Goal: Register for event/course

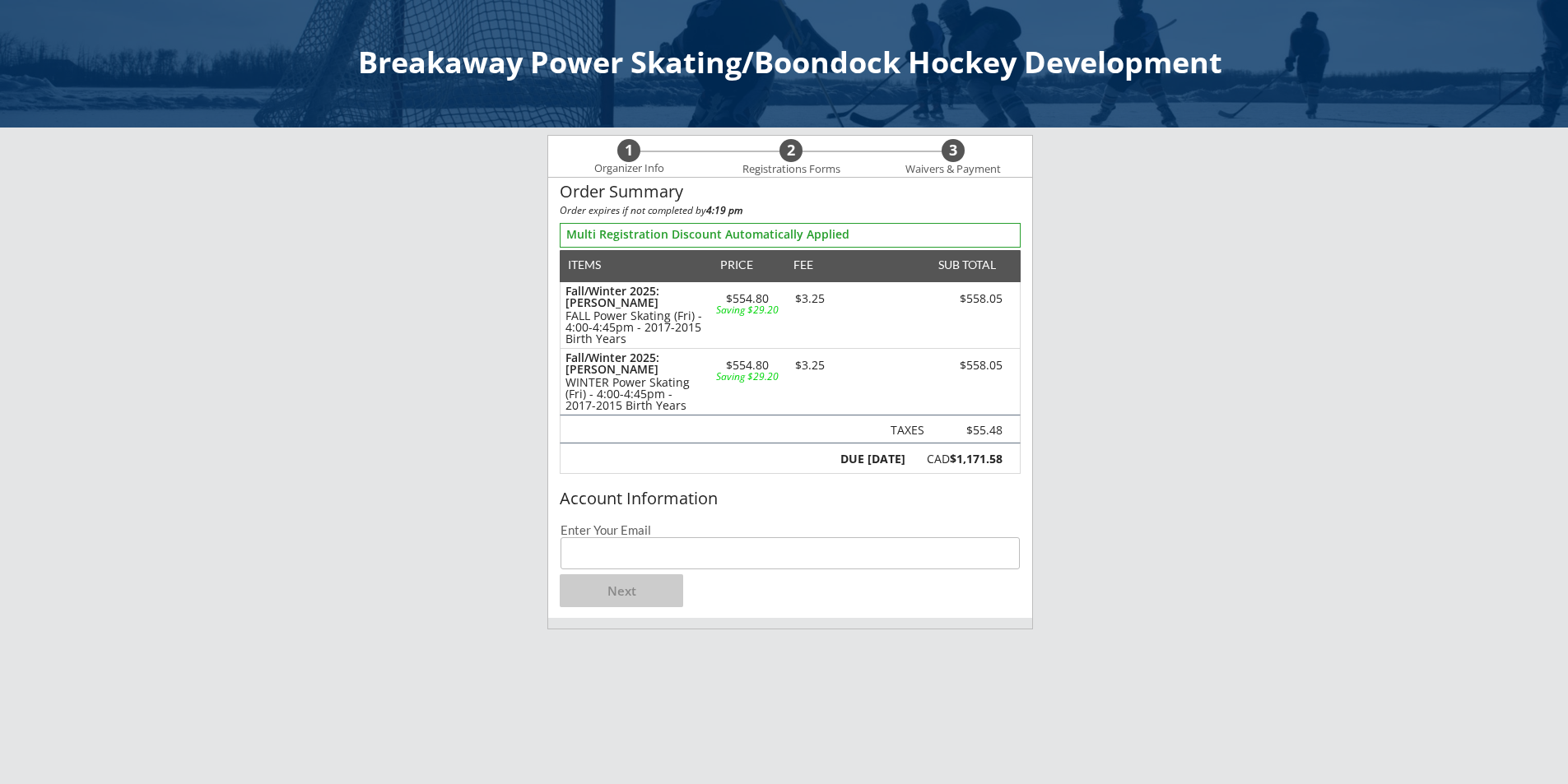
drag, startPoint x: 592, startPoint y: 555, endPoint x: 595, endPoint y: 546, distance: 9.5
click at [592, 553] on input "email" at bounding box center [790, 553] width 459 height 32
type input "[EMAIL_ADDRESS][DOMAIN_NAME]"
click at [618, 588] on button "Next" at bounding box center [621, 591] width 123 height 33
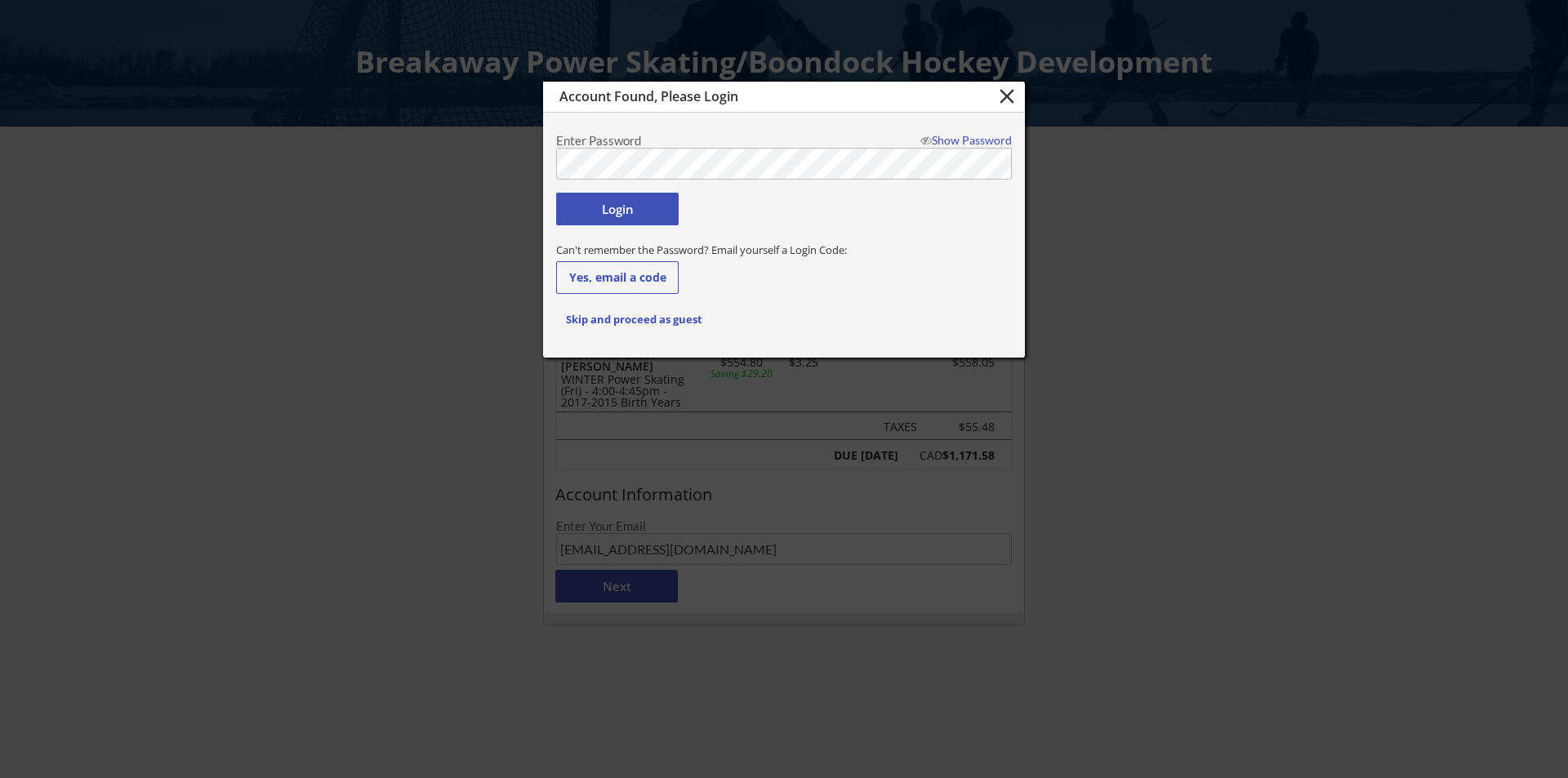
click at [354, 225] on div at bounding box center [784, 389] width 1568 height 778
click at [606, 204] on button "Login" at bounding box center [617, 209] width 122 height 33
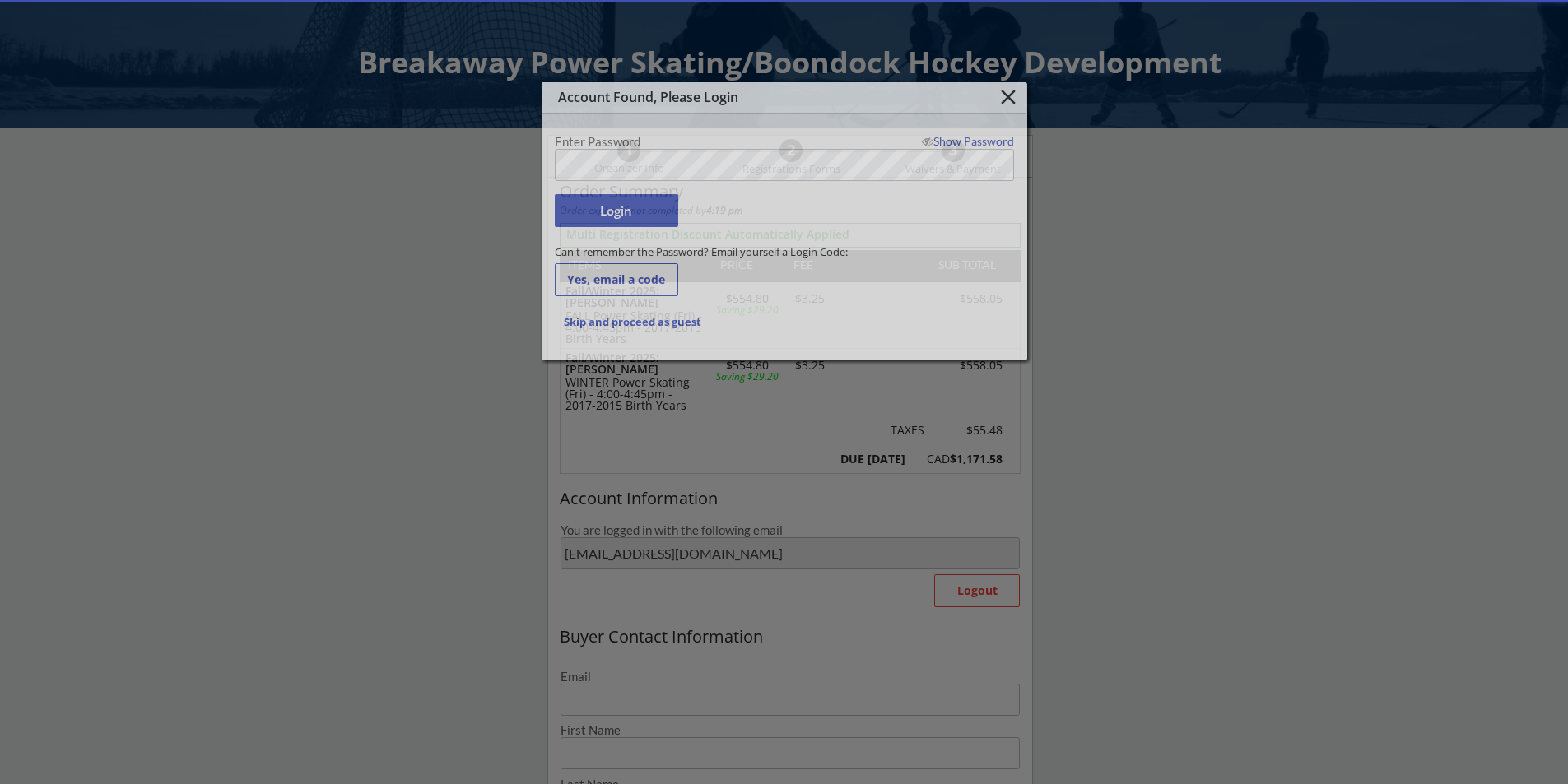
type input "[EMAIL_ADDRESS][DOMAIN_NAME]"
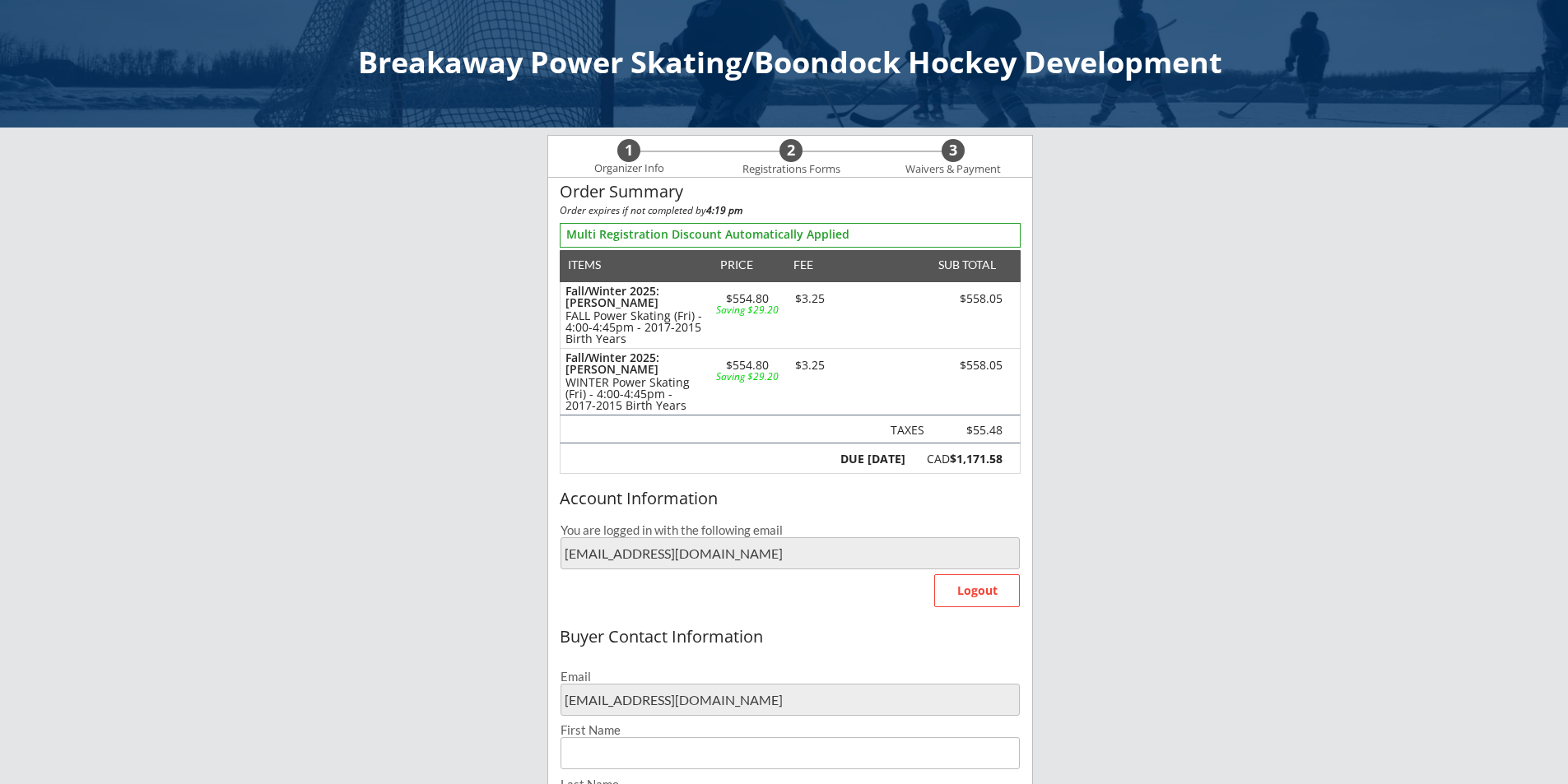
type input "[PERSON_NAME]"
type input "[PHONE_NUMBER]"
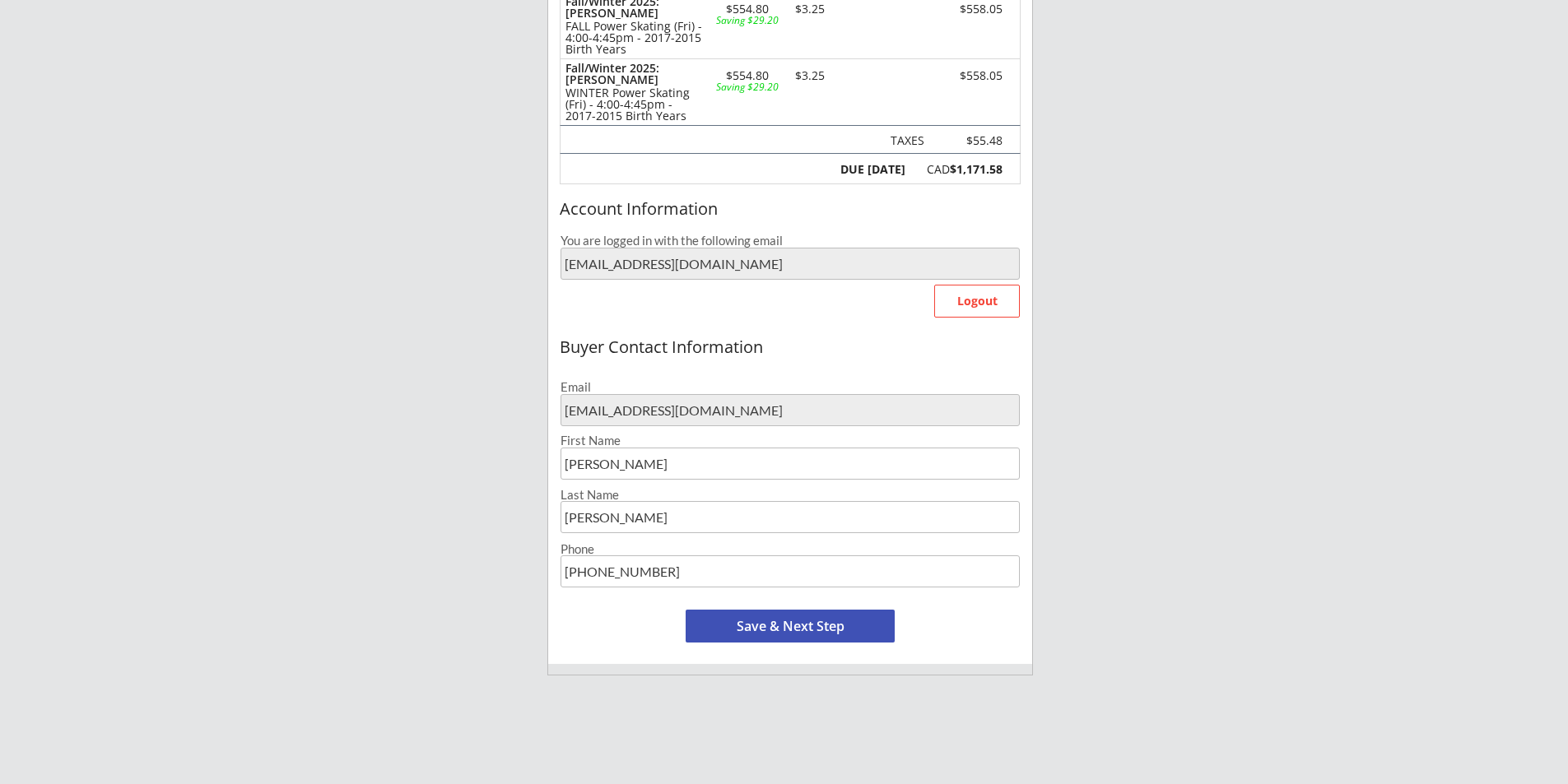
scroll to position [411, 0]
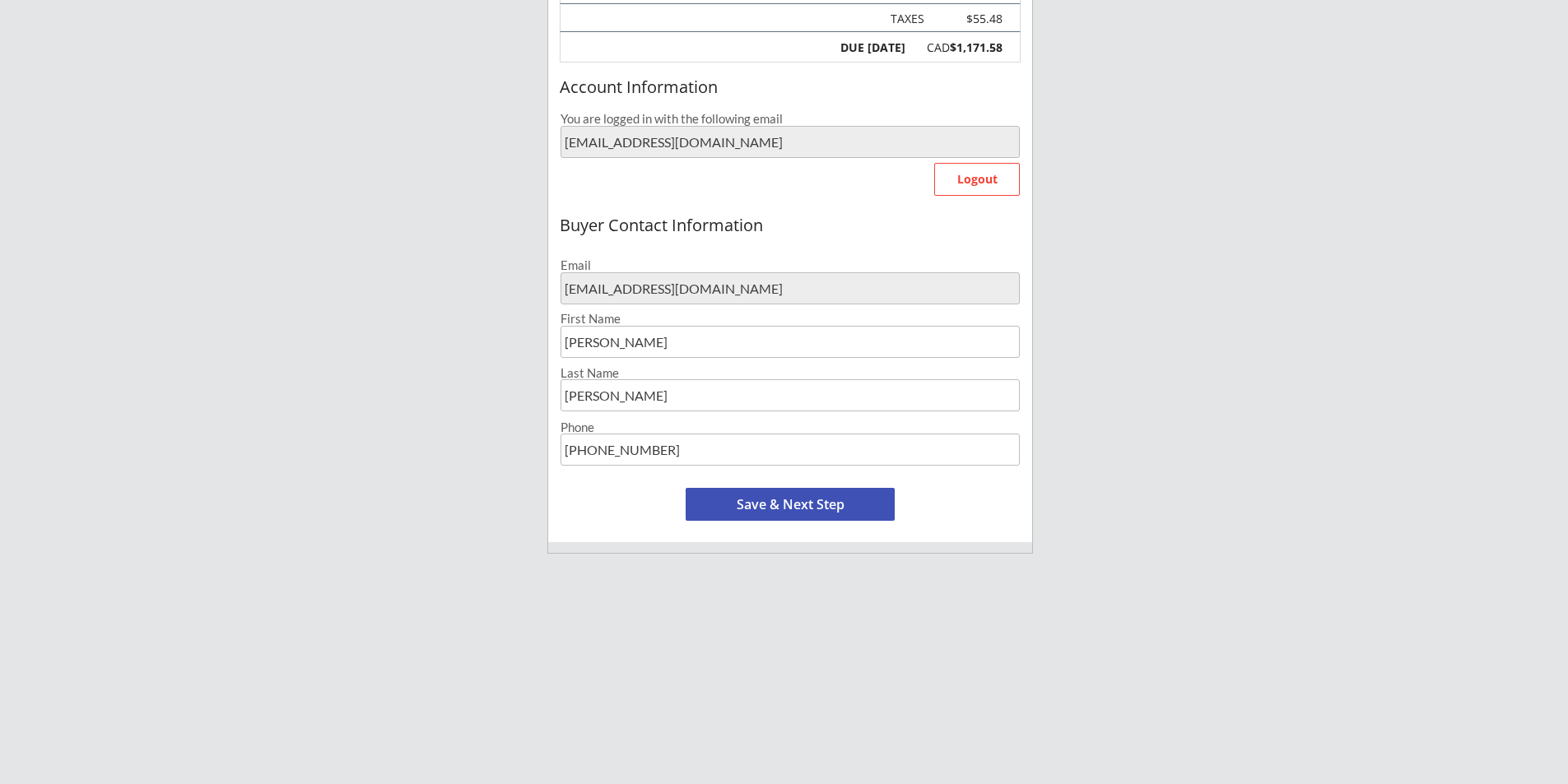
click at [790, 498] on button "Save & Next Step" at bounding box center [790, 504] width 209 height 33
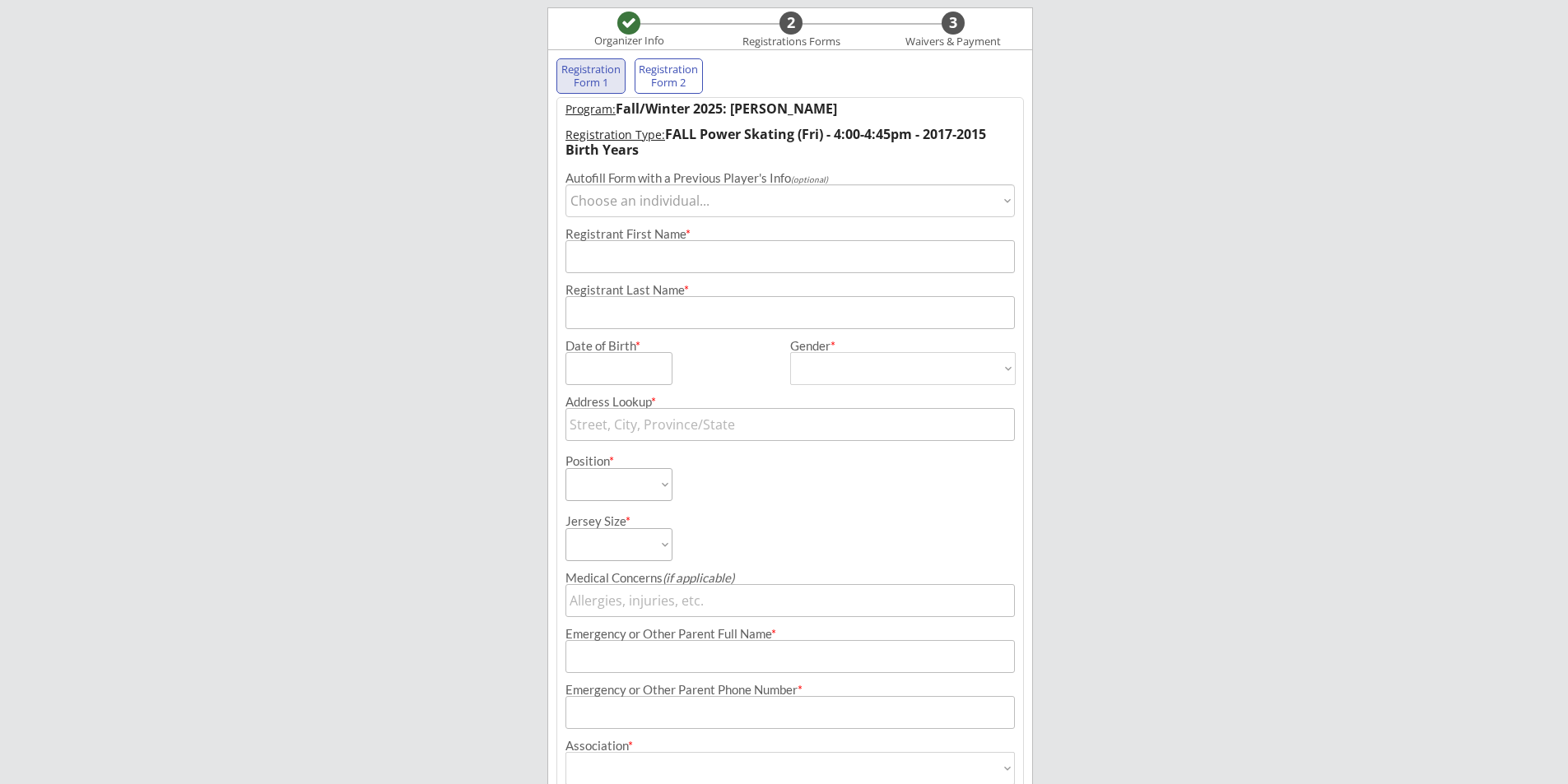
scroll to position [118, 0]
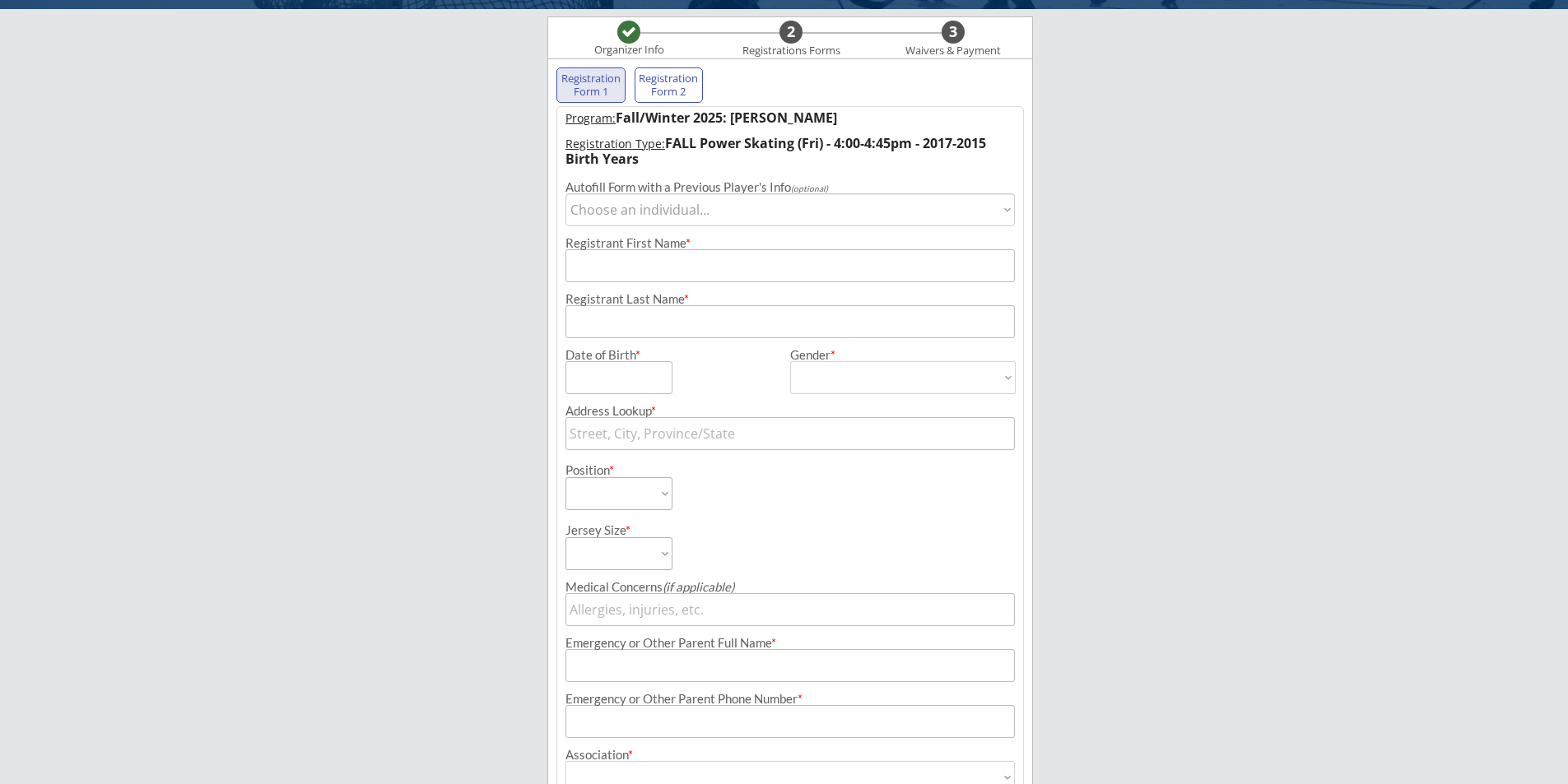
click at [638, 212] on select "Choose an individual... [PERSON_NAME]" at bounding box center [790, 210] width 449 height 33
select select ""1348695171700984260__LOOKUP__1718396236049x349732815997239300""
click at [565, 193] on select "Choose an individual... [PERSON_NAME]" at bounding box center [790, 210] width 449 height 33
type input "[PERSON_NAME]"
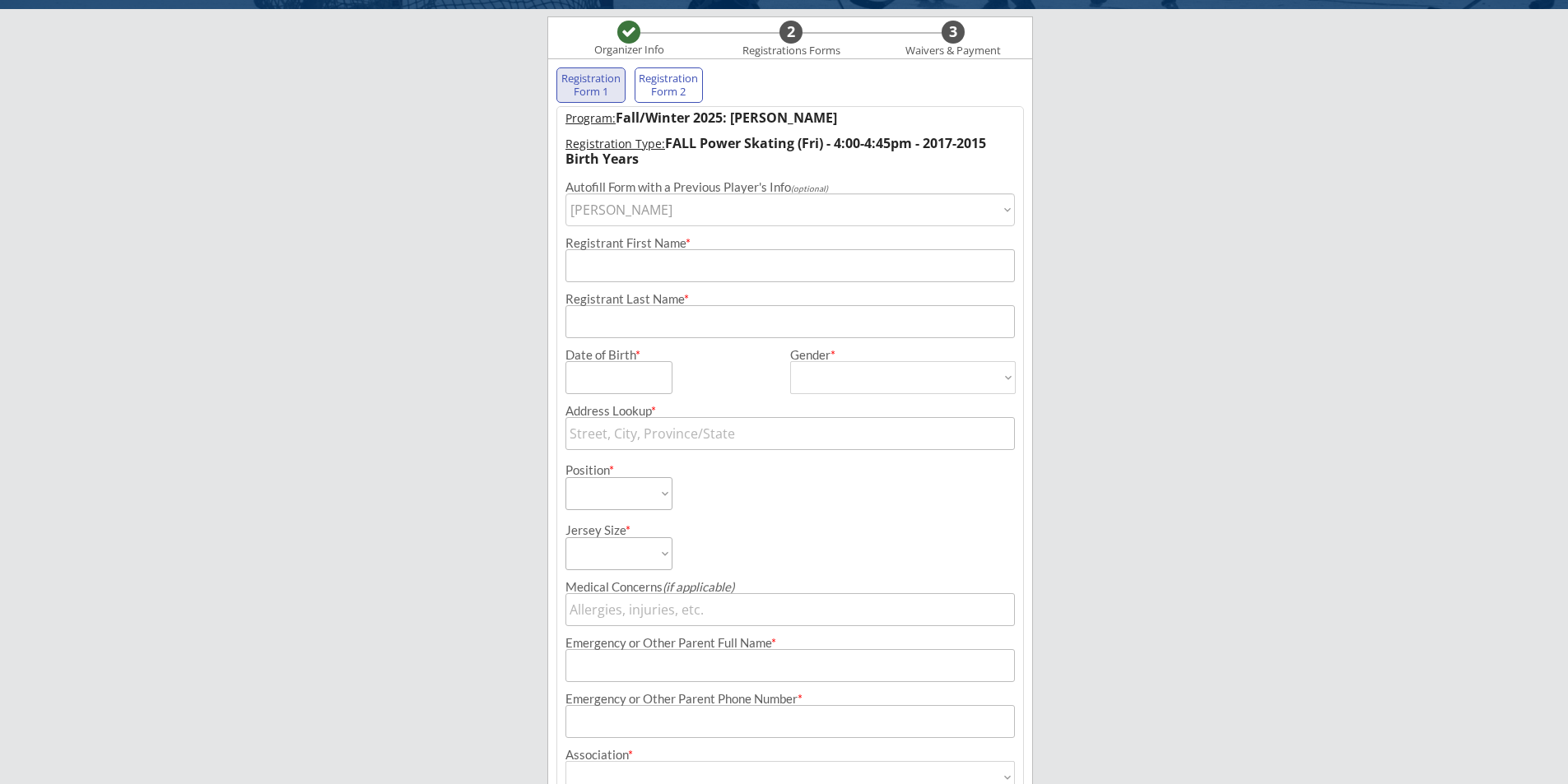
type input "[DATE]"
type input "[STREET_ADDRESS]"
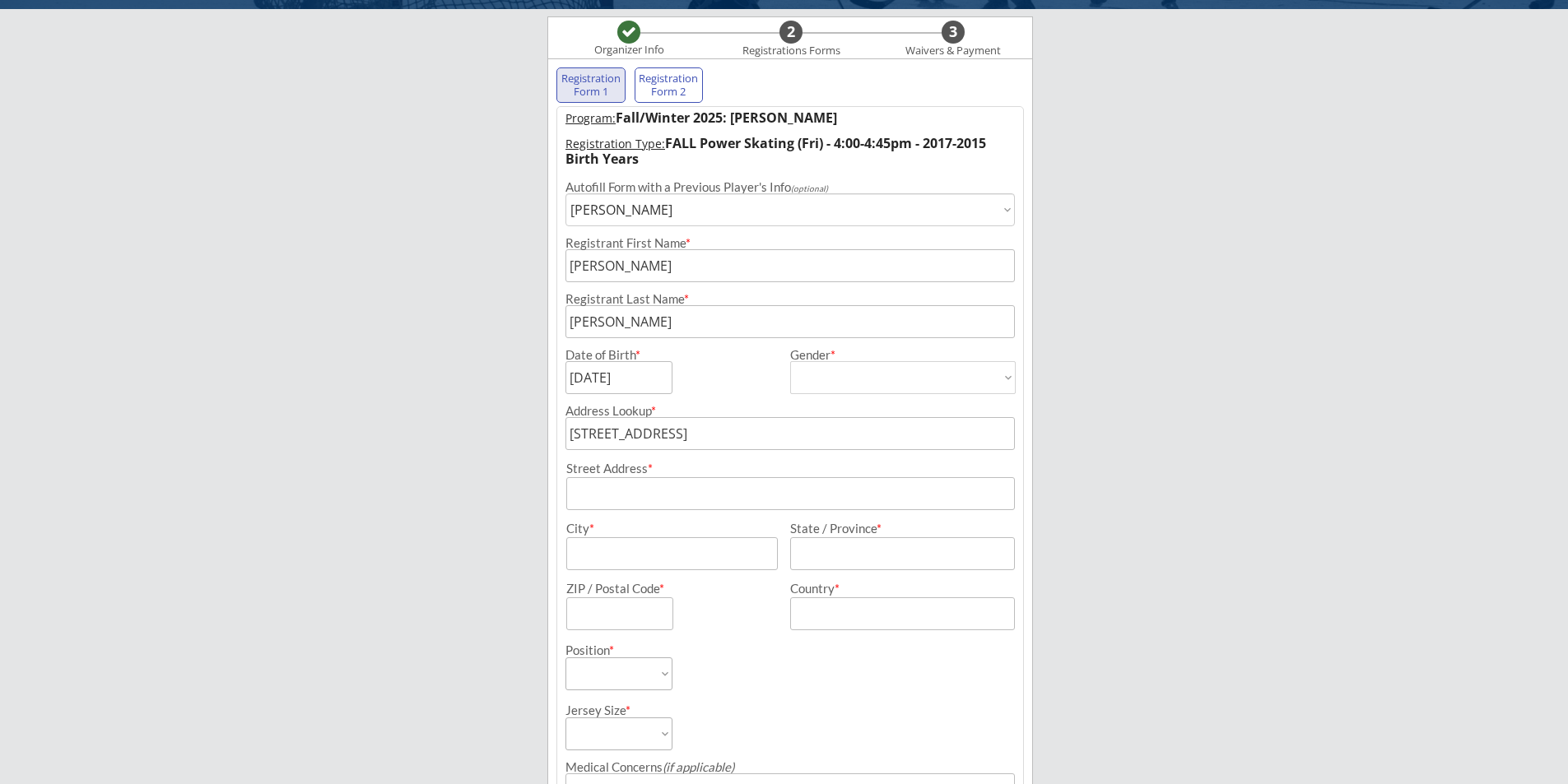
type input "[DEMOGRAPHIC_DATA]"
select select ""[DEMOGRAPHIC_DATA]""
select select ""Defense""
select select ""Youth M""
type input "[PERSON_NAME]"
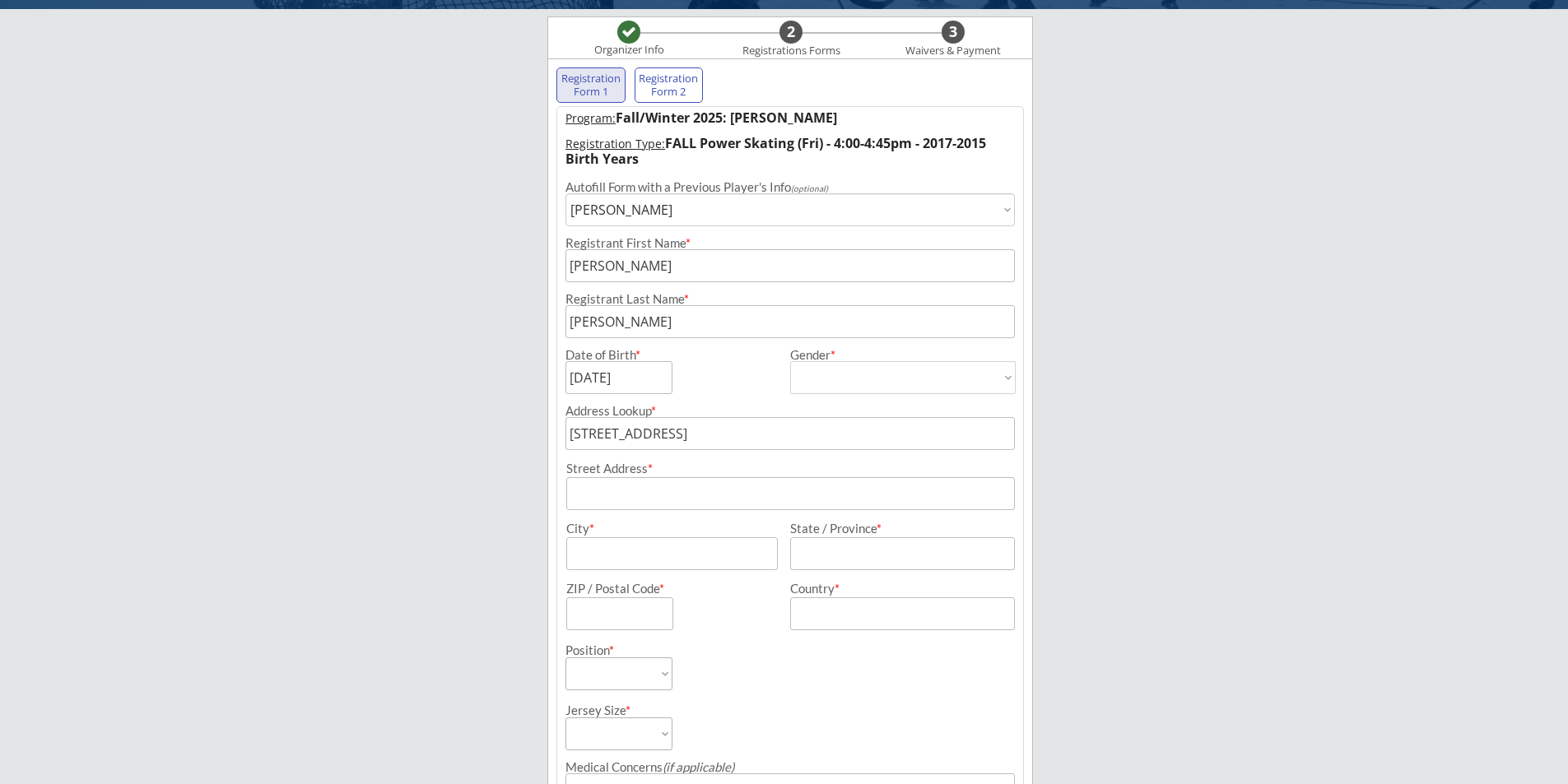
type input "[PHONE_NUMBER]"
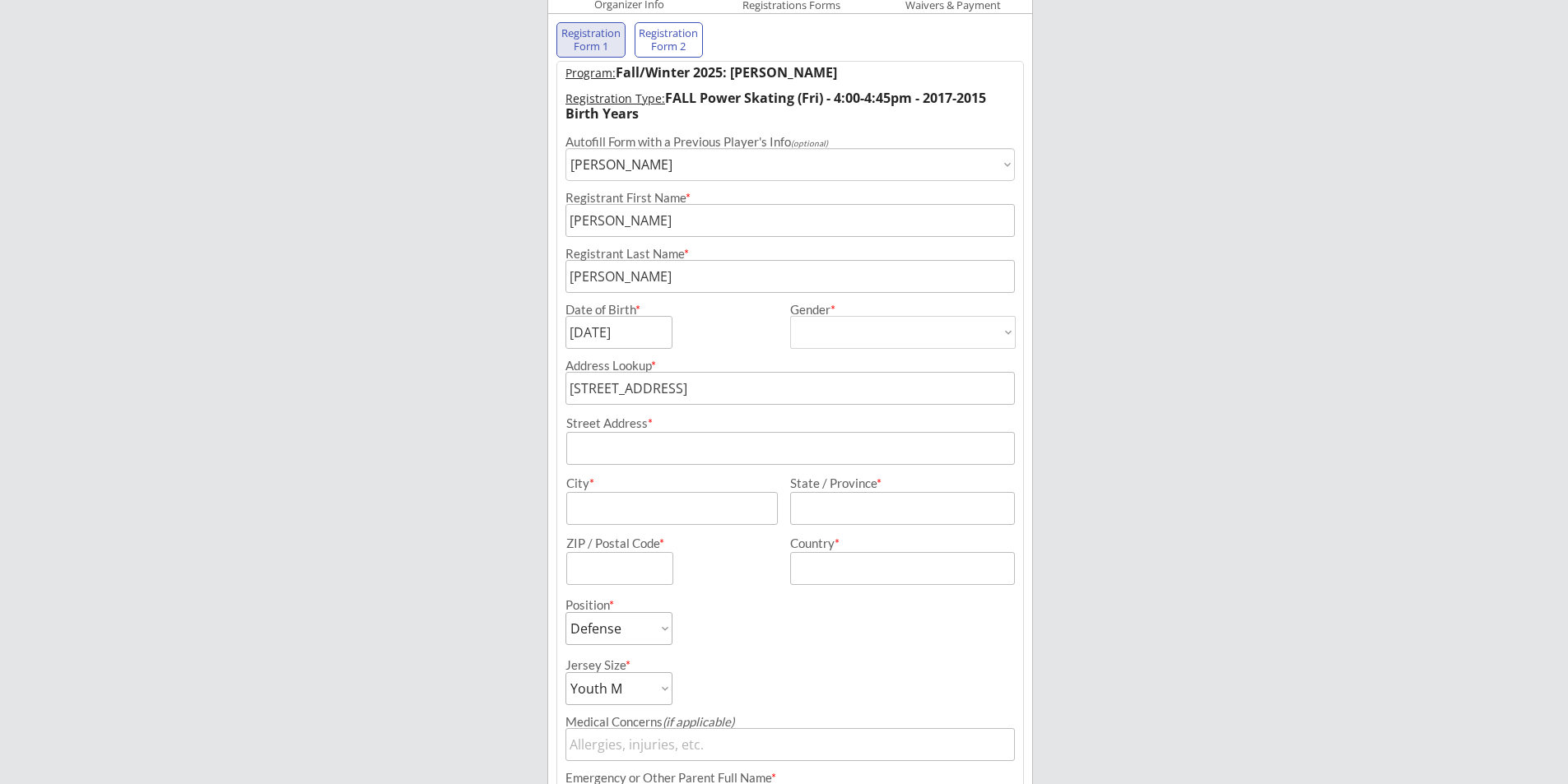
scroll to position [201, 0]
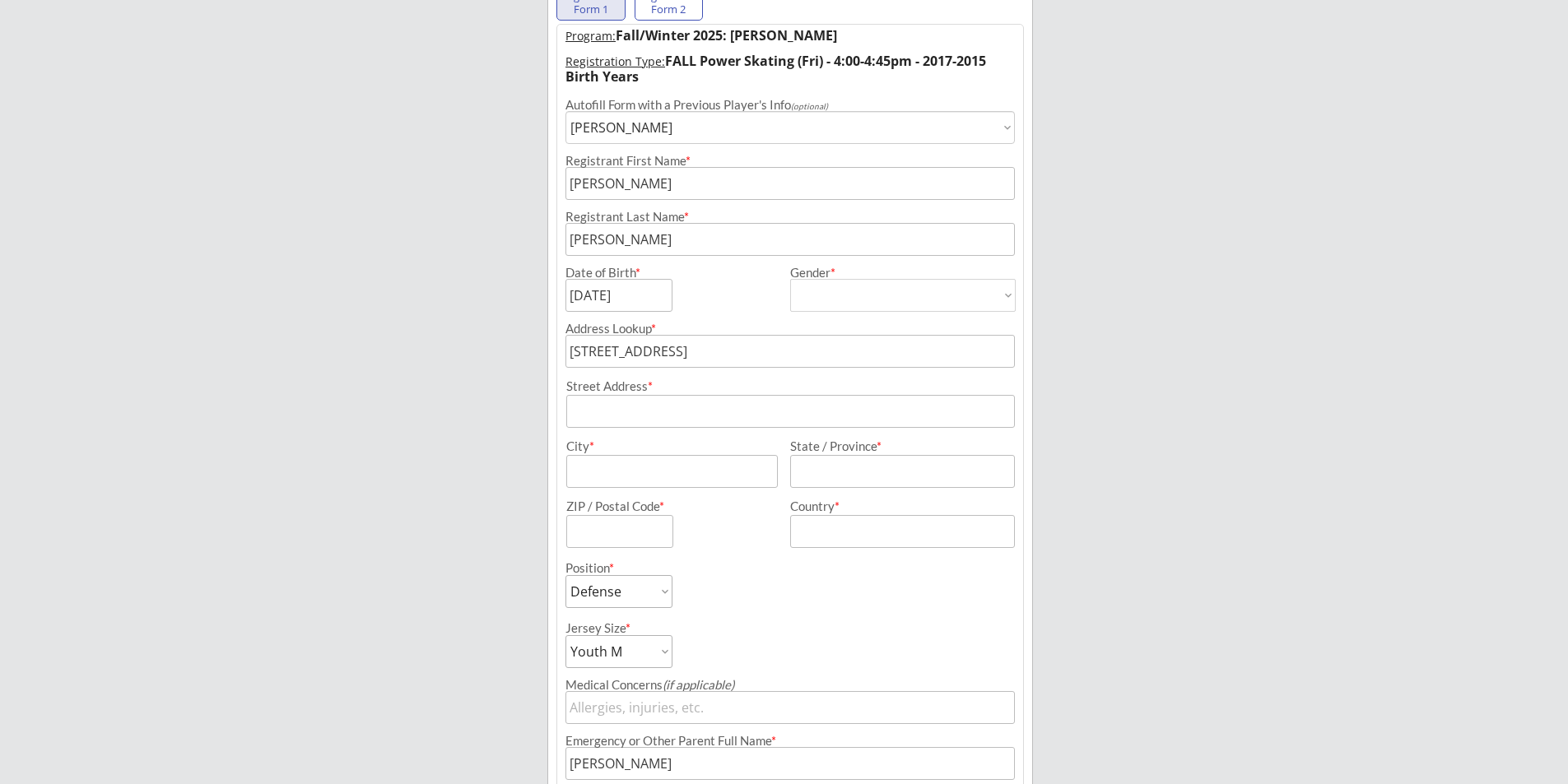
click at [656, 411] on input "input" at bounding box center [790, 412] width 449 height 33
type input "[STREET_ADDRESS]"
drag, startPoint x: 725, startPoint y: 483, endPoint x: 740, endPoint y: 480, distance: 15.3
click at [725, 483] on input "input" at bounding box center [672, 472] width 211 height 33
type input "[GEOGRAPHIC_DATA]"
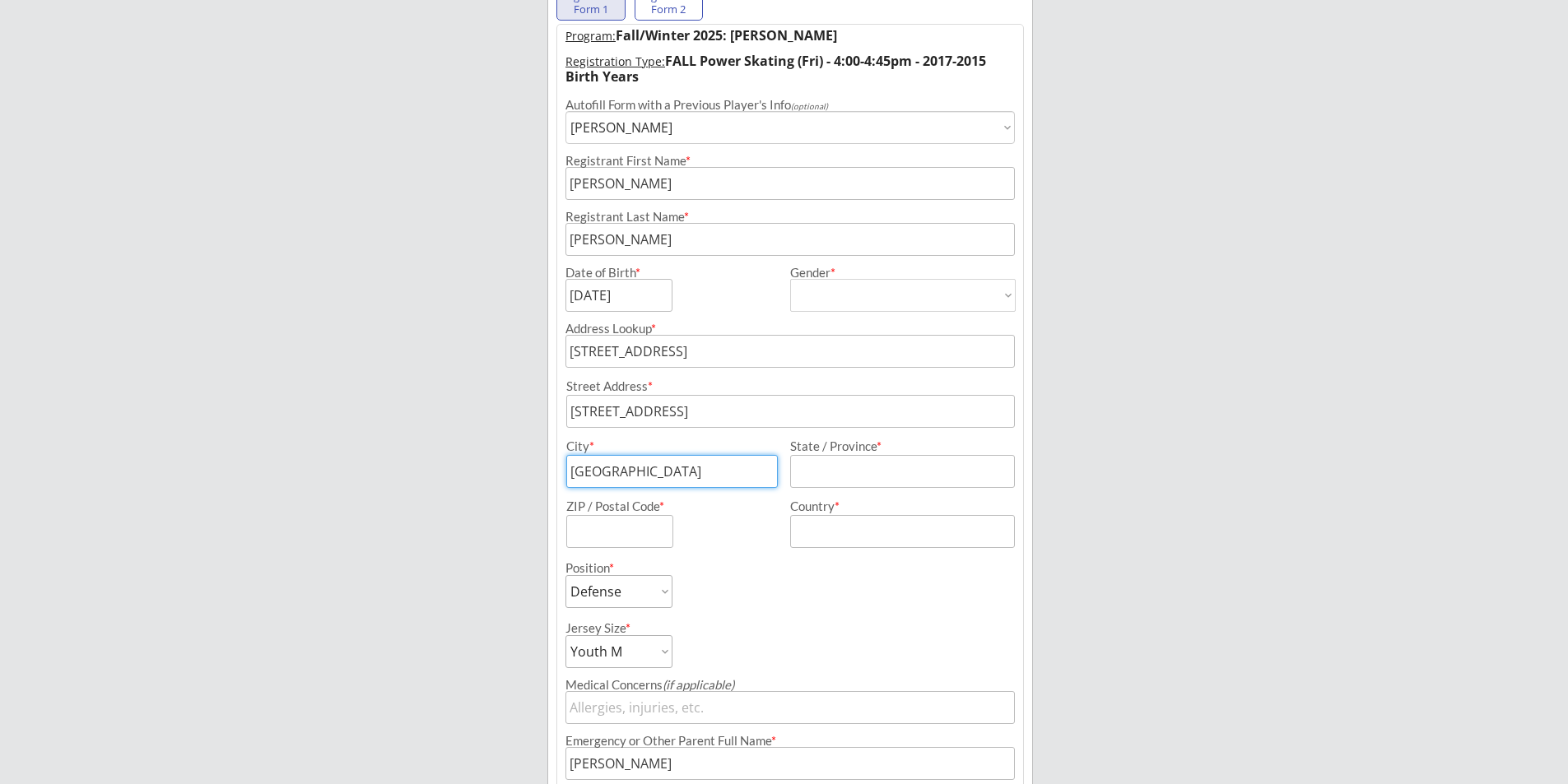
type input "[PERSON_NAME]"
type input "[STREET_ADDRESS]"
type input "[GEOGRAPHIC_DATA]"
type input "T3M 2S7"
type input "[GEOGRAPHIC_DATA]"
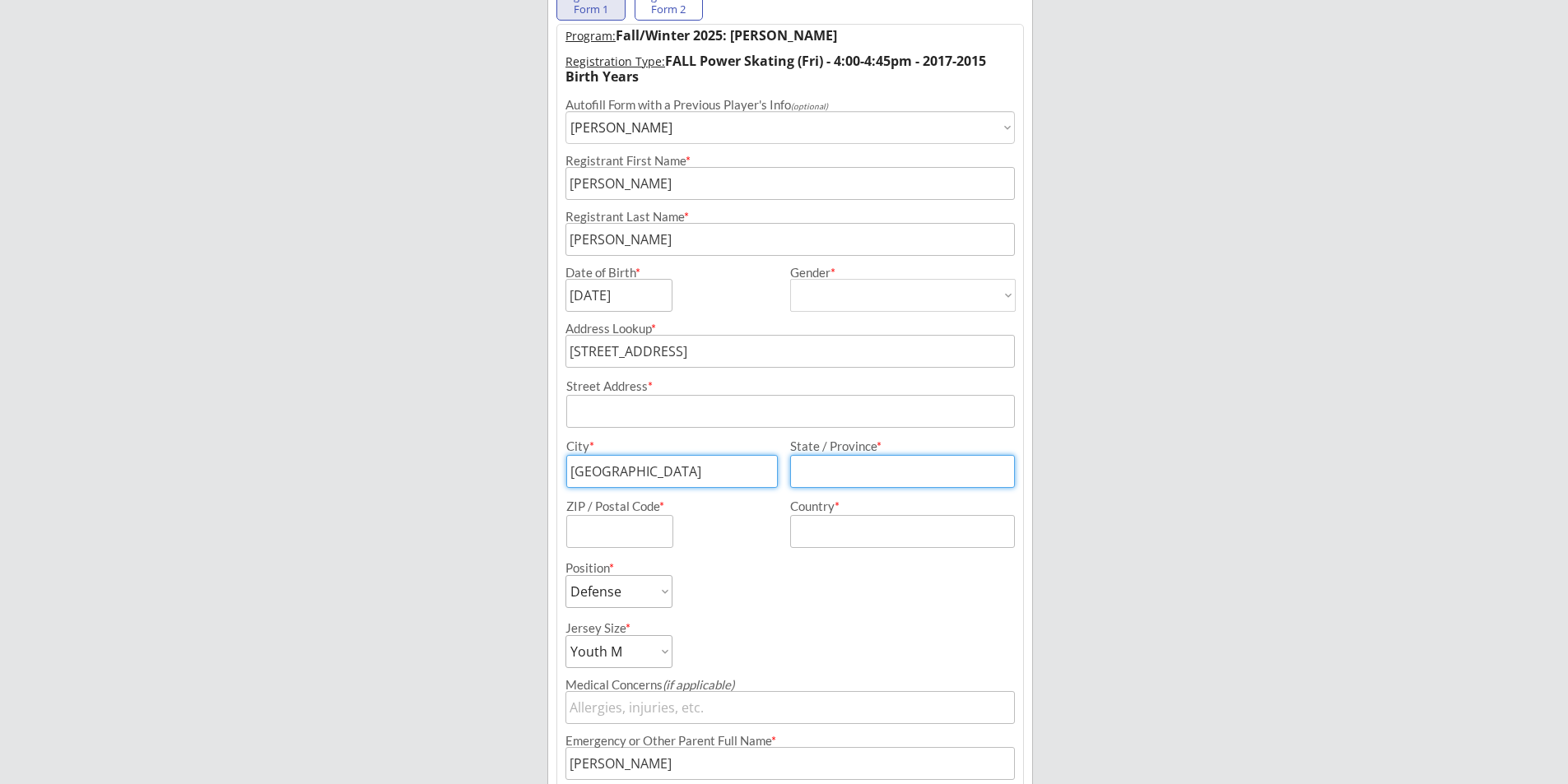
click at [828, 467] on input "input" at bounding box center [902, 472] width 225 height 33
type input "[GEOGRAPHIC_DATA]"
type input "T3M 2S7"
type input "[GEOGRAPHIC_DATA]"
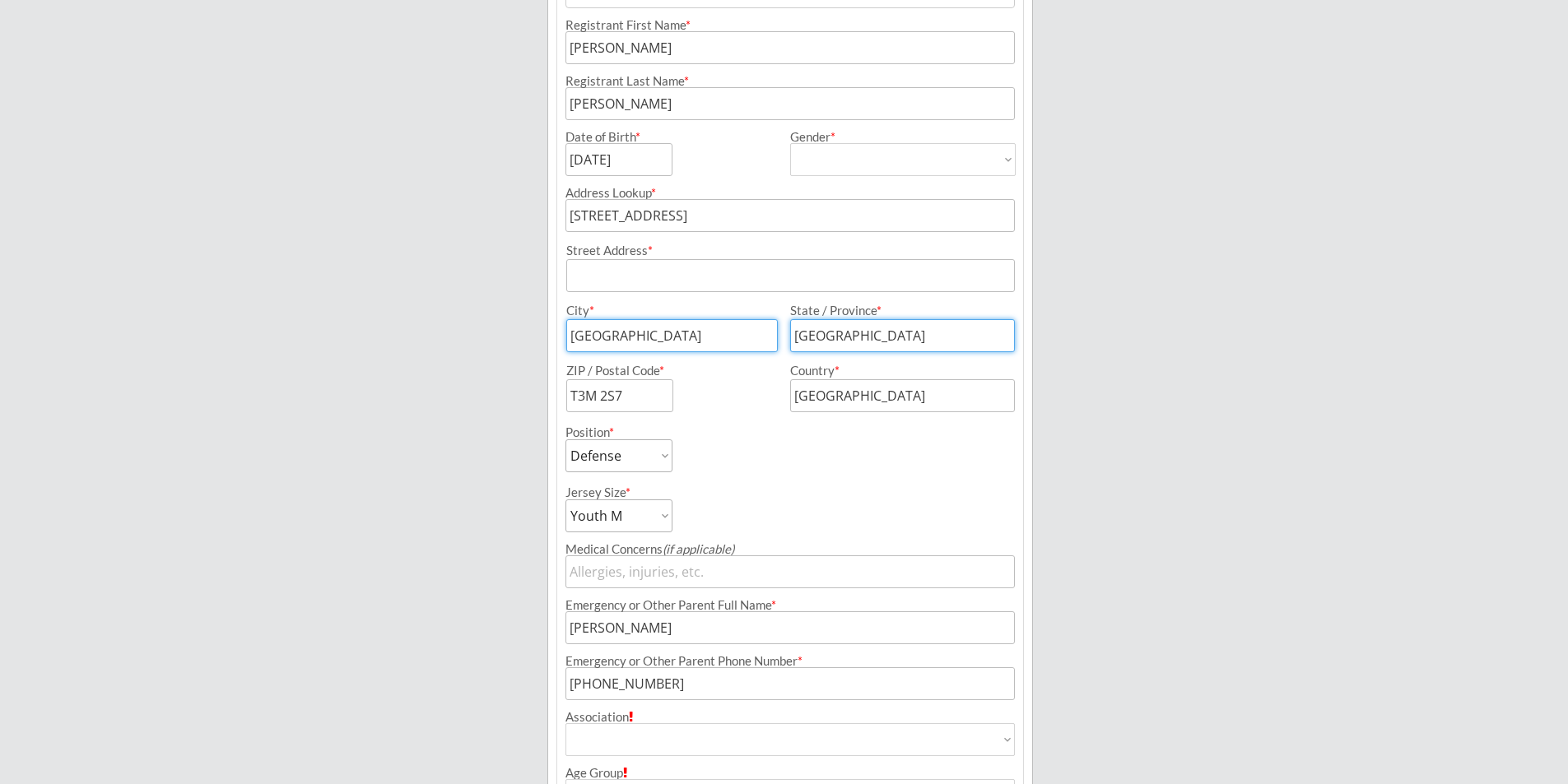
scroll to position [365, 0]
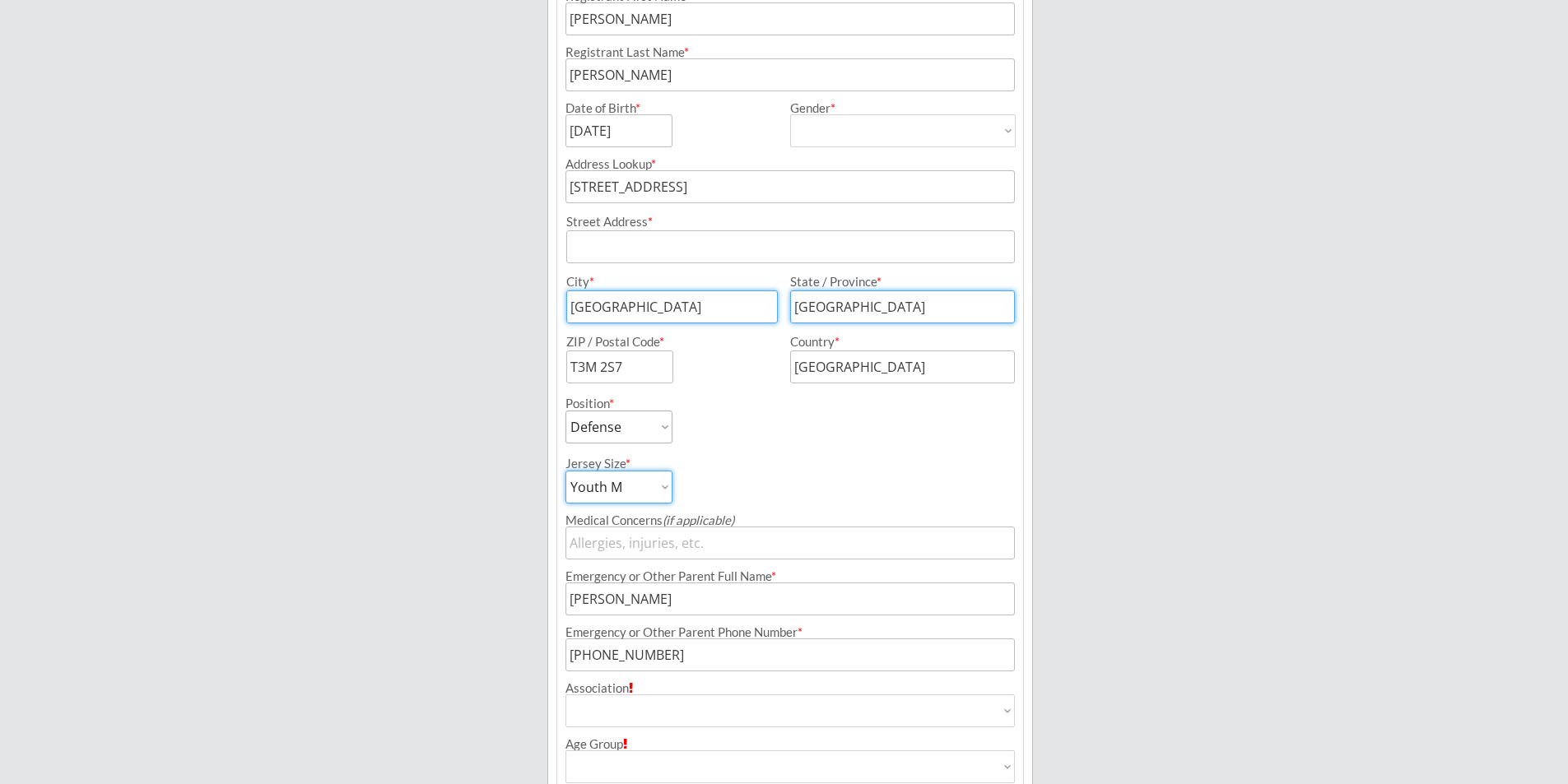
click at [629, 487] on select "Youth S Youth M Youth L Youth XL Adult S Adult M Adult L Adult XL" at bounding box center [618, 488] width 107 height 33
select select ""Youth L""
click at [565, 471] on select "Youth S Youth M Youth L Youth XL Adult S Adult M Adult L Adult XL" at bounding box center [618, 488] width 107 height 33
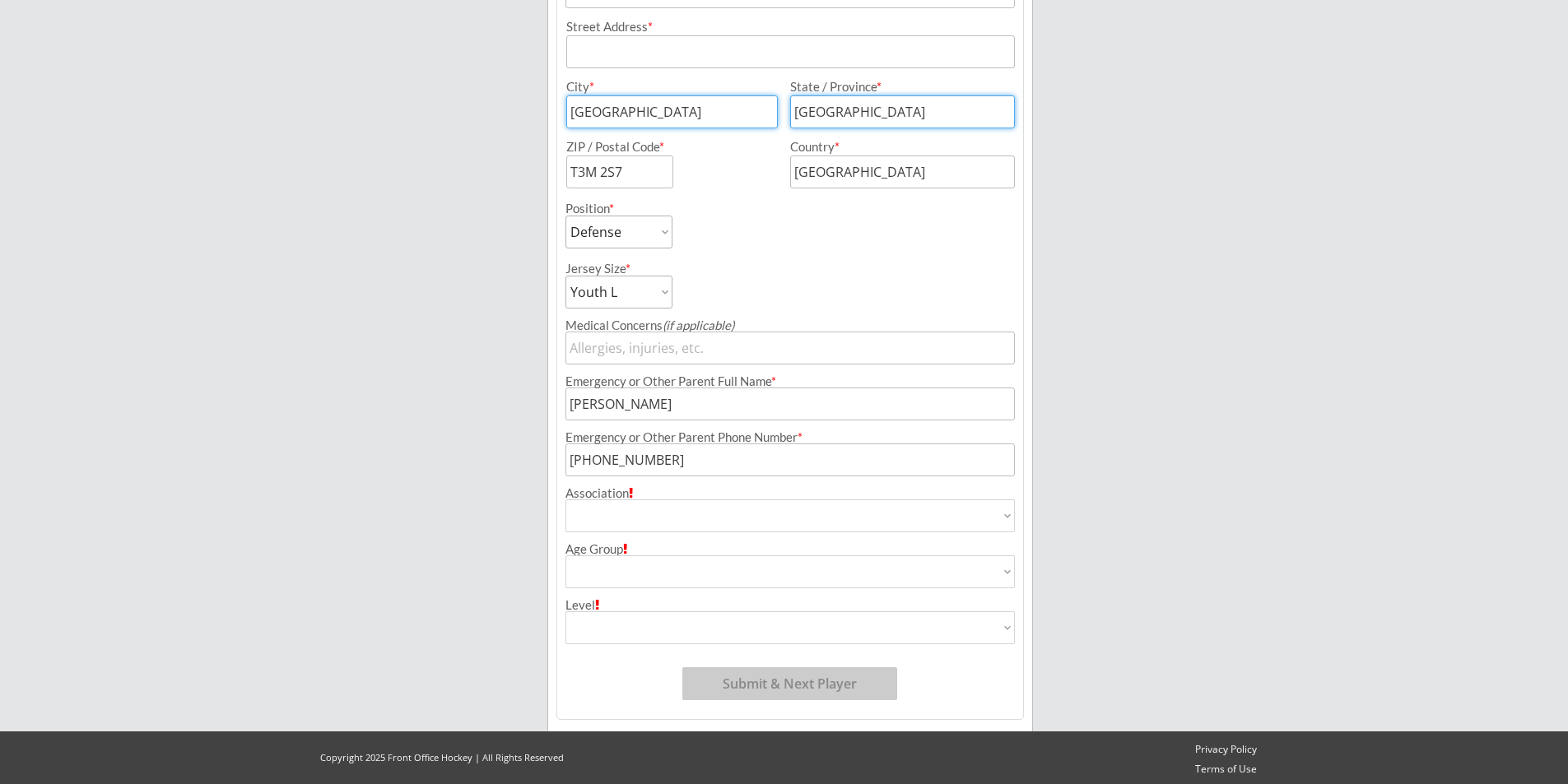
scroll to position [563, 0]
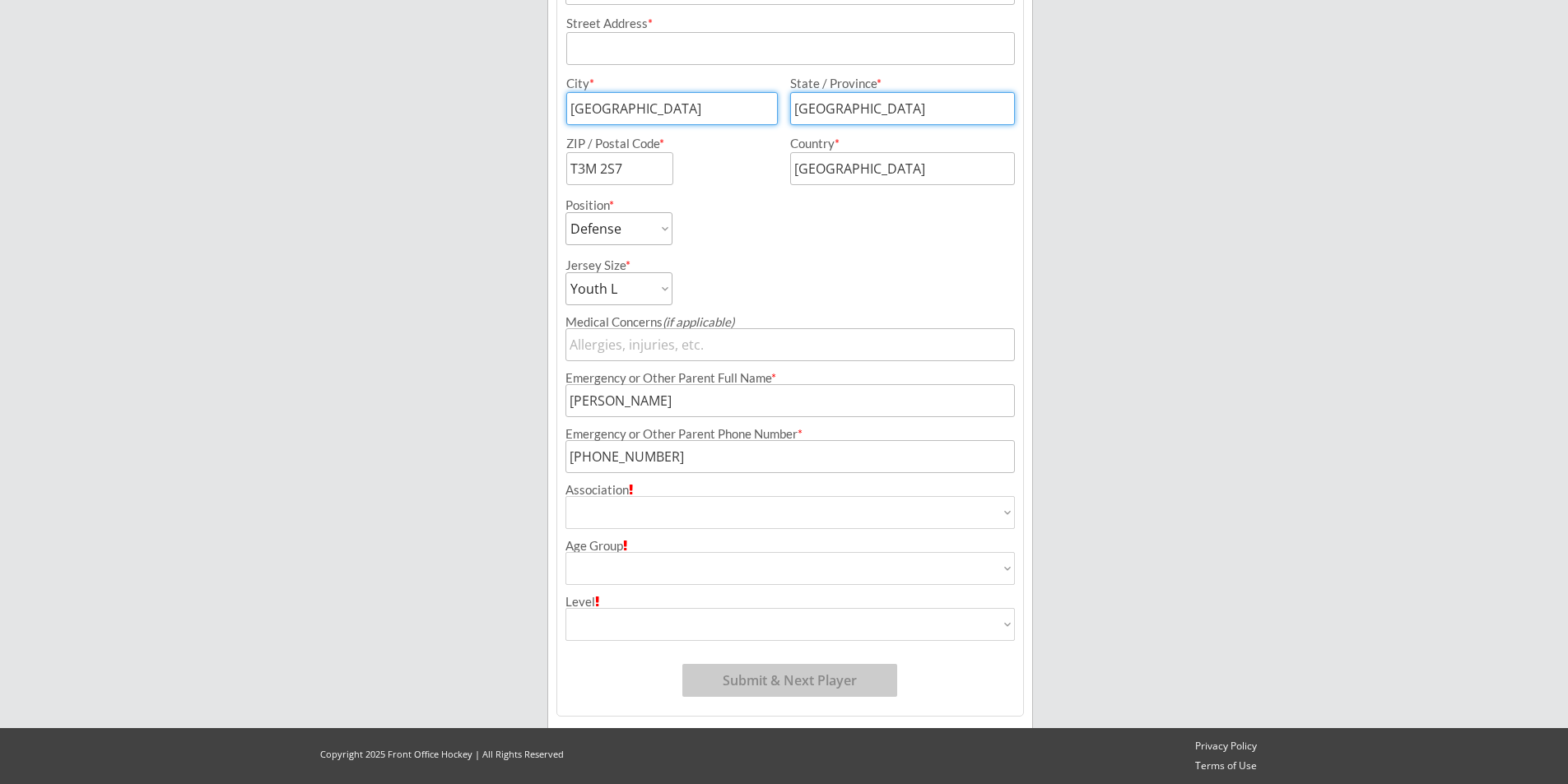
click at [870, 538] on div "Age Group House League U7 U9 U11 U13 U15 U16 U18 U21 College/University Active …" at bounding box center [790, 558] width 466 height 55
click at [880, 515] on select "Airdrie Blackfoot Hockey Association Bow River Bruins Bow Valley Hockey Society…" at bounding box center [790, 513] width 449 height 33
select select ""Bow Valley Hockey Society ""
click at [565, 496] on select "Airdrie Blackfoot Hockey Association Bow River Bruins Bow Valley Hockey Society…" at bounding box center [790, 513] width 449 height 33
type input "Bow Valley Hockey Society"
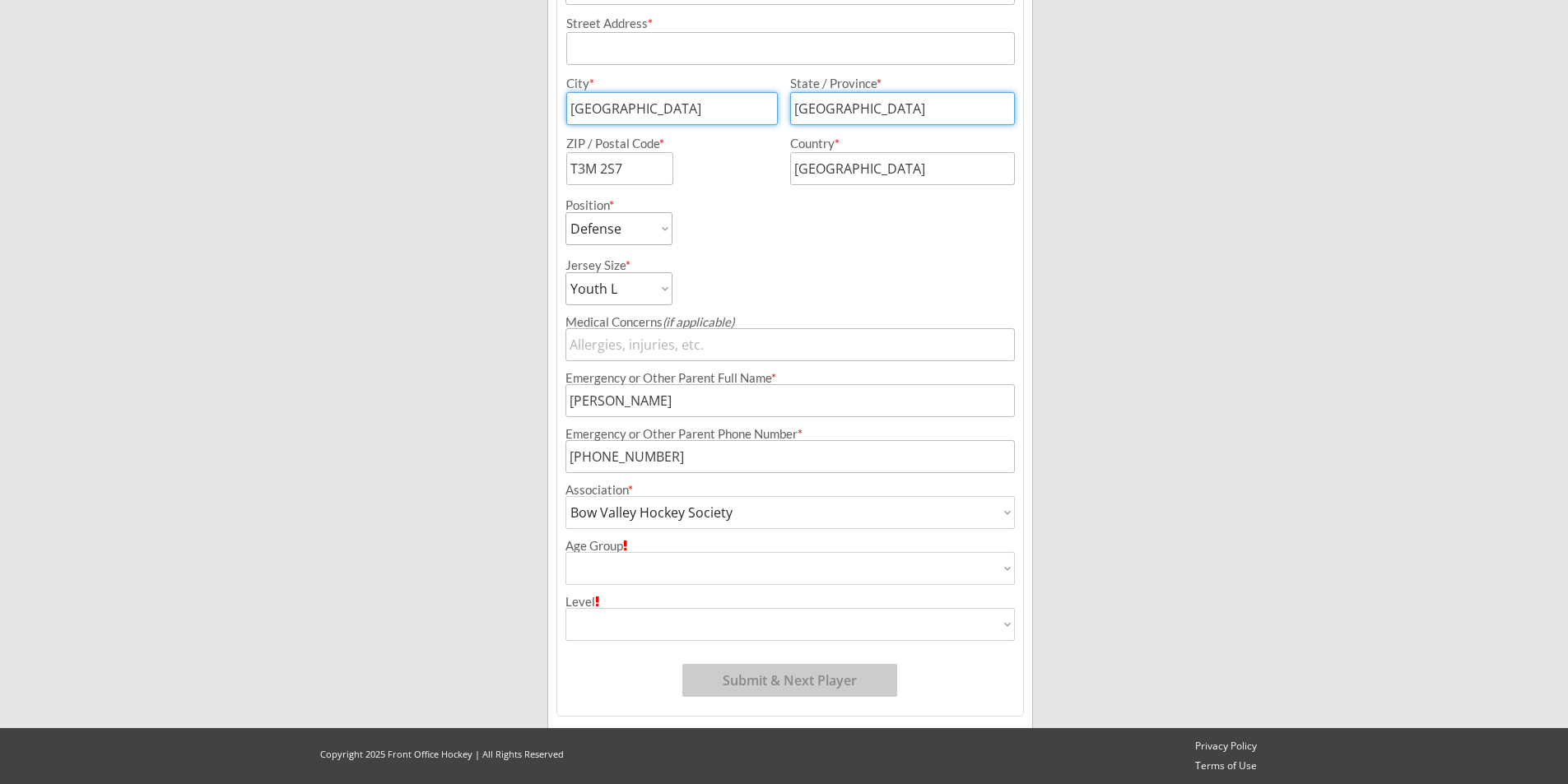
click at [657, 565] on select "House League U7 U9 U11 U13 U15 U16 U18 U21 College/University Active Start U10 …" at bounding box center [790, 569] width 449 height 33
select select ""U11""
click at [565, 553] on select "House League U7 U9 U11 U13 U15 U16 U18 U21 College/University Active Start U10 …" at bounding box center [790, 569] width 449 height 33
type input "U11"
click at [613, 627] on select "Division 1 Division 2 Division 3 Division 4 Division 5 Division 6 Division 7 AA…" at bounding box center [790, 625] width 449 height 33
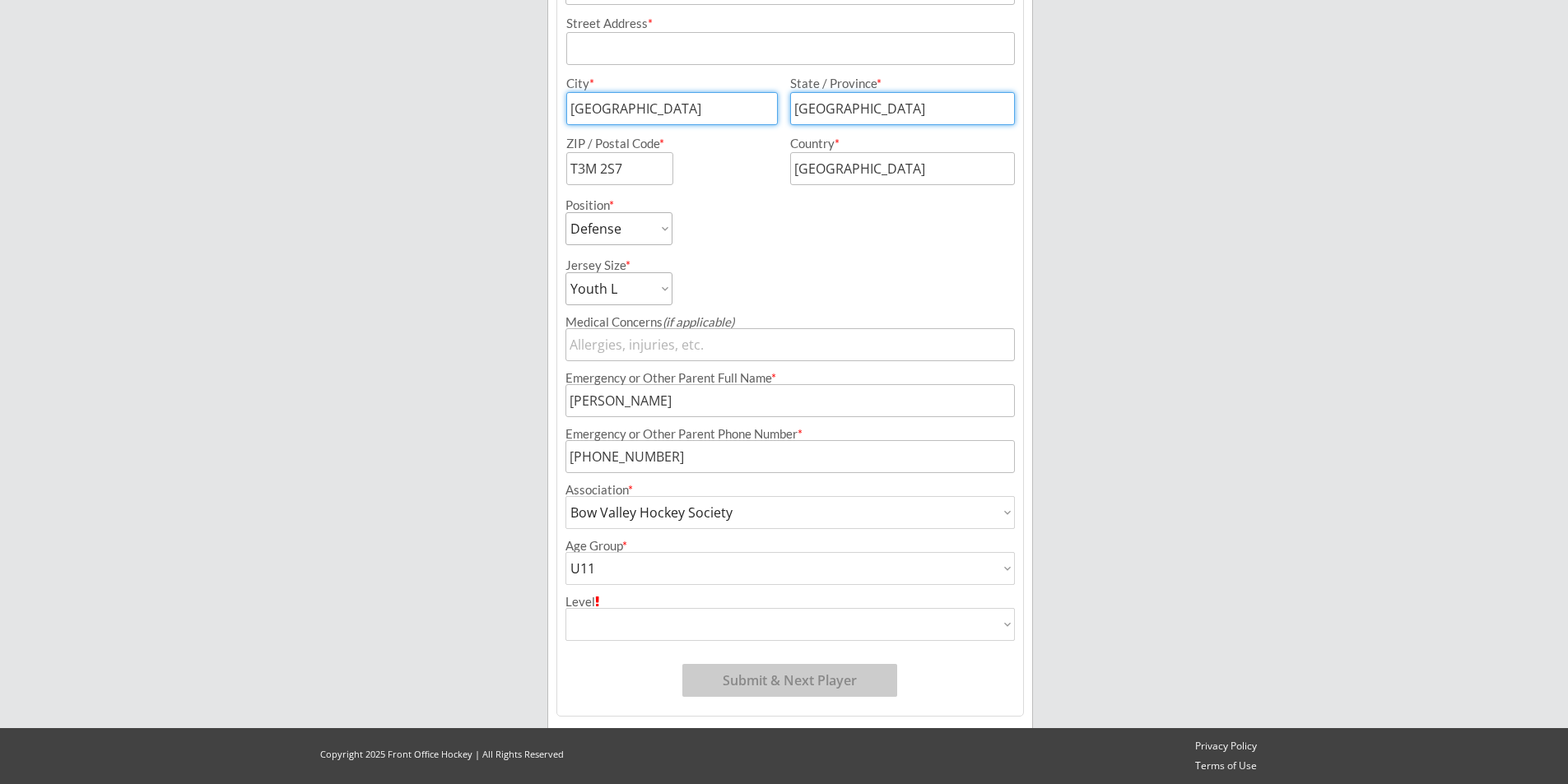
click at [1163, 341] on div "Breakaway Power Skating/Boondock Hockey Development Organizer Info 2 Registrati…" at bounding box center [784, 111] width 1568 height 1348
click at [607, 618] on select "Division 1 Division 2 Division 3 Division 4 Division 5 Division 6 Division 7 AA…" at bounding box center [790, 625] width 449 height 33
select select ""Division 2""
click at [565, 608] on select "Division 1 Division 2 Division 3 Division 4 Division 5 Division 6 Division 7 AA…" at bounding box center [790, 625] width 449 height 33
type input "Division 2"
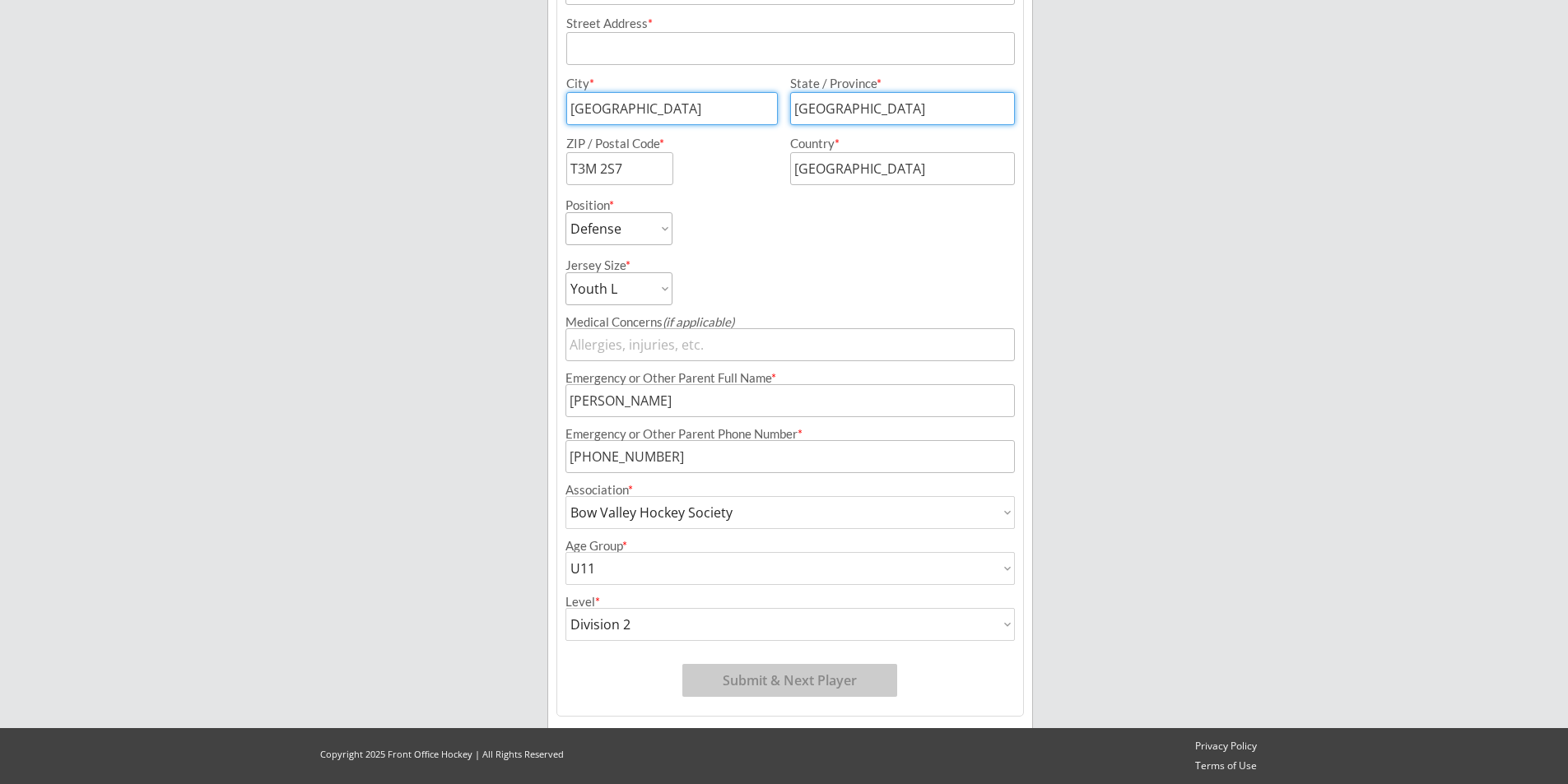
click at [1178, 441] on div "Breakaway Power Skating/Boondock Hockey Development Organizer Info 2 Registrati…" at bounding box center [784, 111] width 1568 height 1348
click at [609, 555] on select "House League U7 U9 U11 U13 U15 U16 U18 U21 College/University Active Start U10 …" at bounding box center [790, 569] width 449 height 33
select select ""U9""
click at [565, 553] on select "House League U7 U9 U11 U13 U15 U16 U18 U21 College/University Active Start U10 …" at bounding box center [790, 569] width 449 height 33
type input "U9"
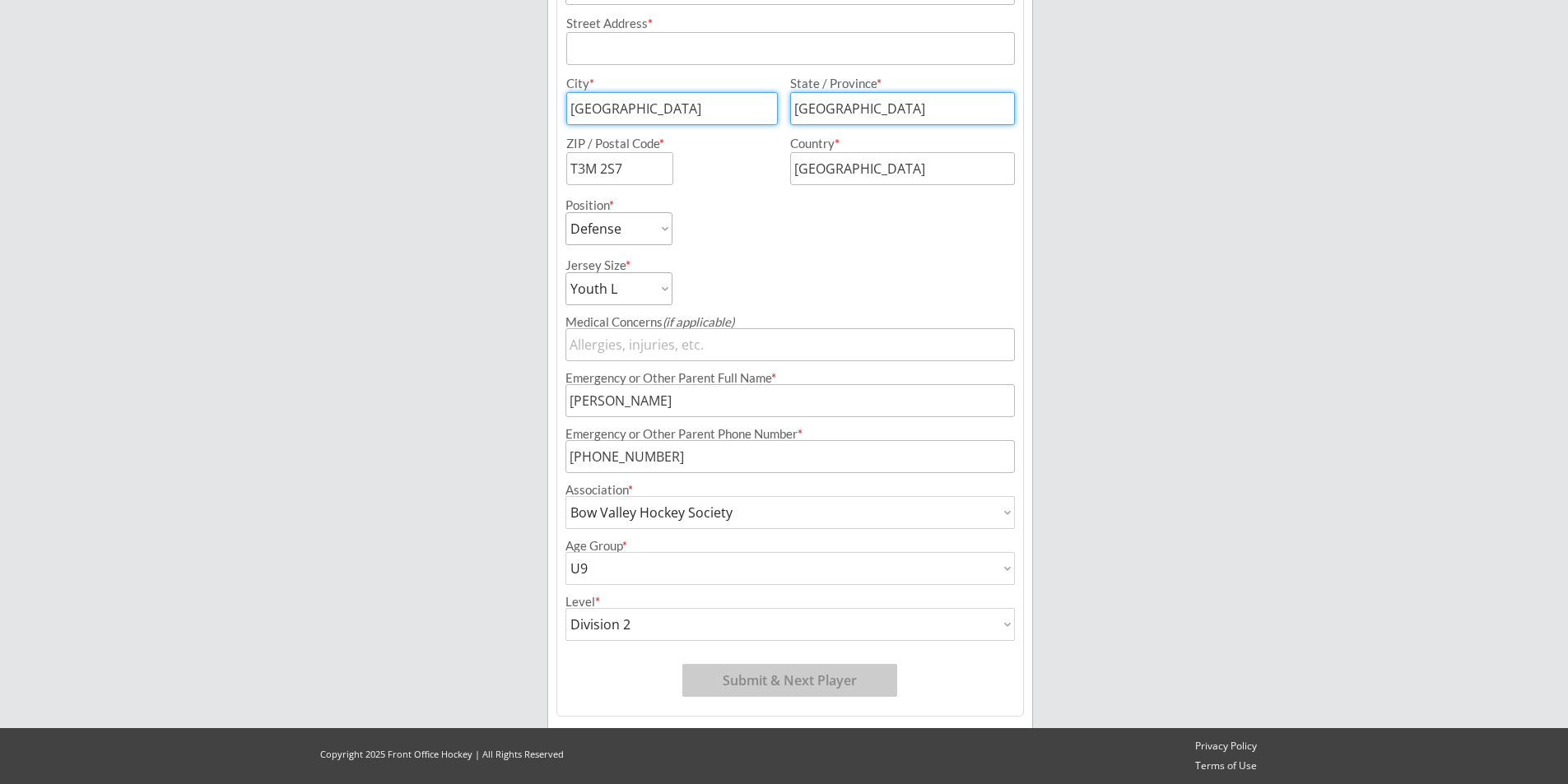
click at [613, 622] on select "Division 1 Division 2 Division 3 Division 4 Division 5 Division 6 Division 7 AA…" at bounding box center [790, 625] width 449 height 33
select select ""Division 1""
click at [565, 608] on select "Division 1 Division 2 Division 3 Division 4 Division 5 Division 6 Division 7 AA…" at bounding box center [790, 625] width 449 height 33
type input "Division 1"
click at [1179, 426] on div "Breakaway Power Skating/Boondock Hockey Development Organizer Info 2 Registrati…" at bounding box center [784, 111] width 1568 height 1348
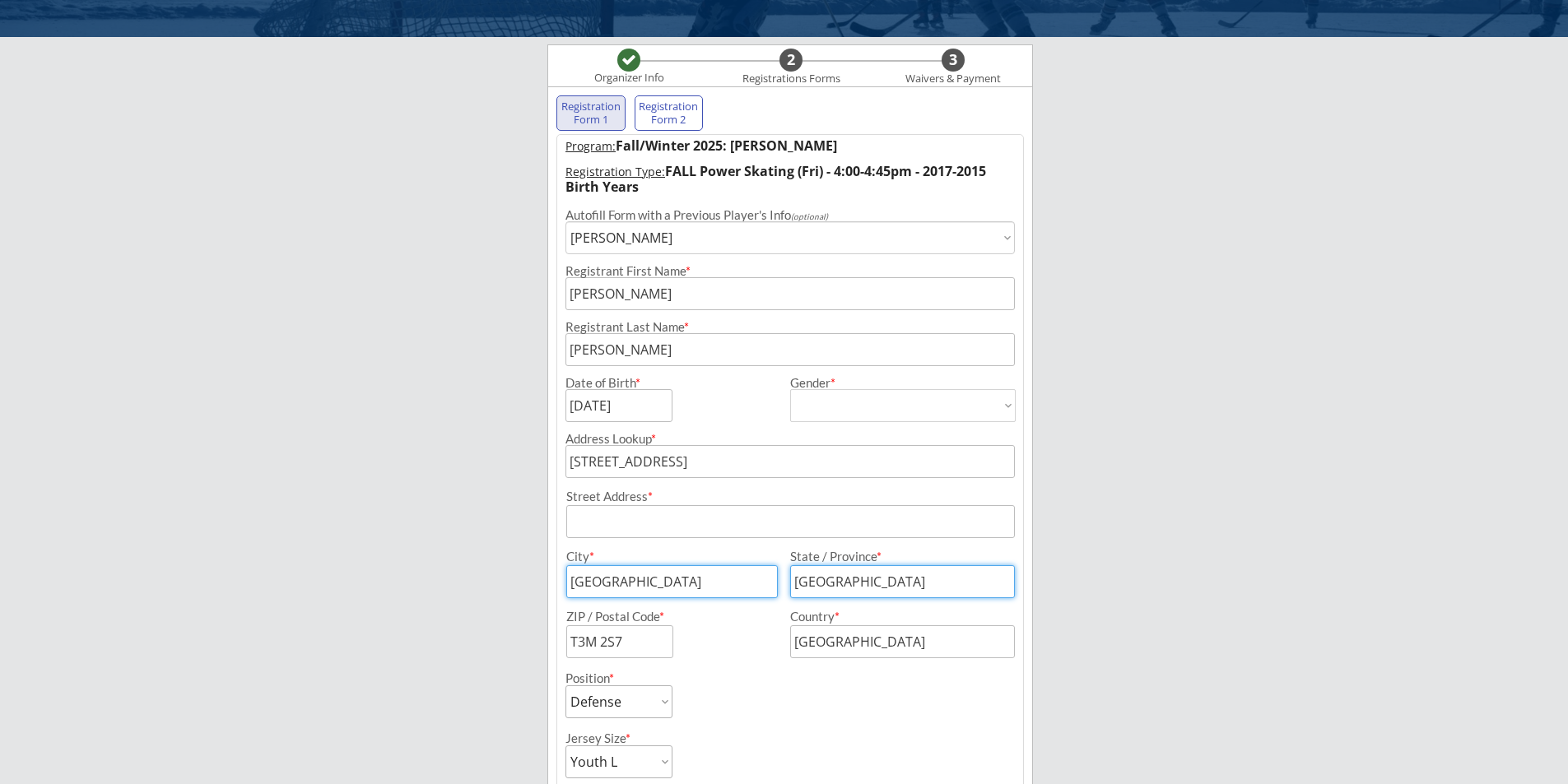
scroll to position [70, 0]
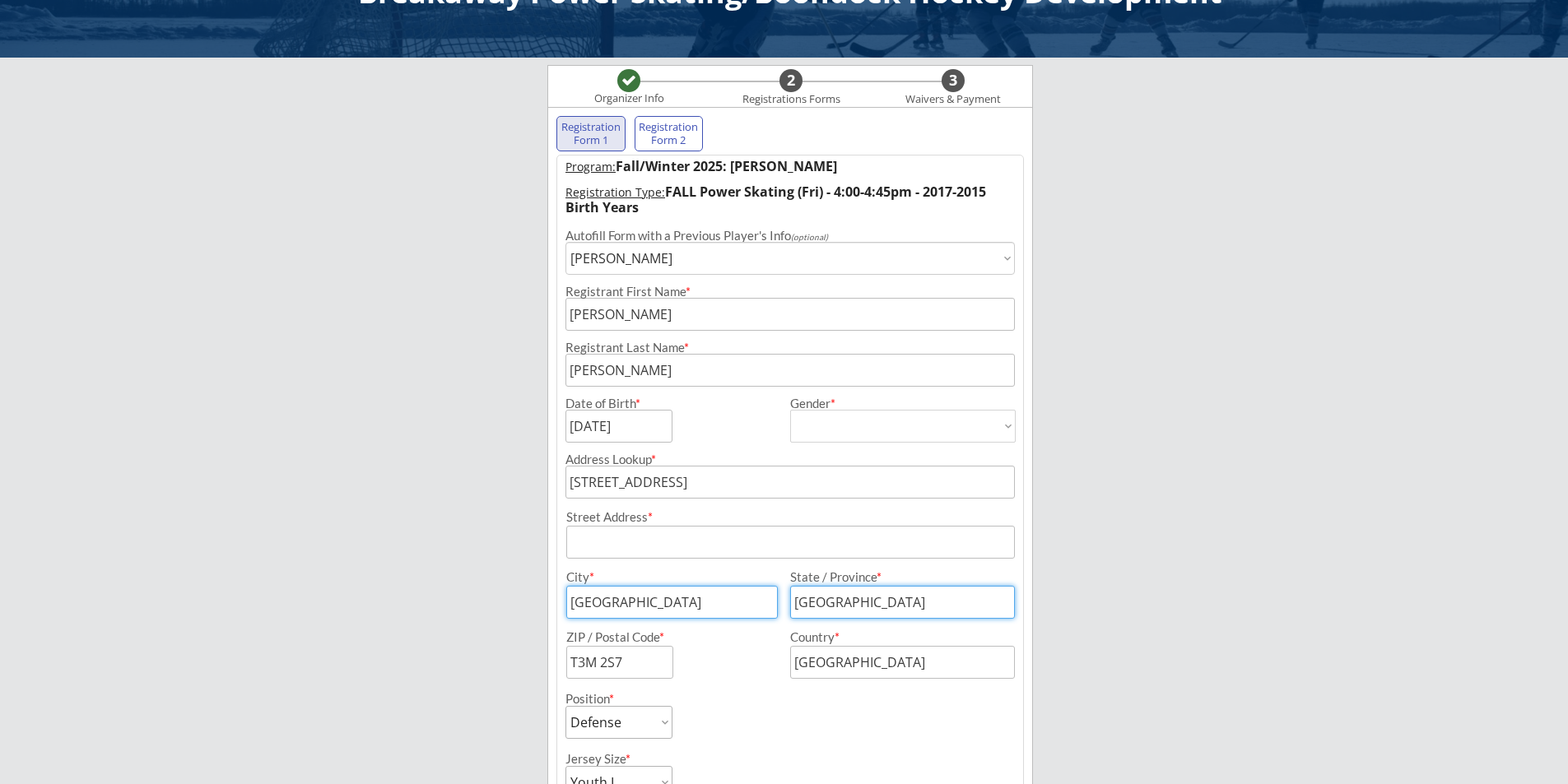
click at [616, 538] on input "input" at bounding box center [790, 543] width 449 height 33
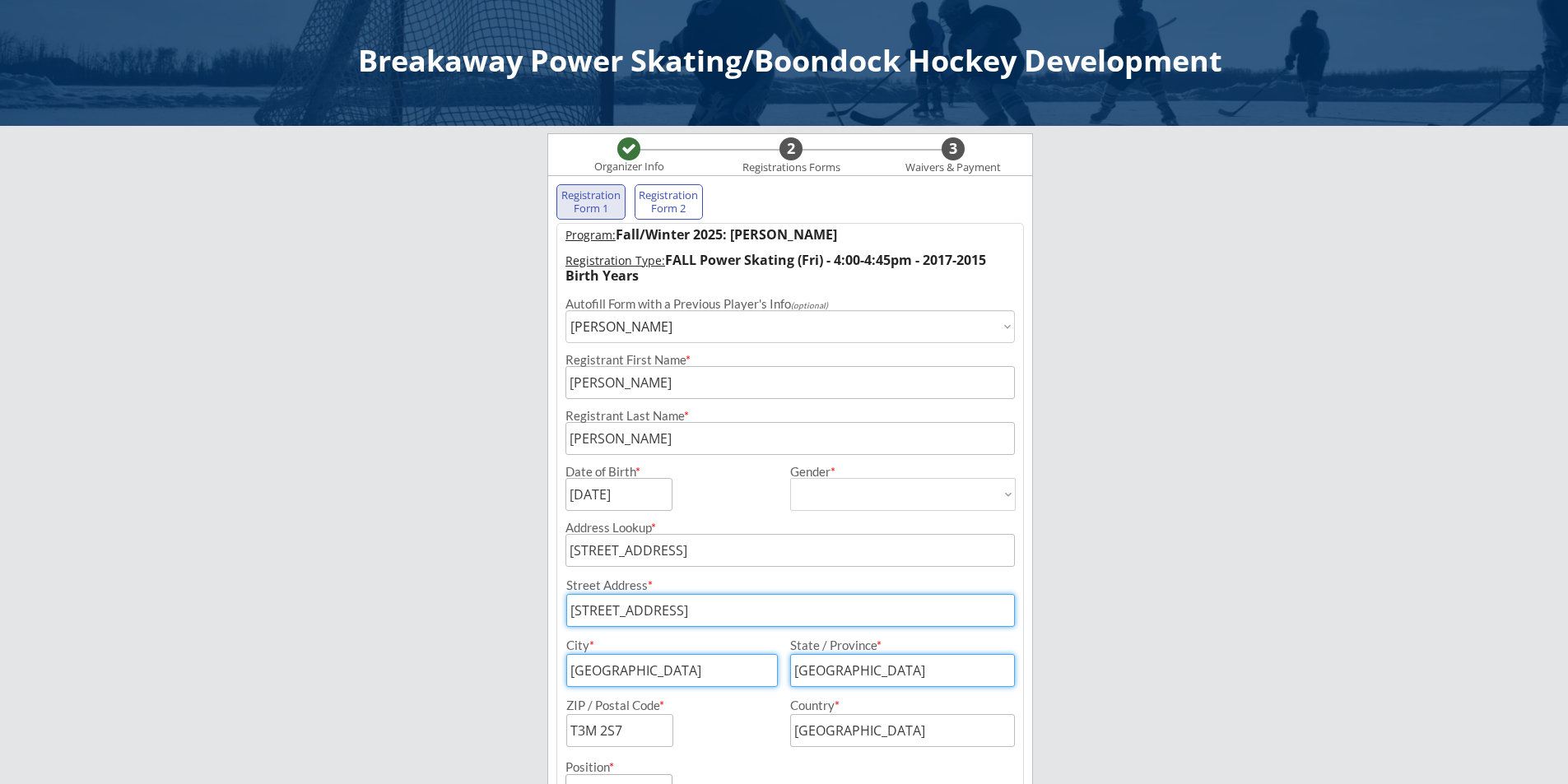
scroll to position [0, 0]
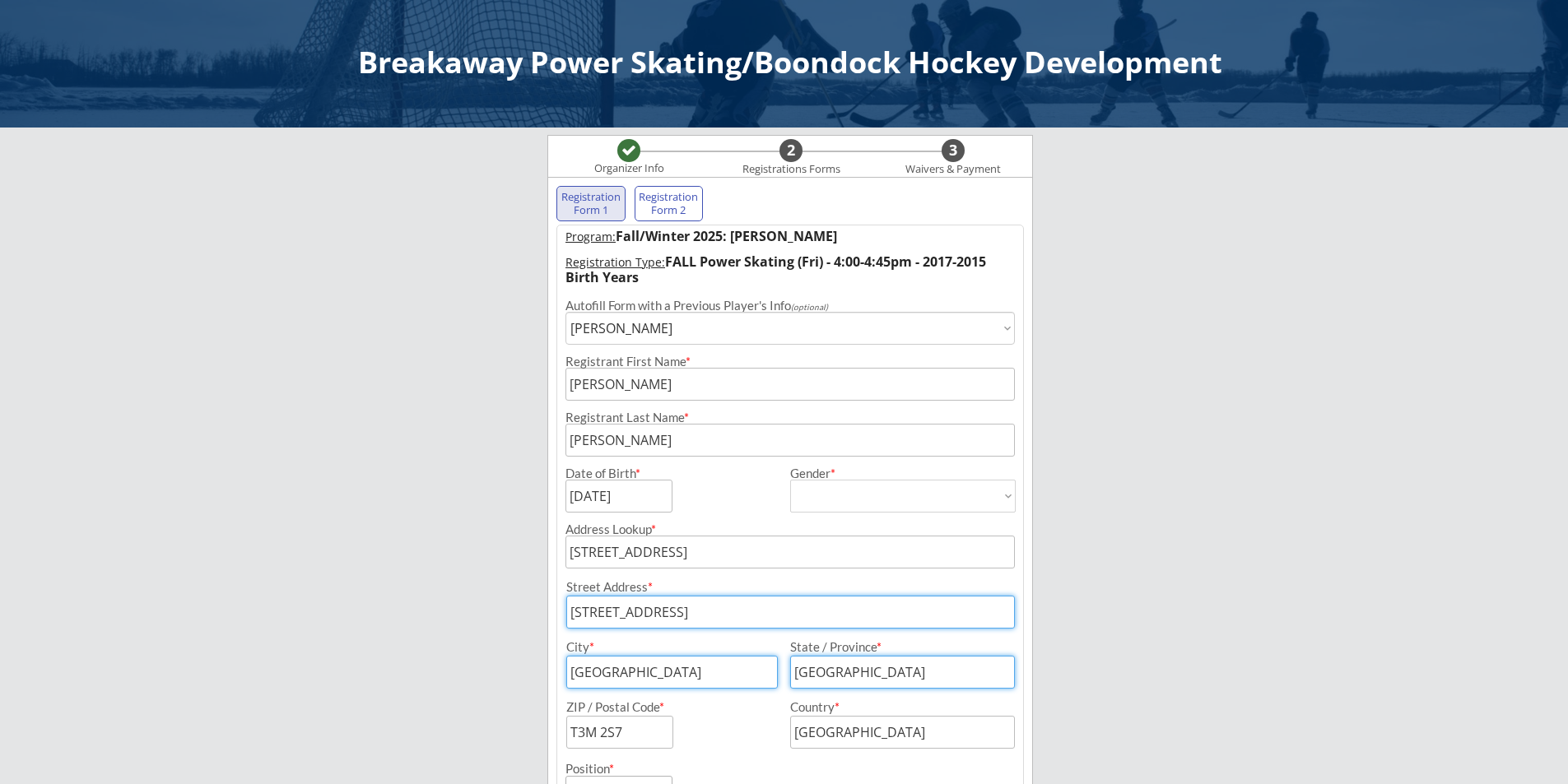
type input "[STREET_ADDRESS]"
click at [674, 196] on div "Registration Form 2" at bounding box center [668, 203] width 61 height 26
select select ""PLACEHOLDER_1427118222253""
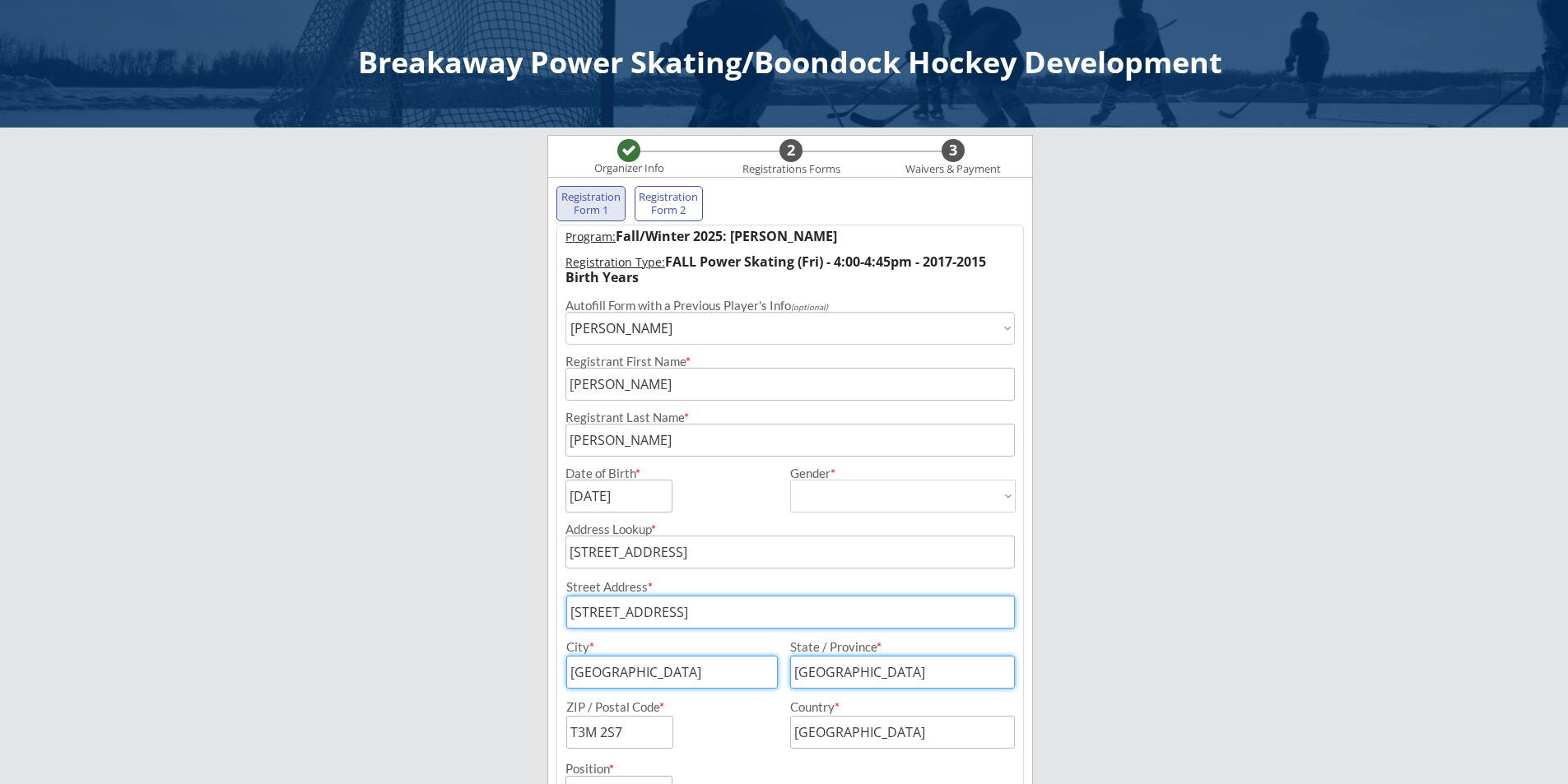
select select ""PLACEHOLDER_1427118222253""
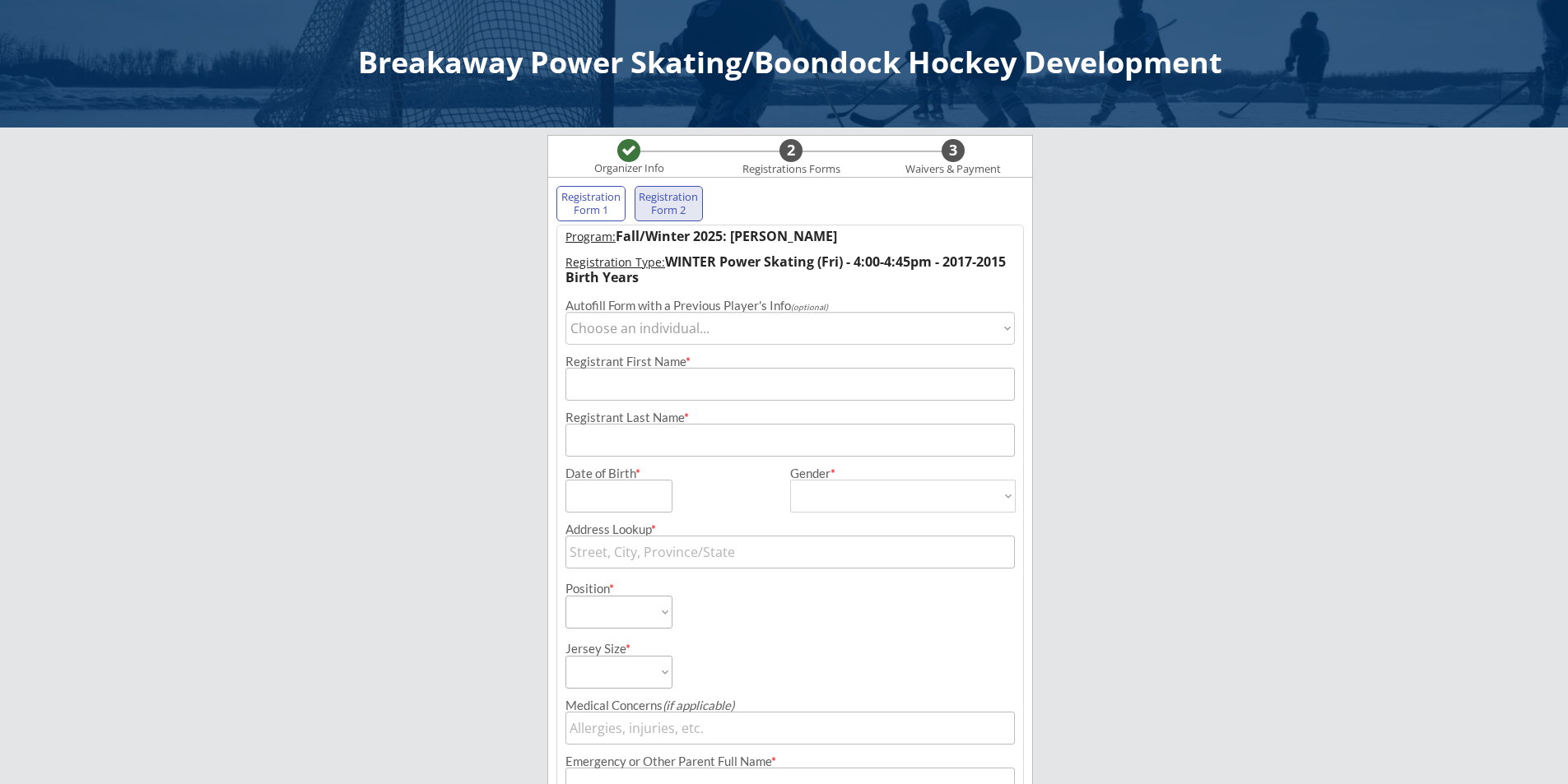
click at [694, 330] on select "Choose an individual... [PERSON_NAME]" at bounding box center [790, 329] width 449 height 33
select select ""1348695171700984260__LOOKUP__1718396236049x349732815997239300""
click at [565, 312] on select "Choose an individual... [PERSON_NAME]" at bounding box center [790, 329] width 449 height 33
type input "[PERSON_NAME]"
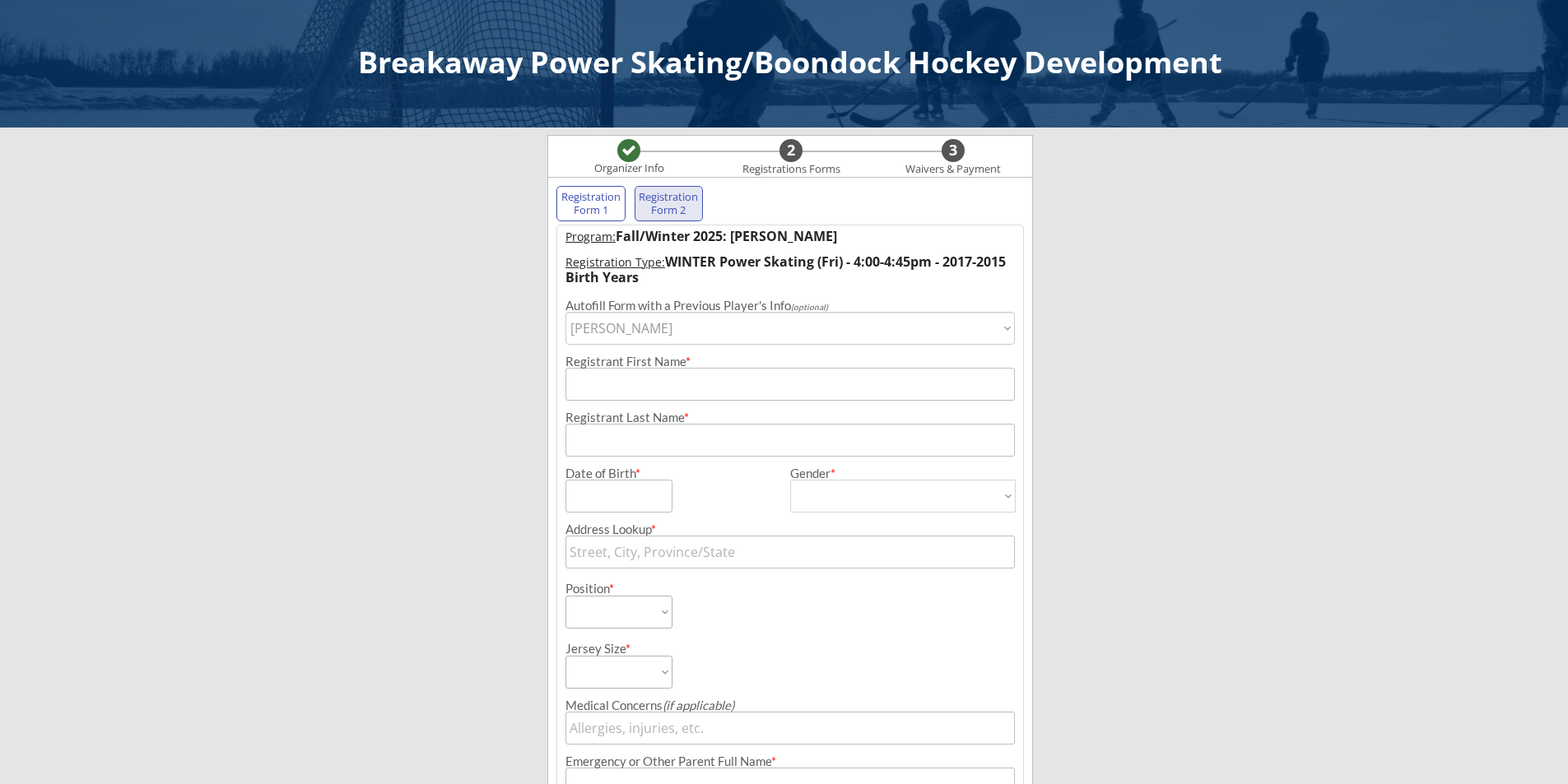
type input "[DATE]"
type input "[STREET_ADDRESS]"
type input "[DEMOGRAPHIC_DATA]"
select select ""[DEMOGRAPHIC_DATA]""
select select ""Defense""
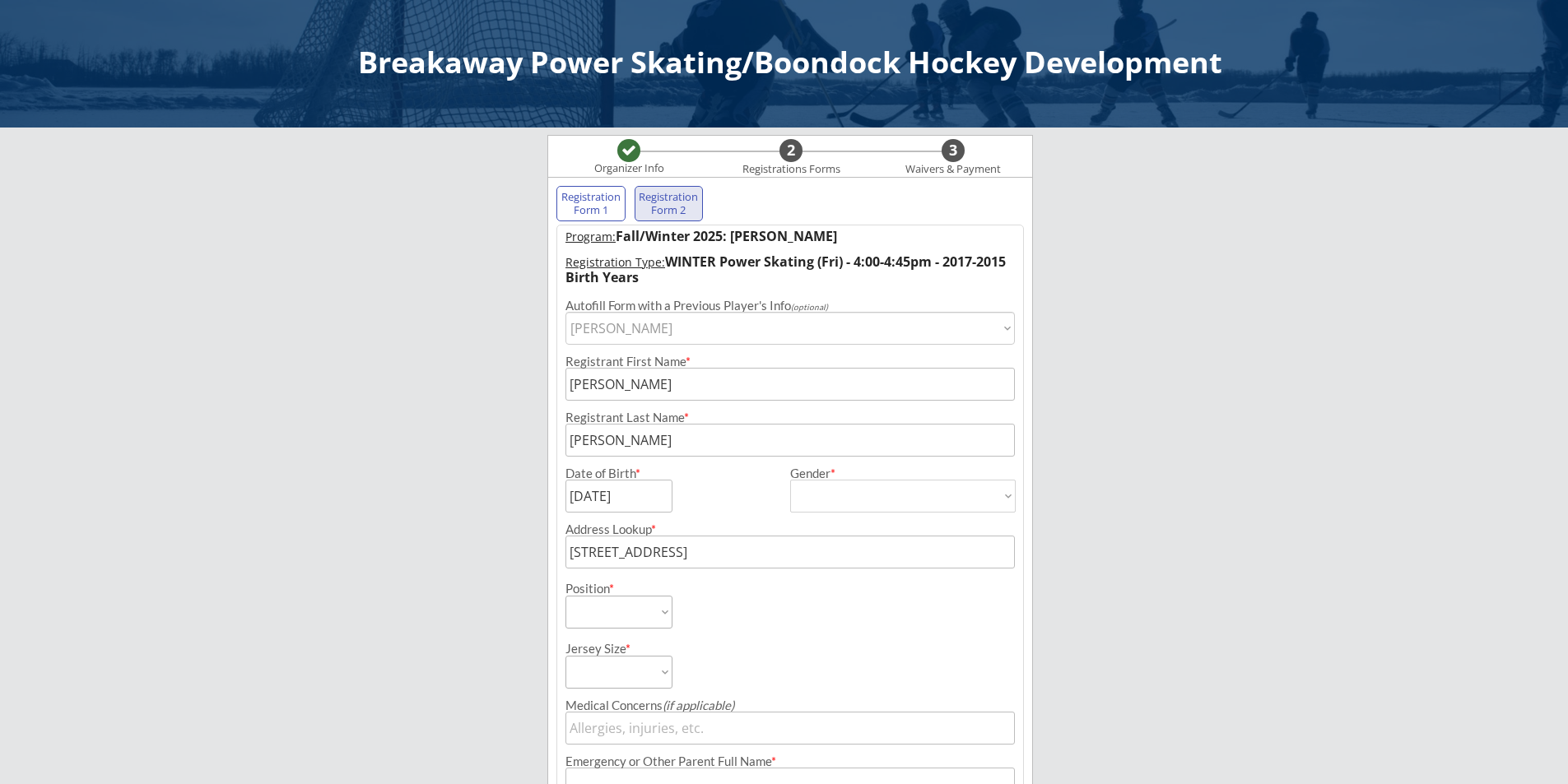
select select ""Youth M""
type input "[PERSON_NAME]"
type input "[PHONE_NUMBER]"
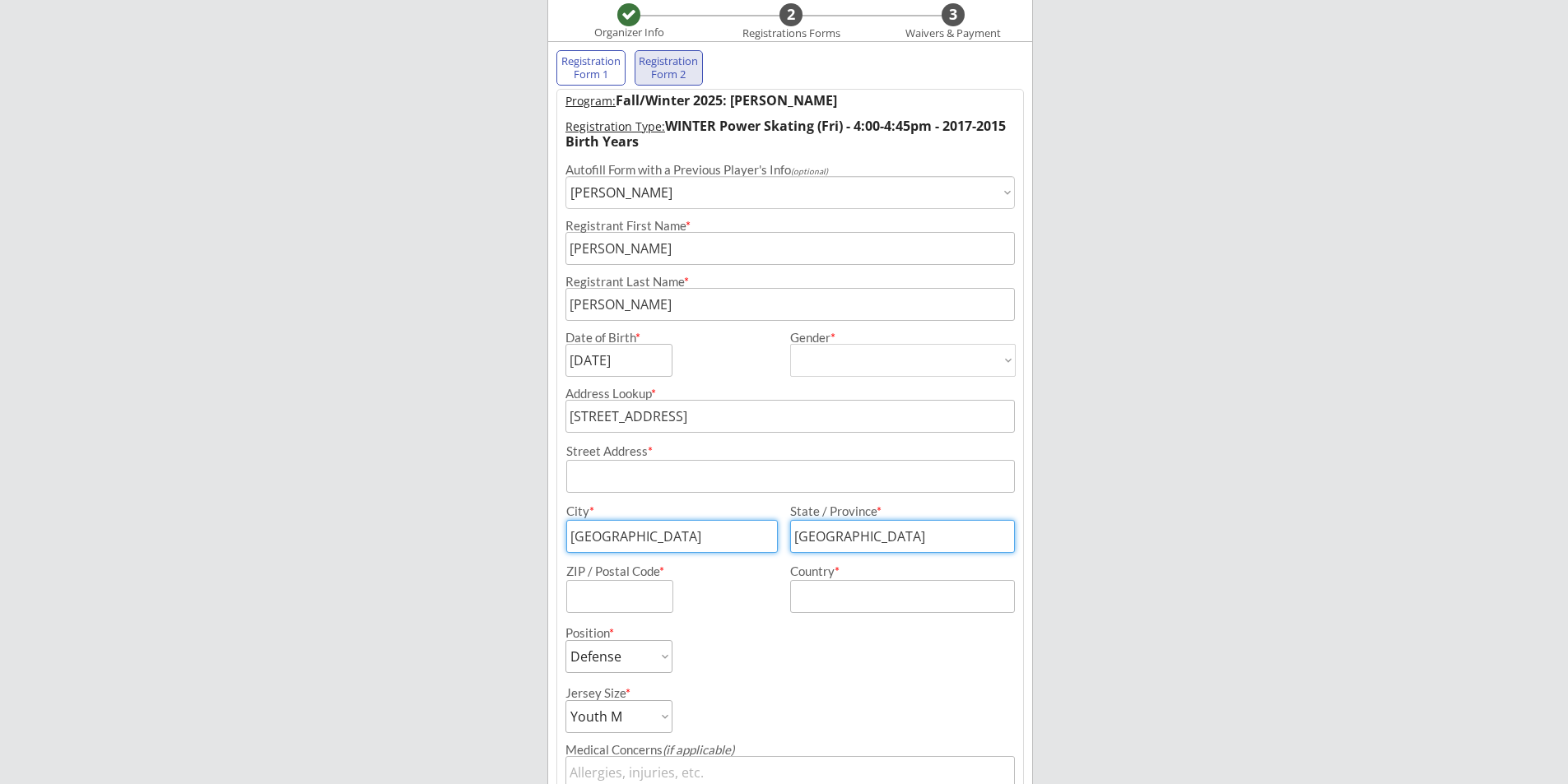
scroll to position [165, 0]
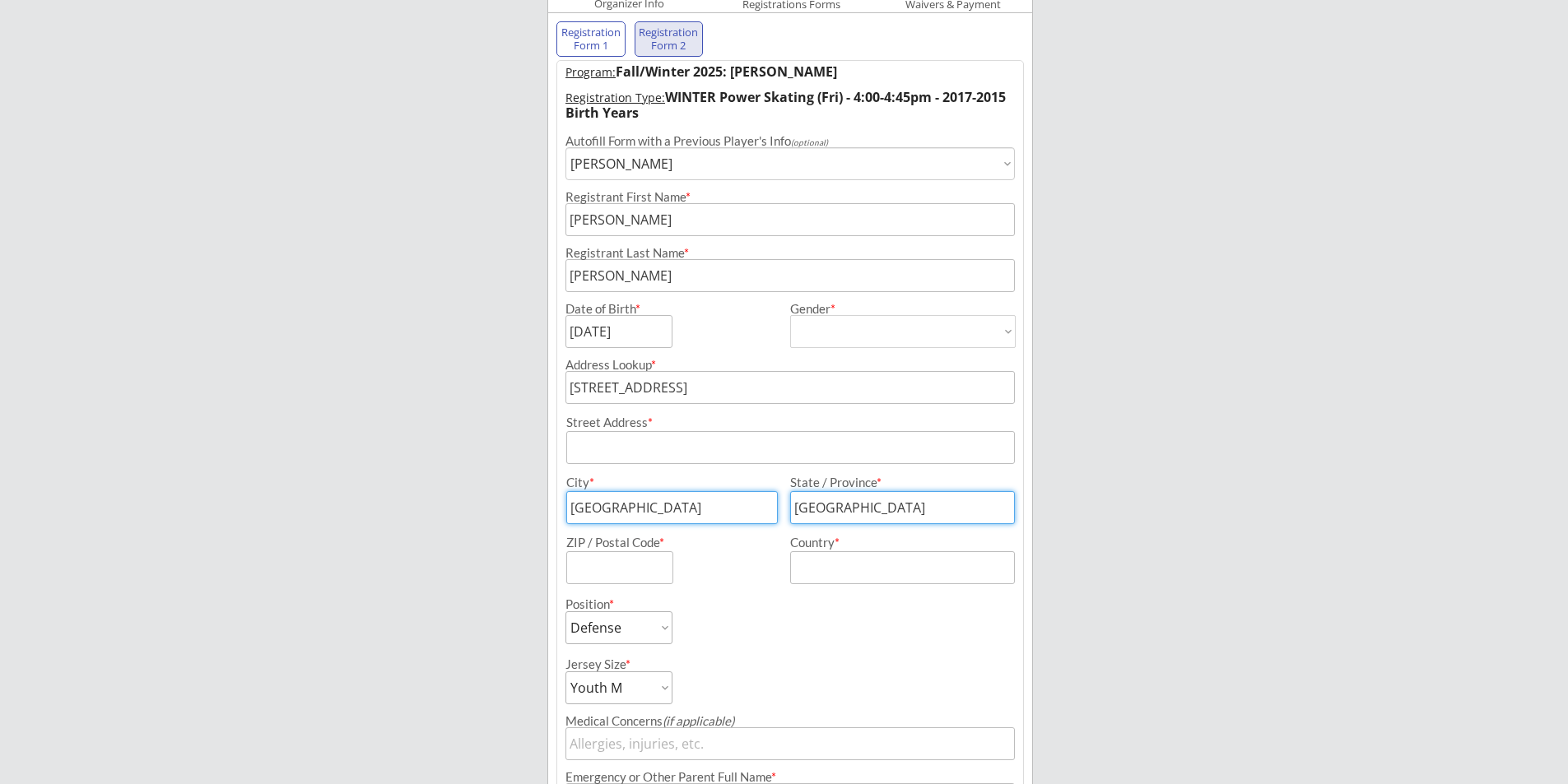
click at [631, 449] on input "input" at bounding box center [790, 448] width 449 height 33
type input "[STREET_ADDRESS]"
click at [612, 567] on input "input" at bounding box center [619, 568] width 107 height 33
type input "T3M 2S7"
type input "[PERSON_NAME]"
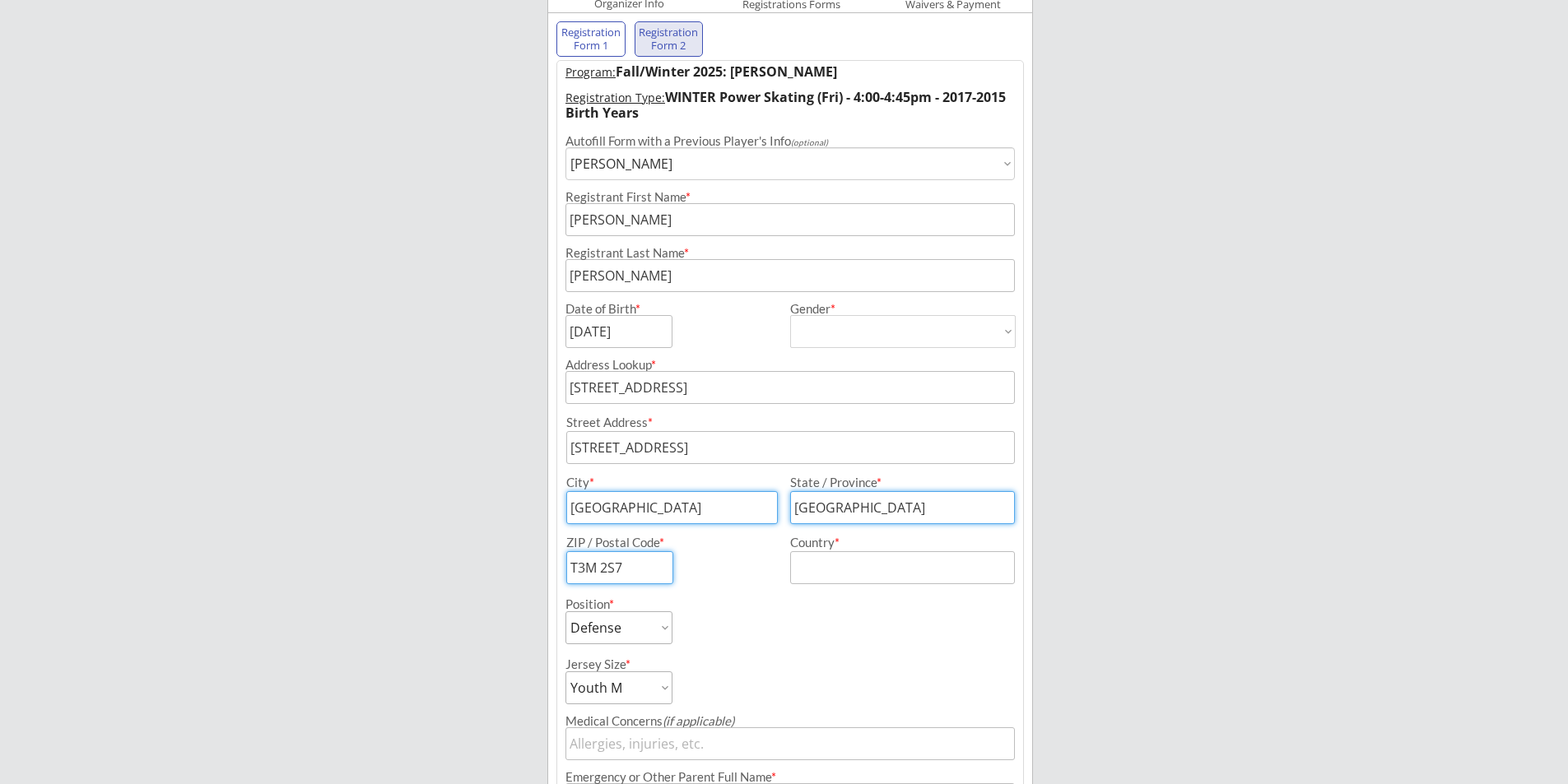
type input "[STREET_ADDRESS]"
type input "[GEOGRAPHIC_DATA]"
click at [807, 569] on input "input" at bounding box center [902, 568] width 225 height 33
type input "[GEOGRAPHIC_DATA]"
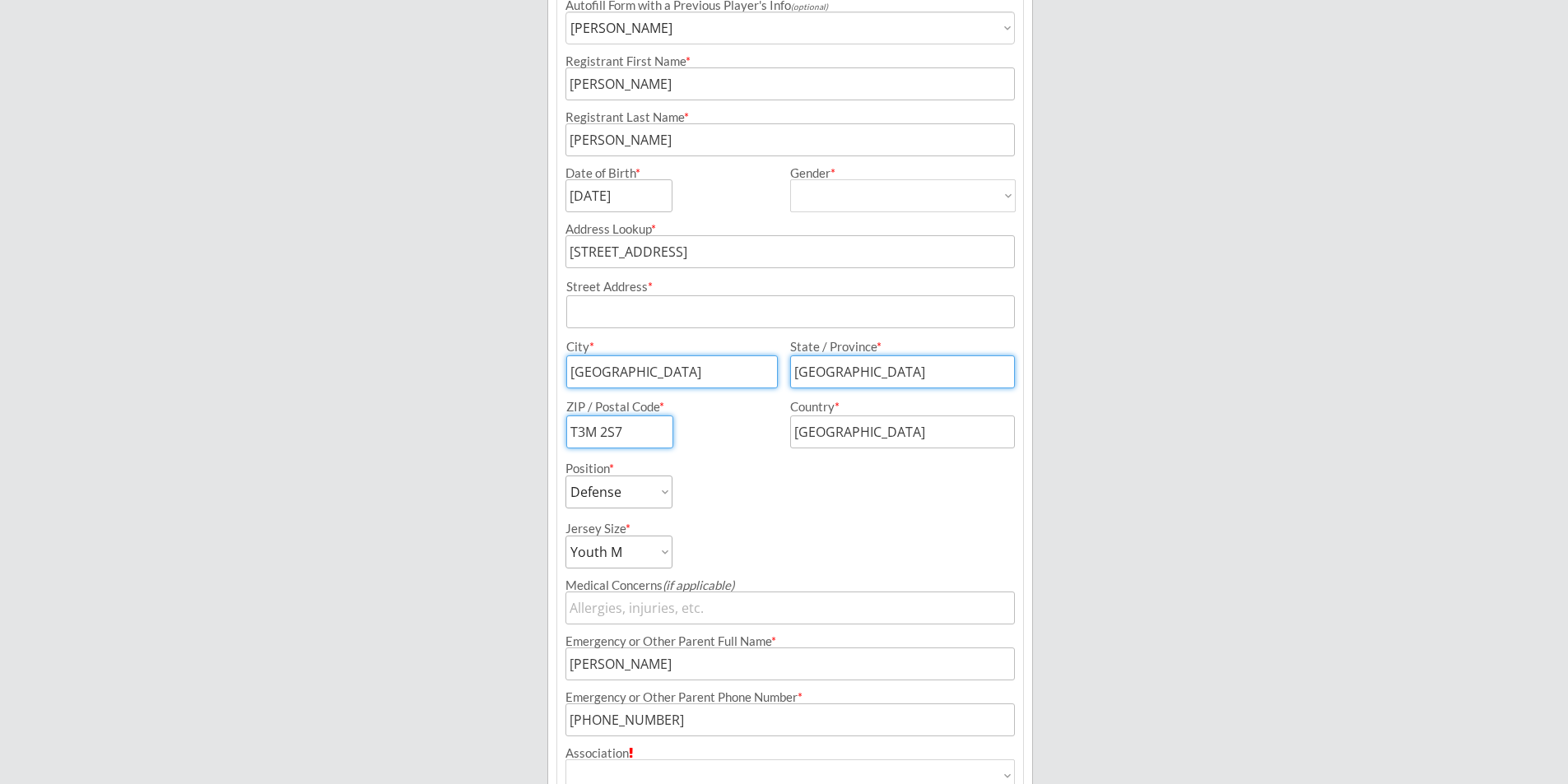
scroll to position [330, 0]
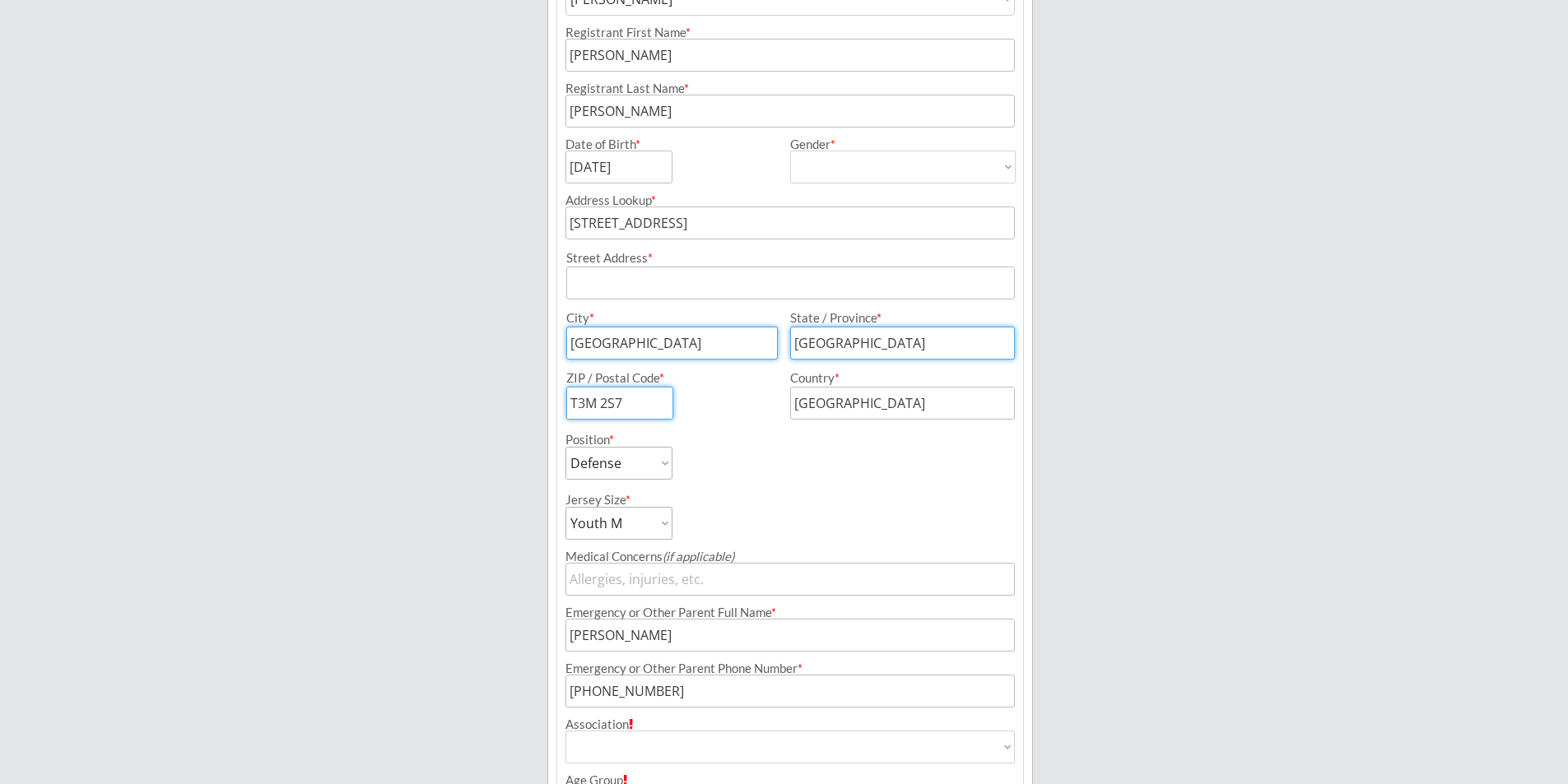
click at [620, 524] on select "Youth S Youth M Youth L Youth XL Adult S Adult M Adult L Adult XL" at bounding box center [618, 523] width 107 height 33
select select ""Youth L""
click at [565, 507] on select "Youth S Youth M Youth L Youth XL Adult S Adult M Adult L Adult XL" at bounding box center [618, 523] width 107 height 33
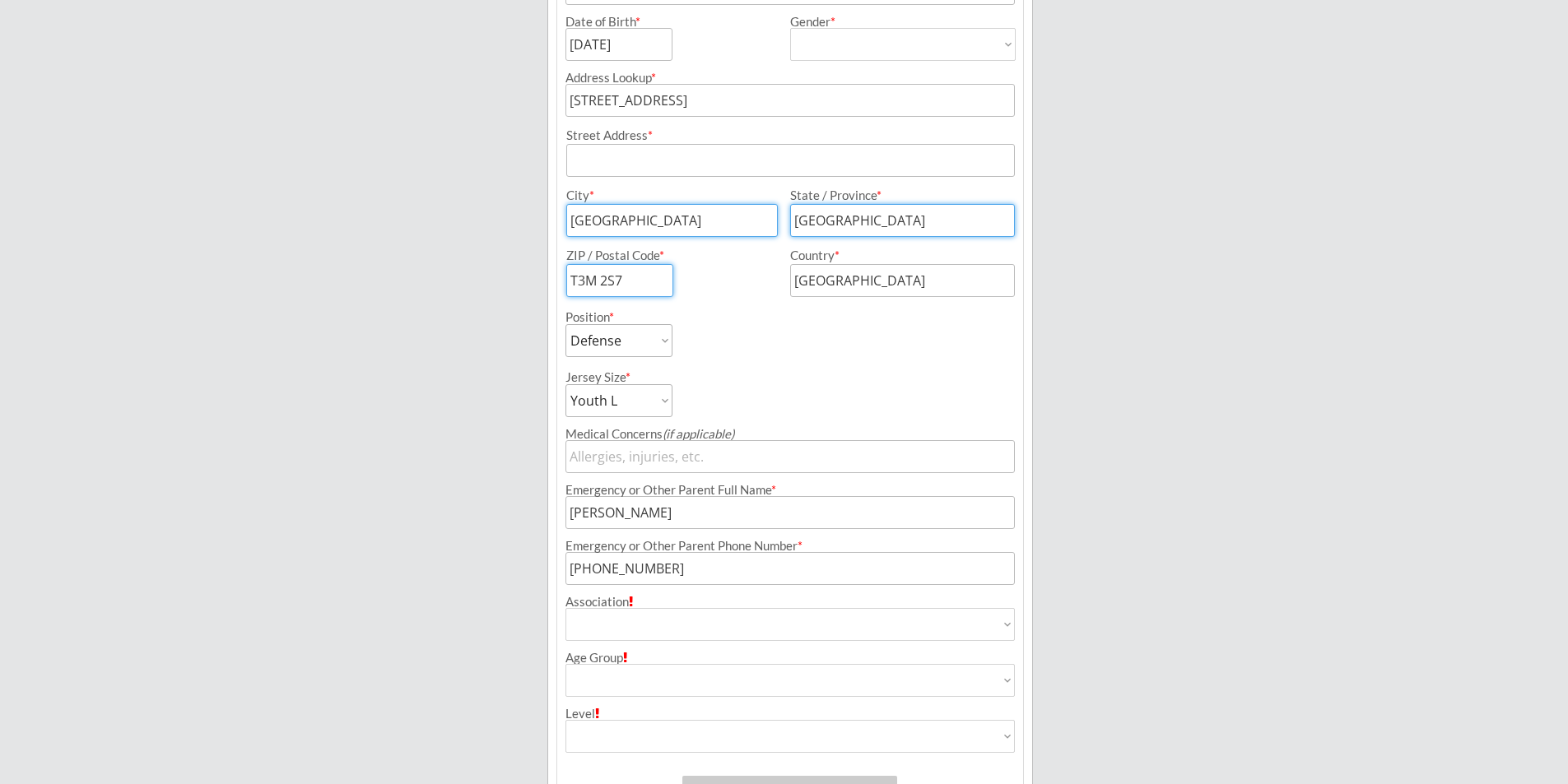
scroll to position [494, 0]
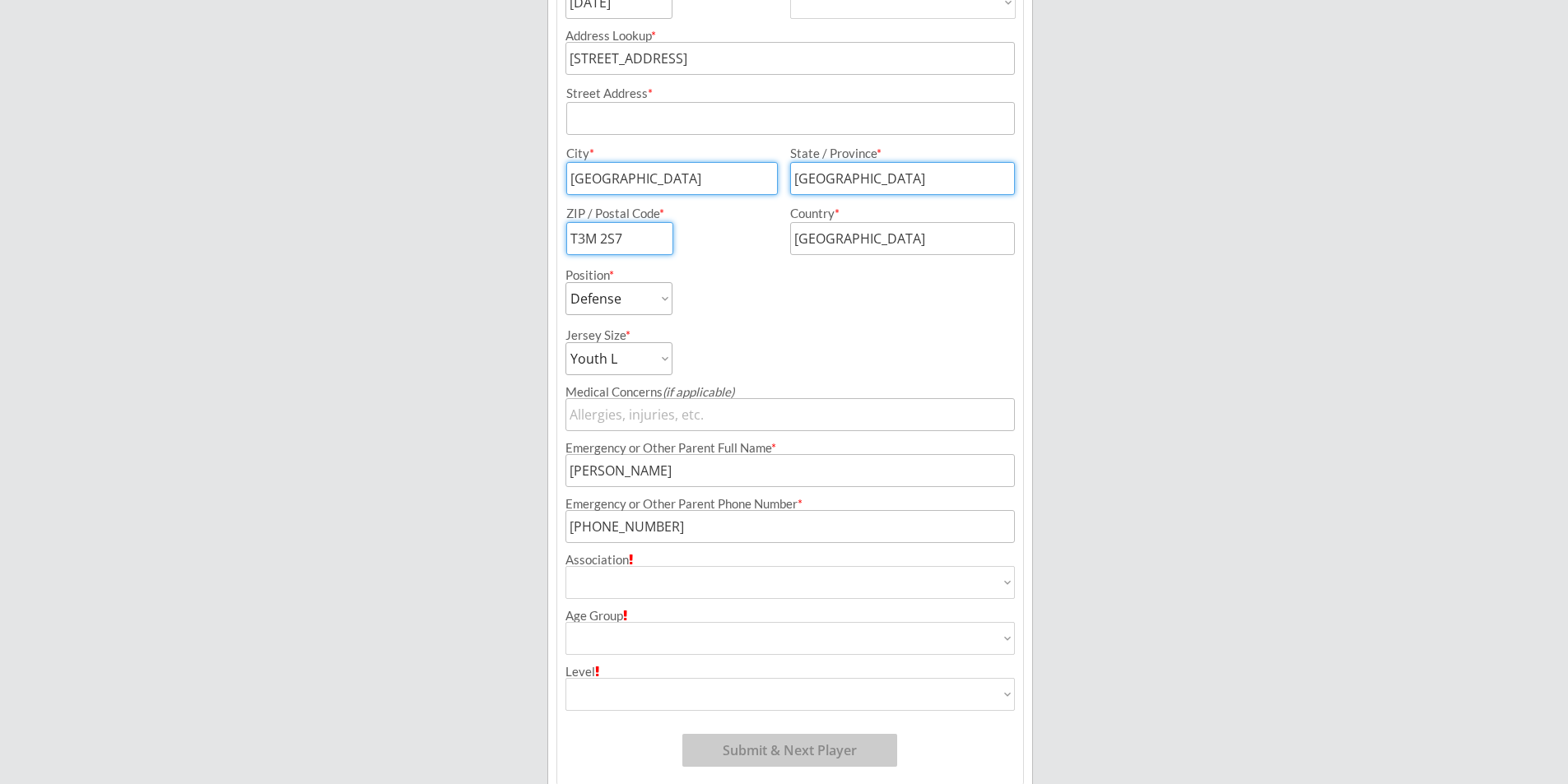
click at [847, 588] on select "Airdrie Blackfoot Hockey Association Bow River Bruins Bow Valley Hockey Society…" at bounding box center [790, 583] width 449 height 33
select select ""Bow Valley Hockey Society ""
click at [565, 566] on select "Airdrie Blackfoot Hockey Association Bow River Bruins Bow Valley Hockey Society…" at bounding box center [790, 583] width 449 height 33
type input "Bow Valley Hockey Society"
click at [653, 637] on select "House League U7 U9 U11 U13 U15 U16 U18 U21 College/University Active Start U10 …" at bounding box center [790, 639] width 449 height 33
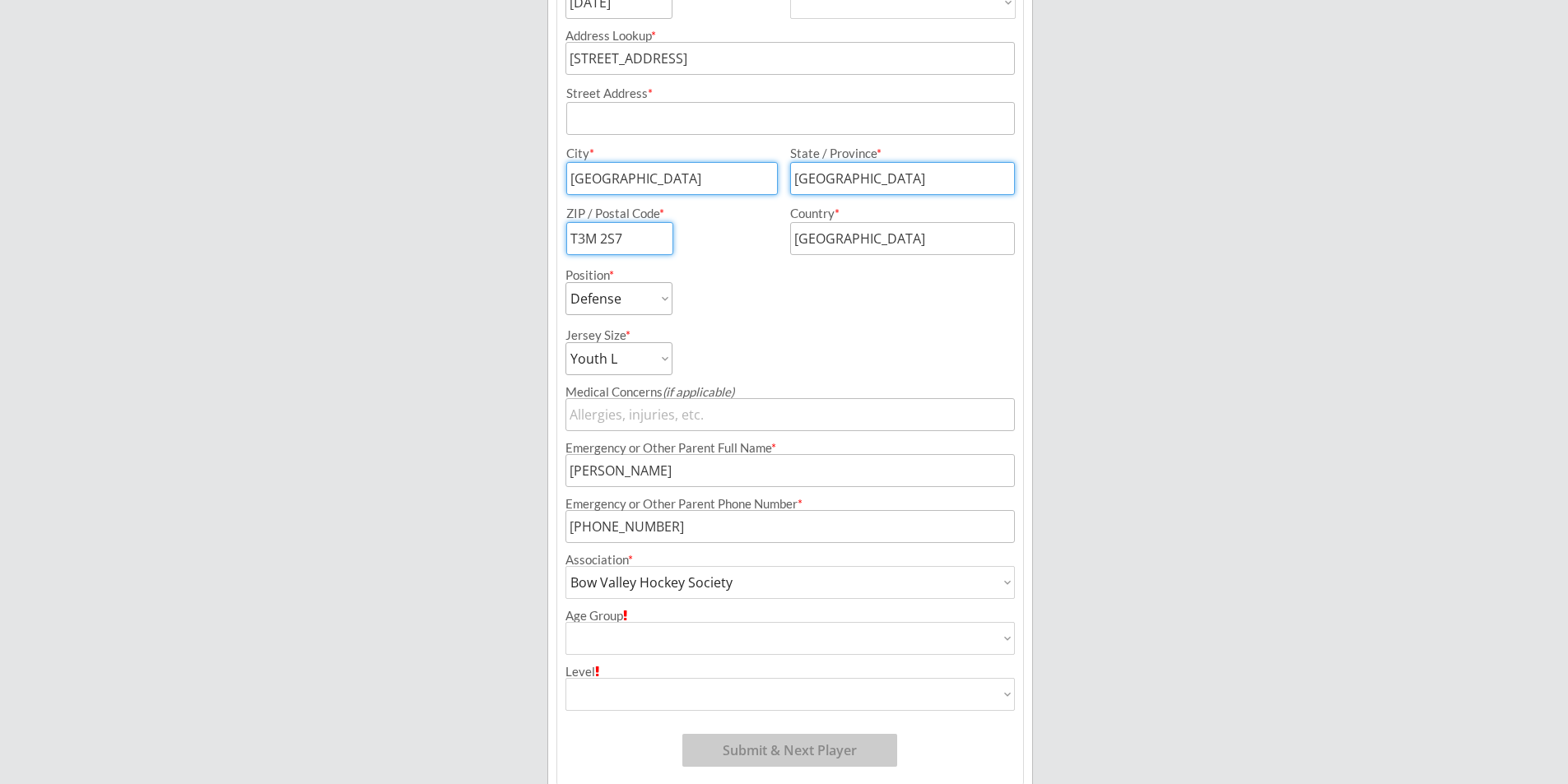
select select ""U9""
click at [565, 623] on select "House League U7 U9 U11 U13 U15 U16 U18 U21 College/University Active Start U10 …" at bounding box center [790, 639] width 449 height 33
type input "U9"
click at [623, 697] on select "Division 1 Division 2 Division 3 Division 4 Division 5 Division 6 Division 7 AA…" at bounding box center [790, 695] width 449 height 33
select select ""Division 1""
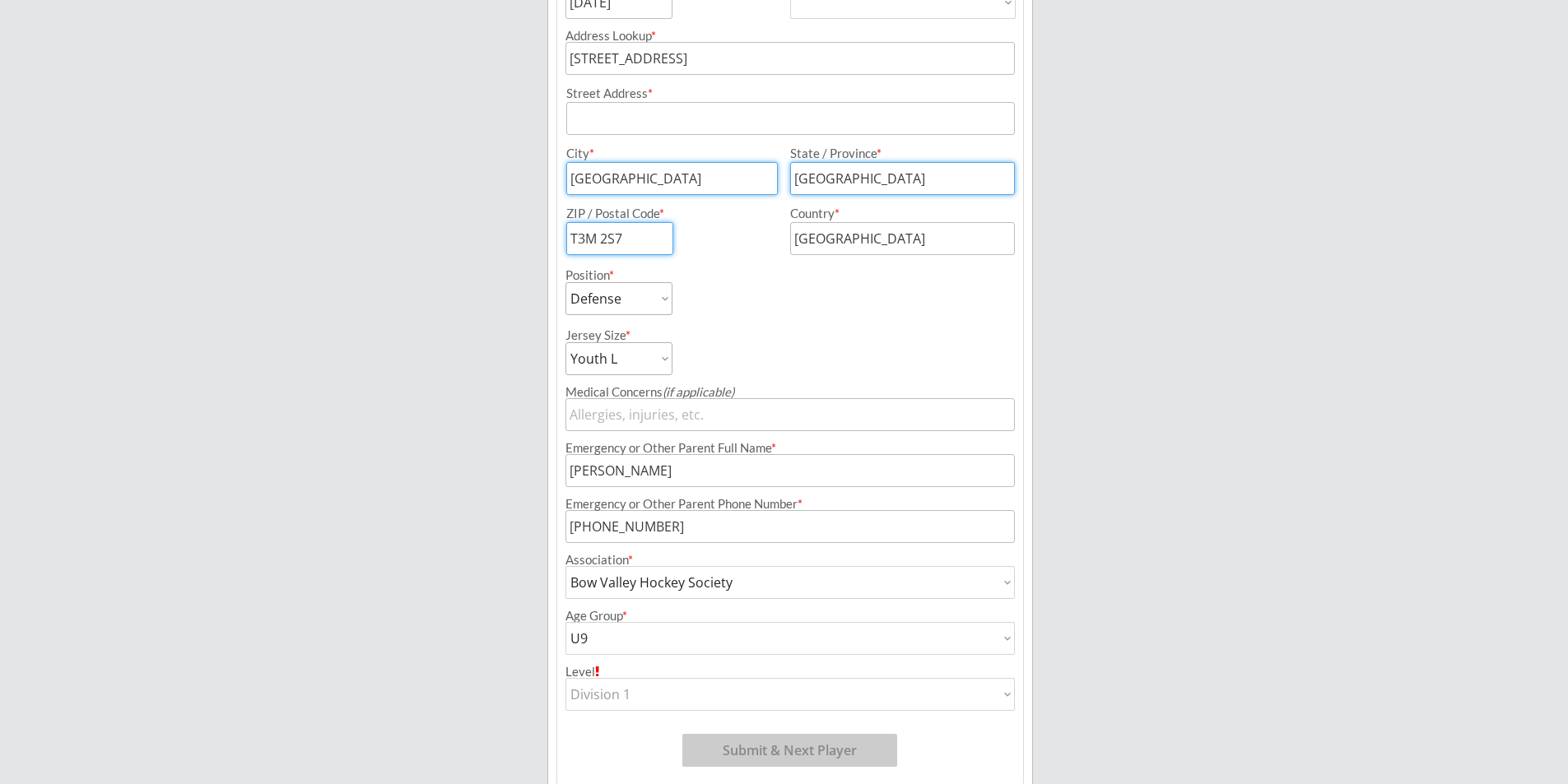
click at [565, 678] on select "Division 1 Division 2 Division 3 Division 4 Division 5 Division 6 Division 7 AA…" at bounding box center [790, 695] width 449 height 33
type input "Division 1"
click at [1124, 428] on div "Breakaway Power Skating/Boondock Hockey Development Organizer Info 2 Registrati…" at bounding box center [784, 181] width 1568 height 1348
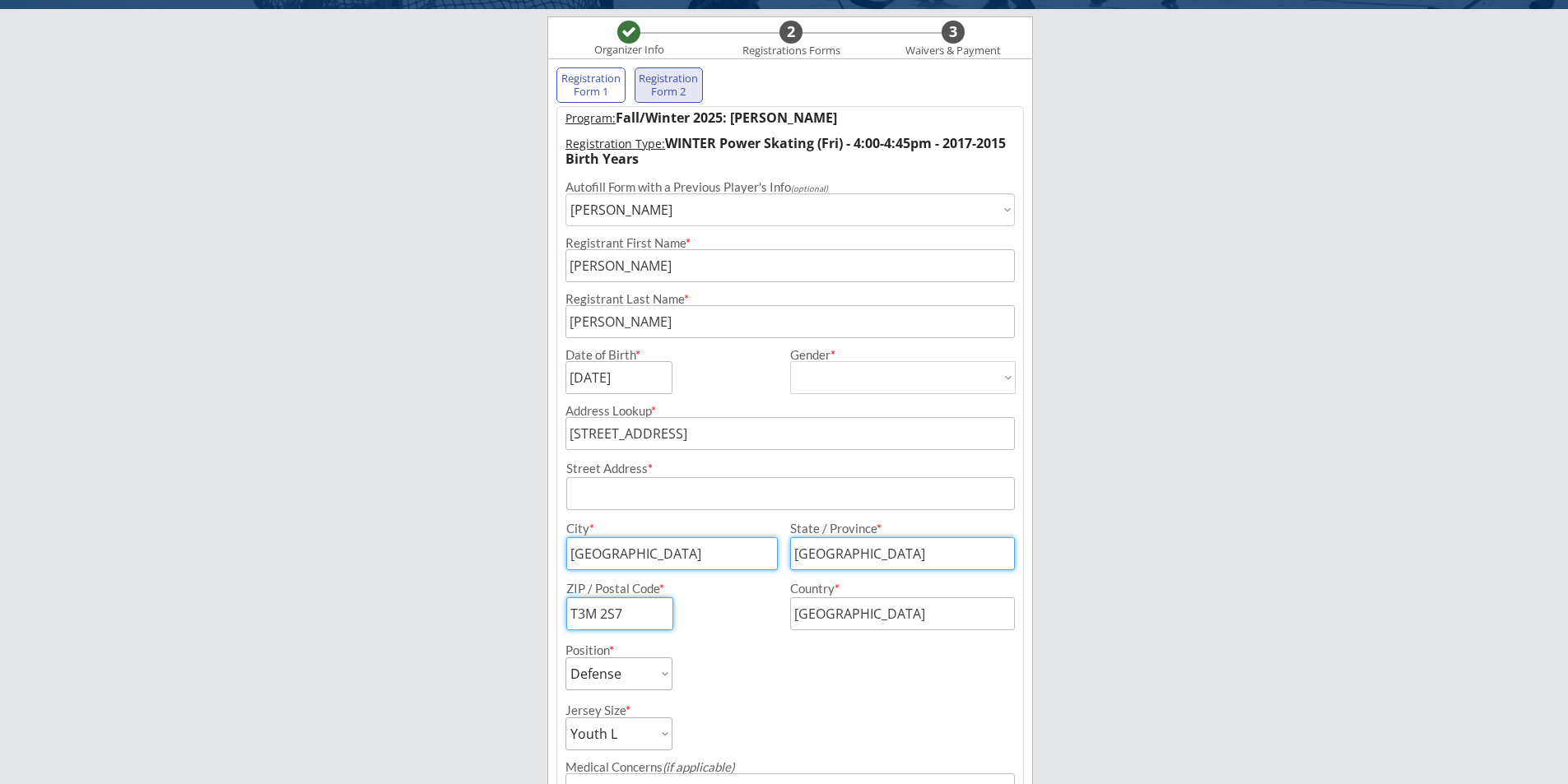
scroll to position [0, 0]
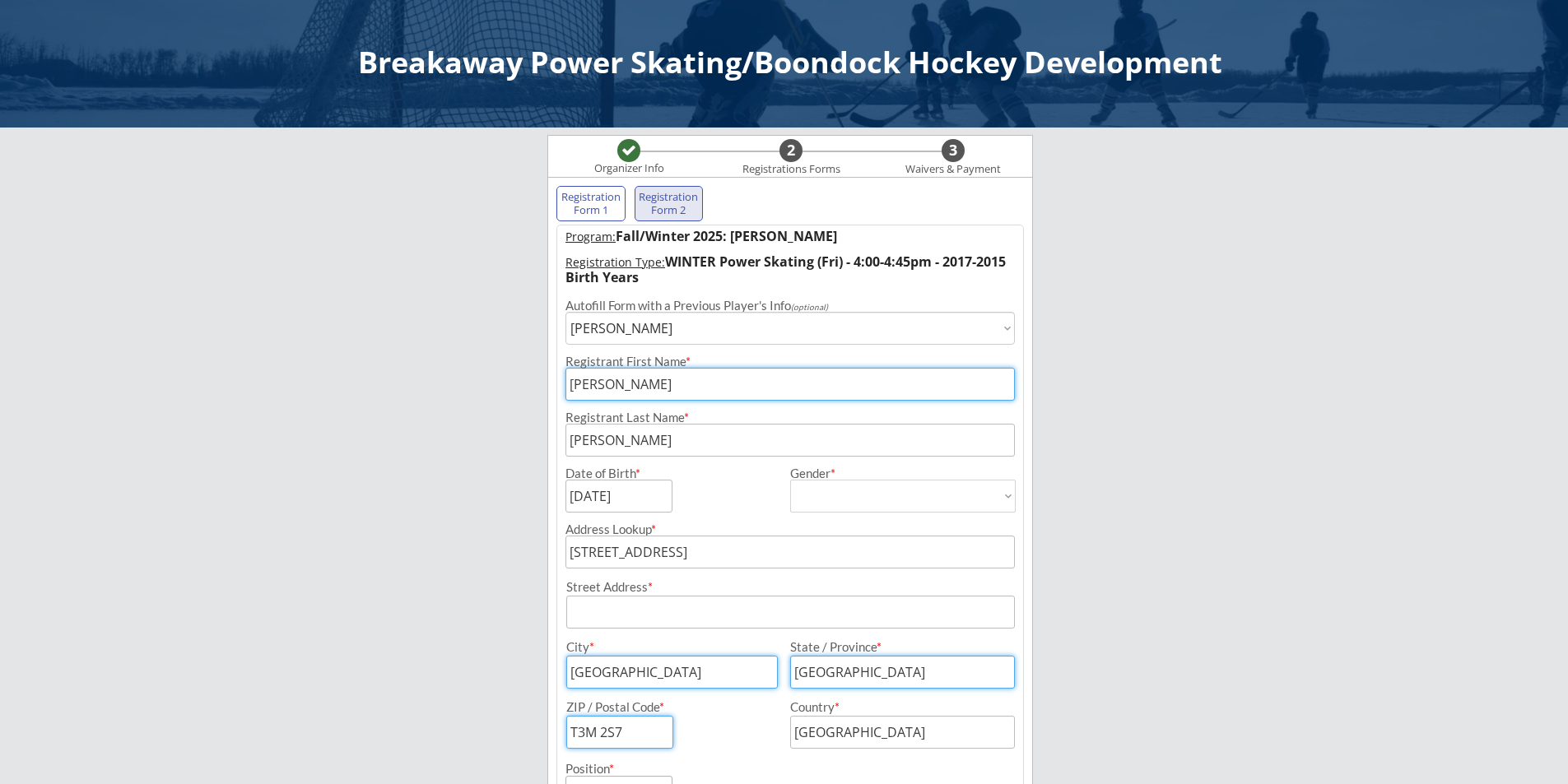
drag, startPoint x: 598, startPoint y: 385, endPoint x: 520, endPoint y: 385, distance: 78.0
click at [520, 385] on div "Breakaway Power Skating/Boondock Hockey Development Organizer Info 2 Registrati…" at bounding box center [784, 674] width 1568 height 1348
type input "[PERSON_NAME]"
click at [1252, 479] on div "Breakaway Power Skating/Boondock Hockey Development Organizer Info 2 Registrati…" at bounding box center [784, 674] width 1568 height 1348
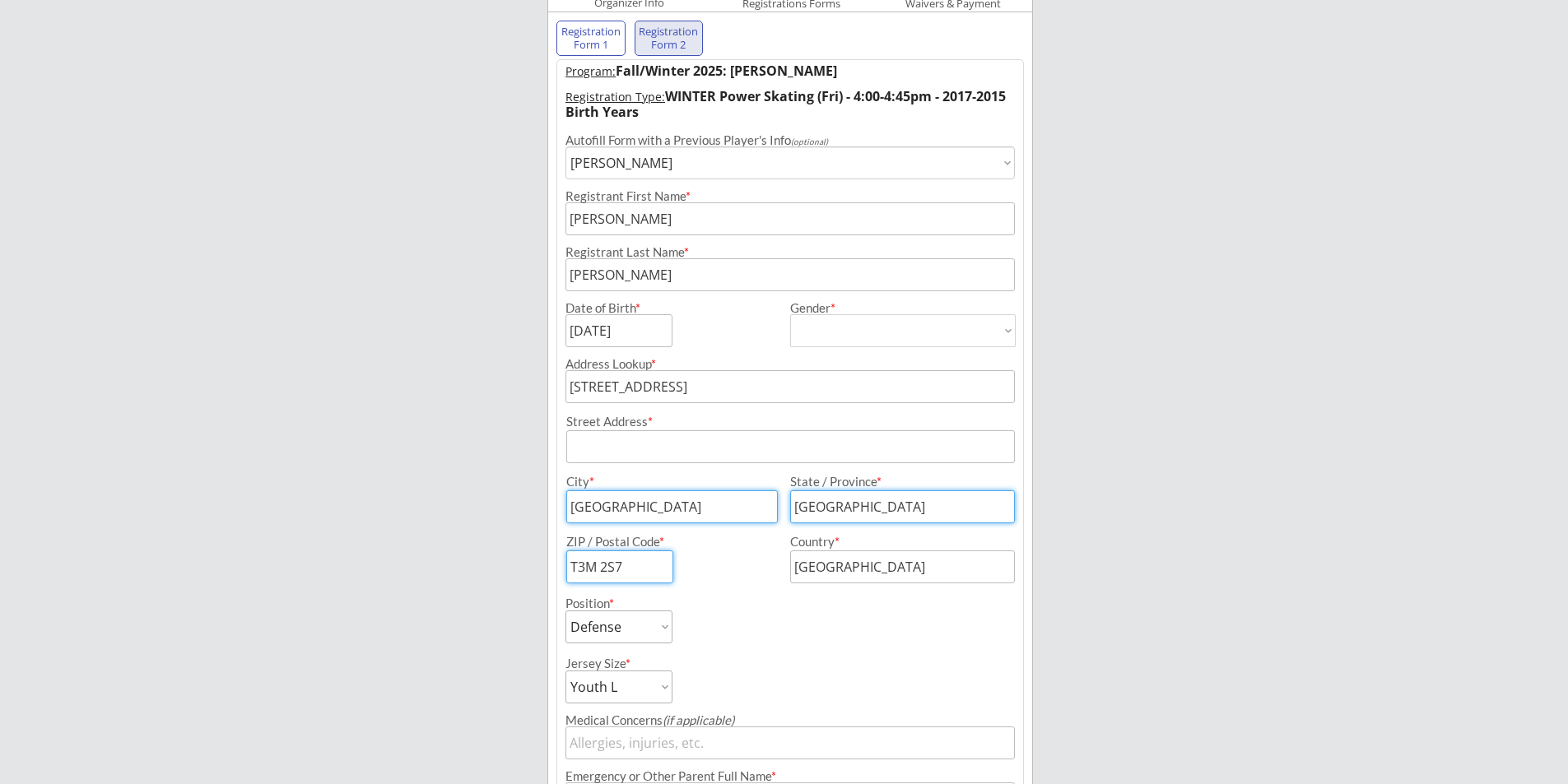
scroll to position [247, 0]
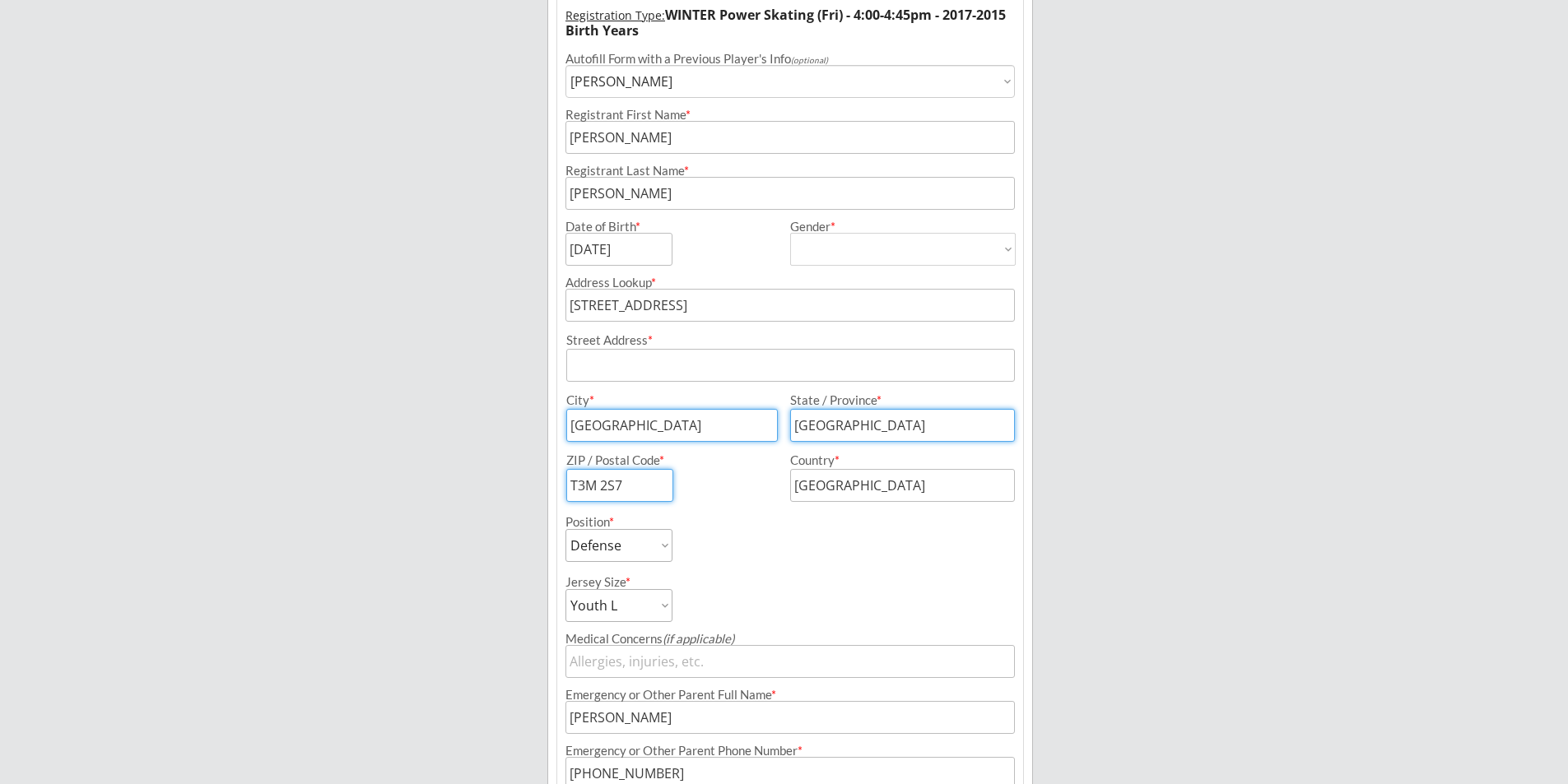
click at [674, 366] on input "input" at bounding box center [790, 365] width 449 height 33
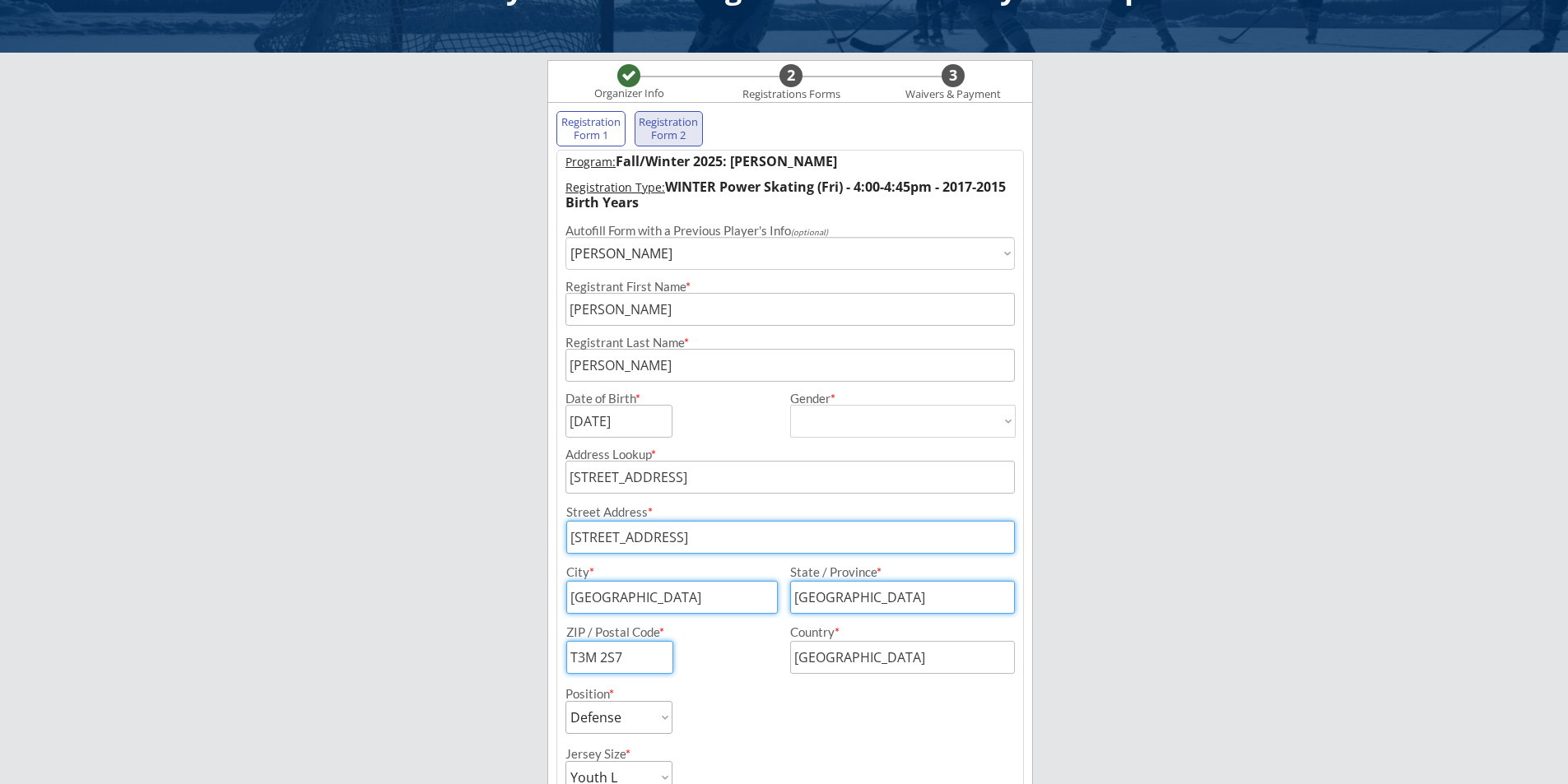
scroll to position [0, 0]
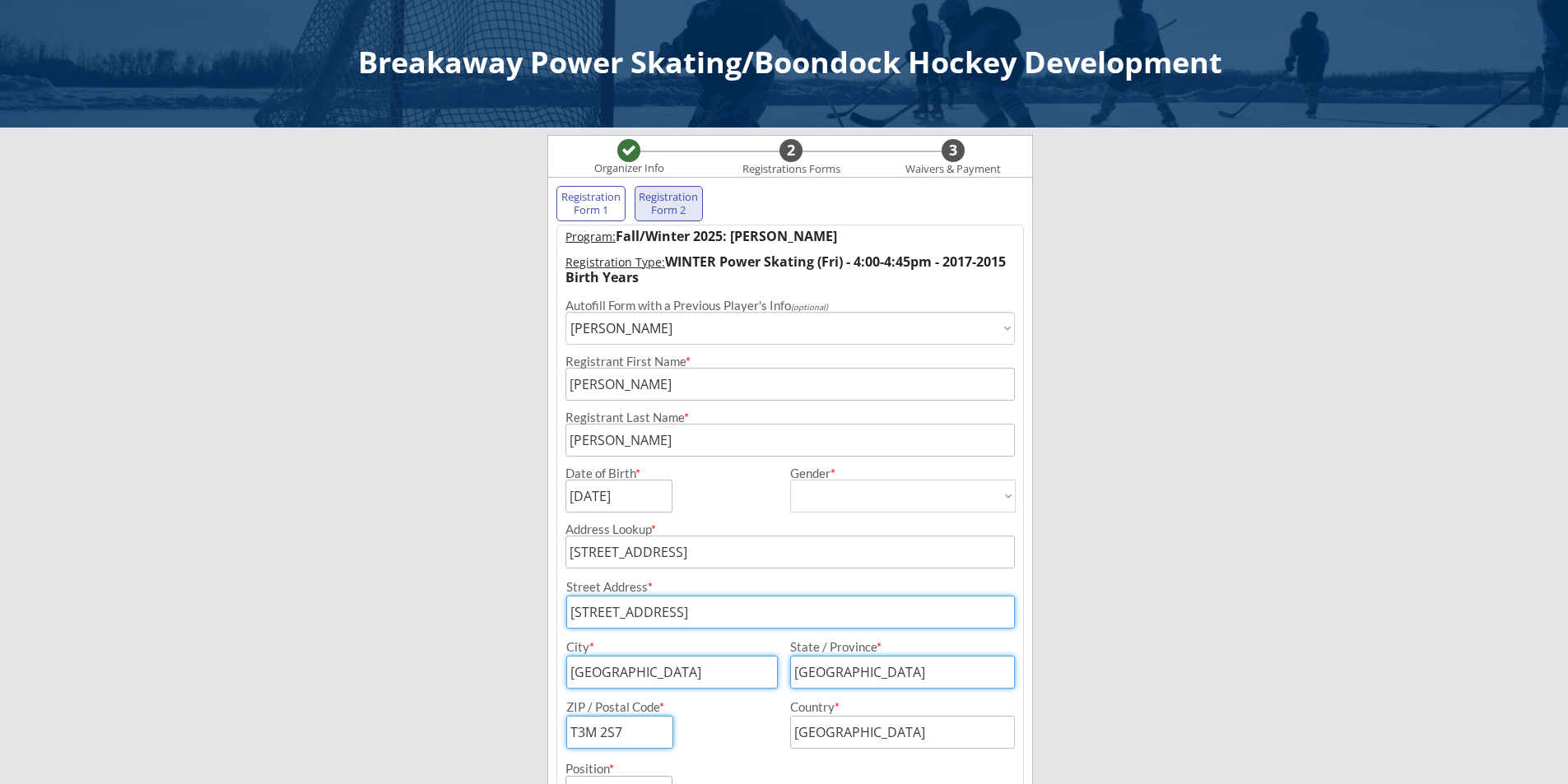
type input "[STREET_ADDRESS]"
click at [598, 201] on div "Registration Form 1" at bounding box center [590, 203] width 61 height 26
select select ""PLACEHOLDER_1427118222253""
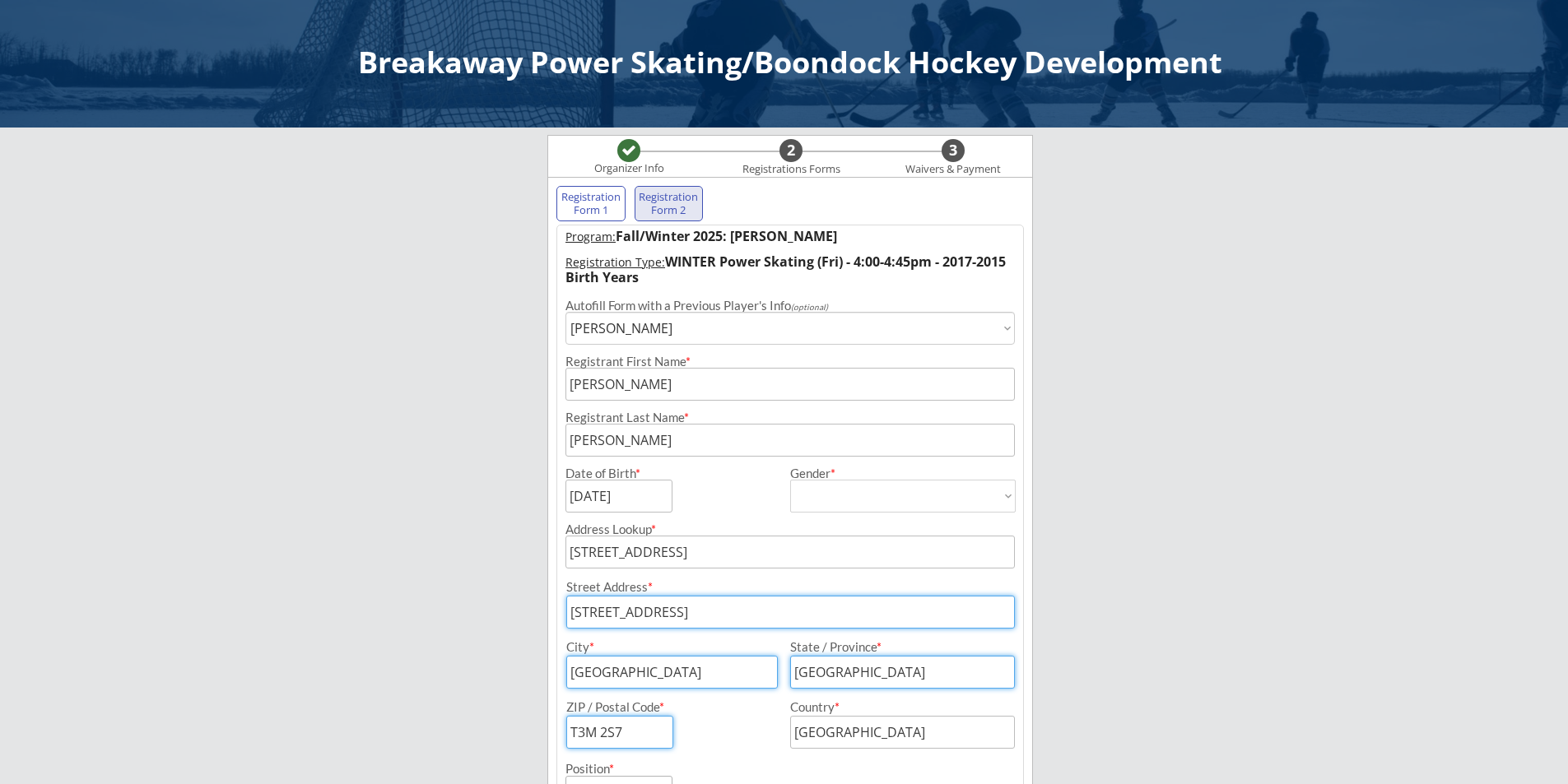
select select ""PLACEHOLDER_1427118222253""
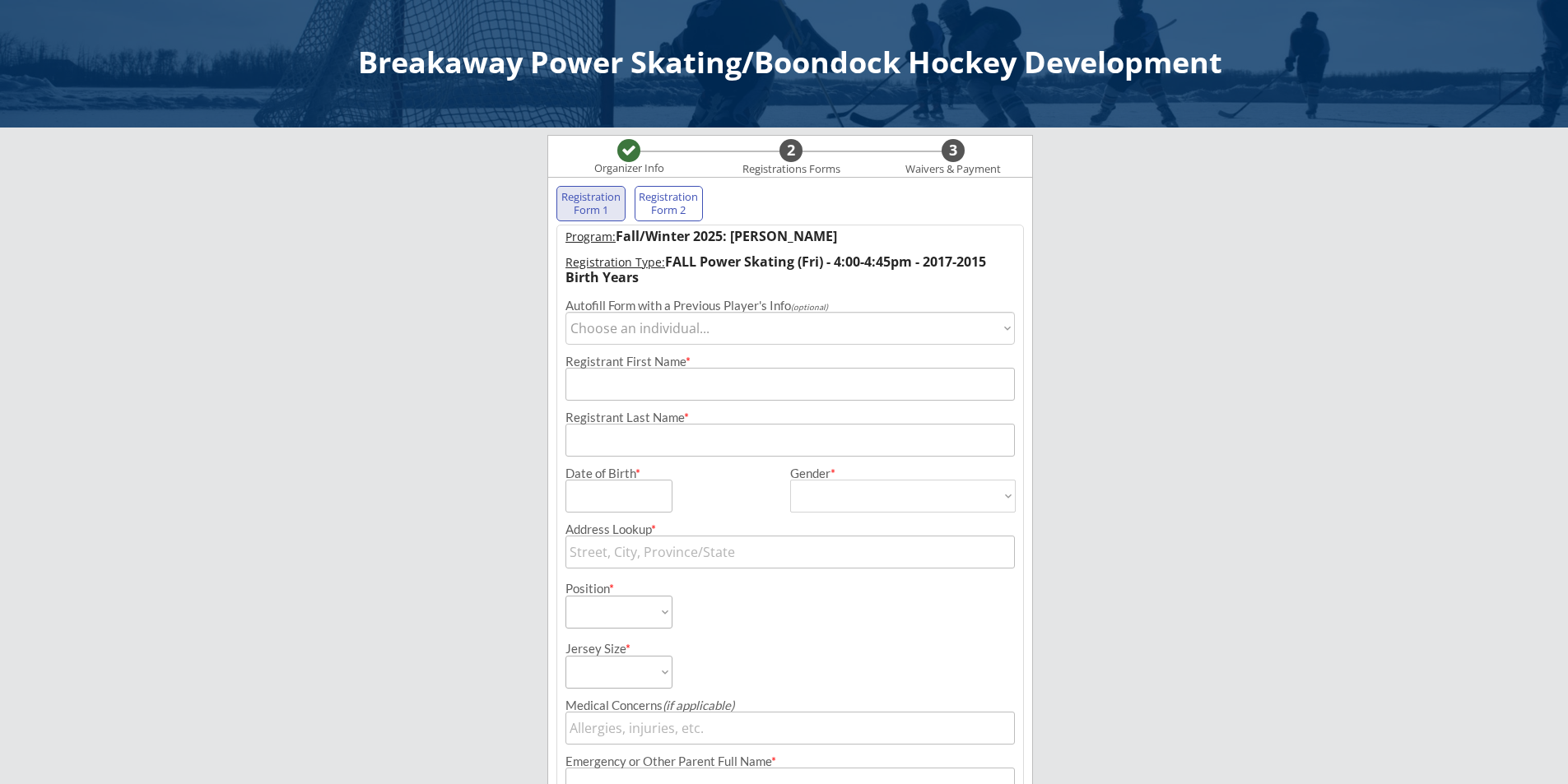
click at [603, 330] on select "Choose an individual... [PERSON_NAME]" at bounding box center [790, 329] width 449 height 33
select select ""1348695171700984260__LOOKUP__1718396236049x349732815997239300""
click at [565, 312] on select "Choose an individual... [PERSON_NAME]" at bounding box center [790, 329] width 449 height 33
type input "[PERSON_NAME]"
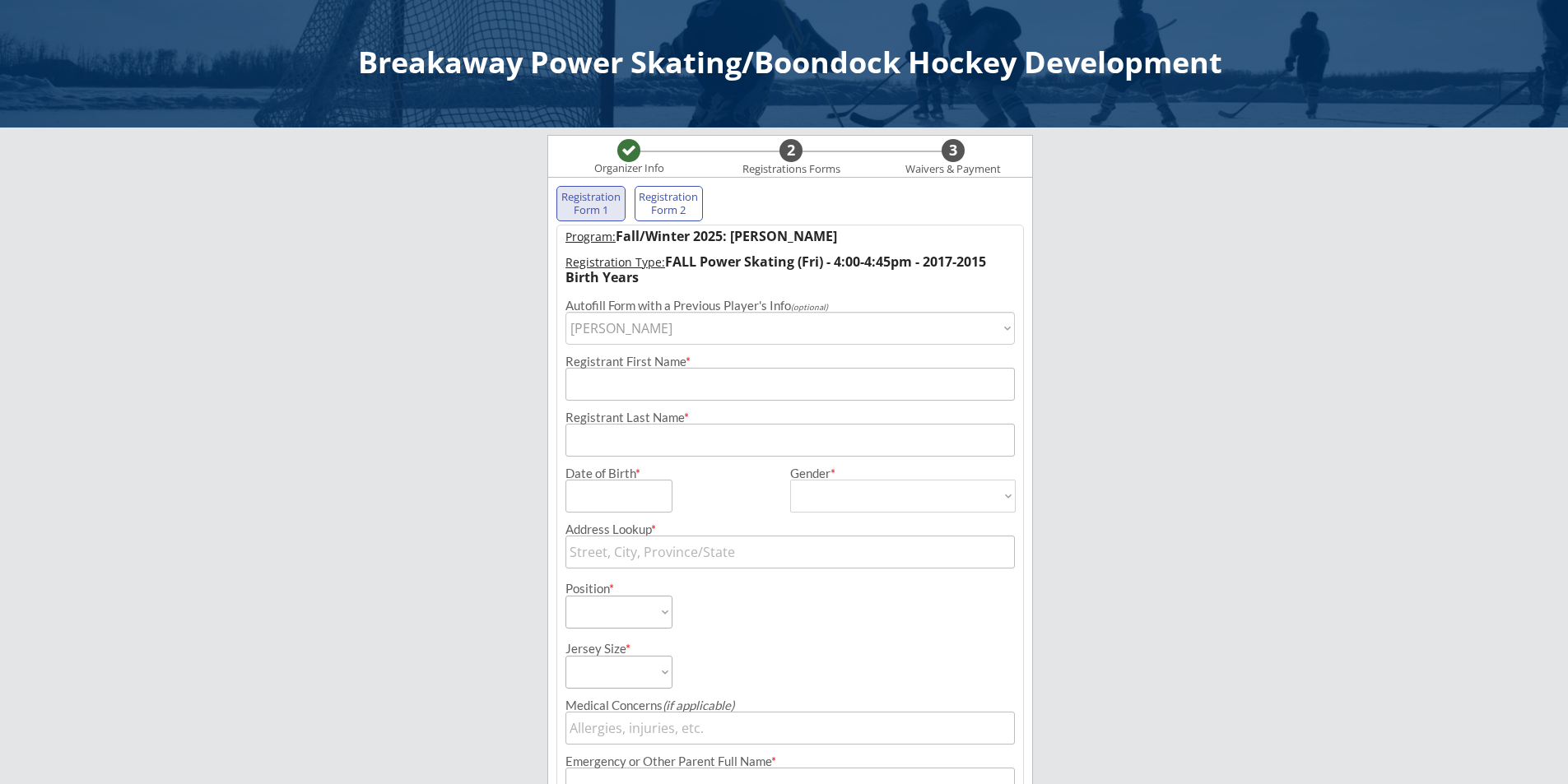
type input "[DATE]"
type input "[STREET_ADDRESS]"
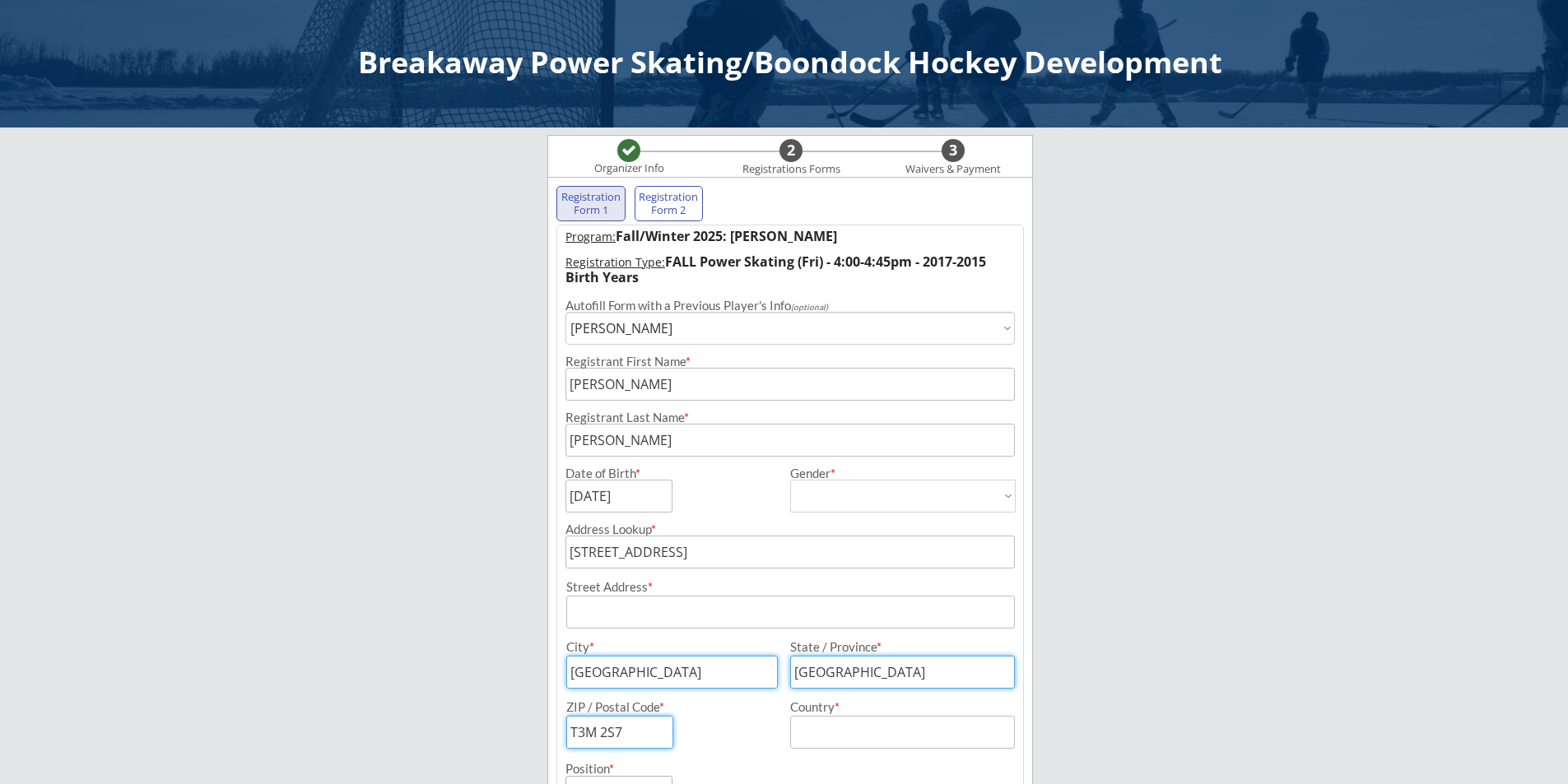
type input "[DEMOGRAPHIC_DATA]"
select select ""[DEMOGRAPHIC_DATA]""
select select ""Defense""
select select ""Youth M""
type input "[PERSON_NAME]"
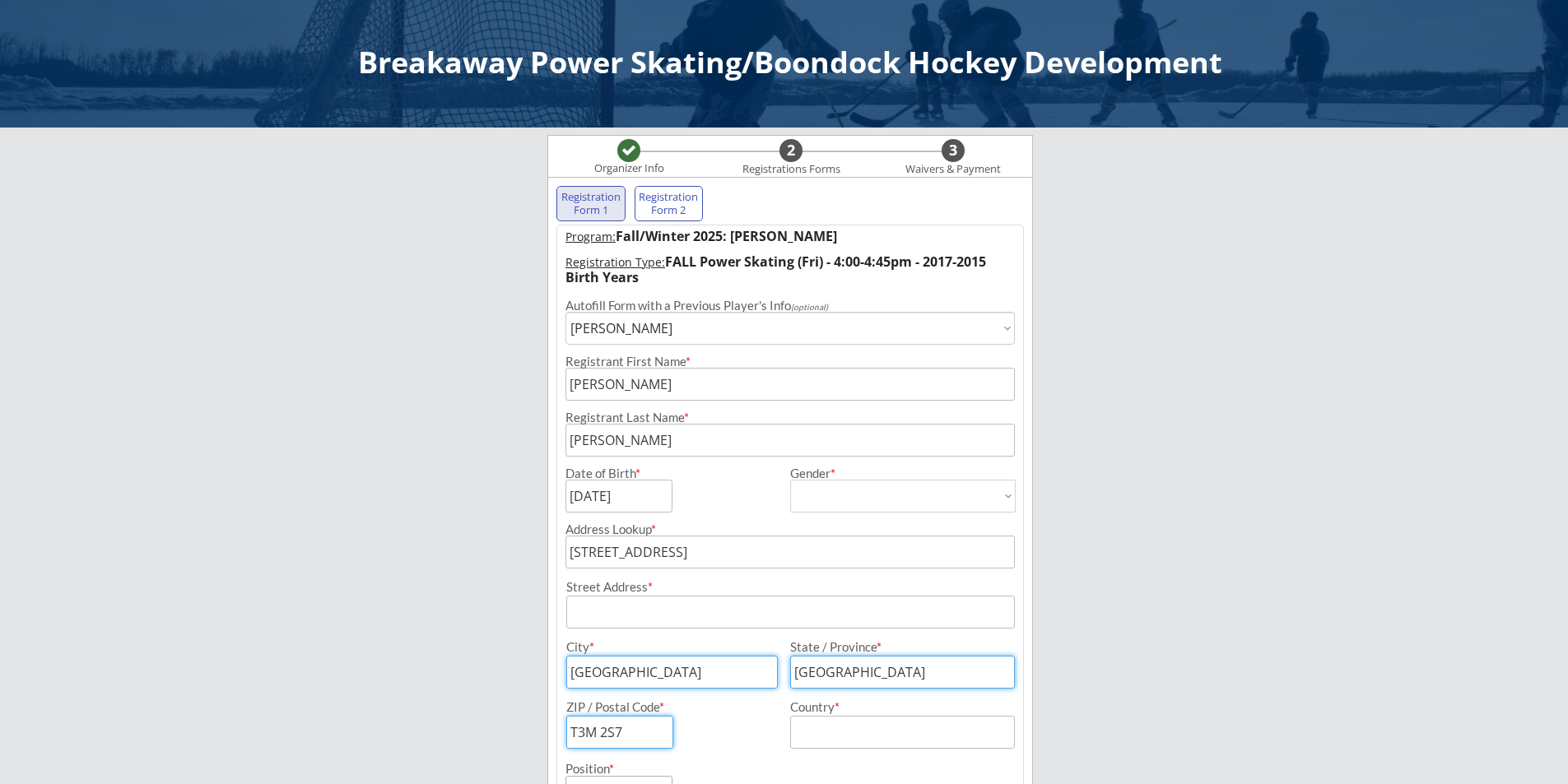
type input "[PHONE_NUMBER]"
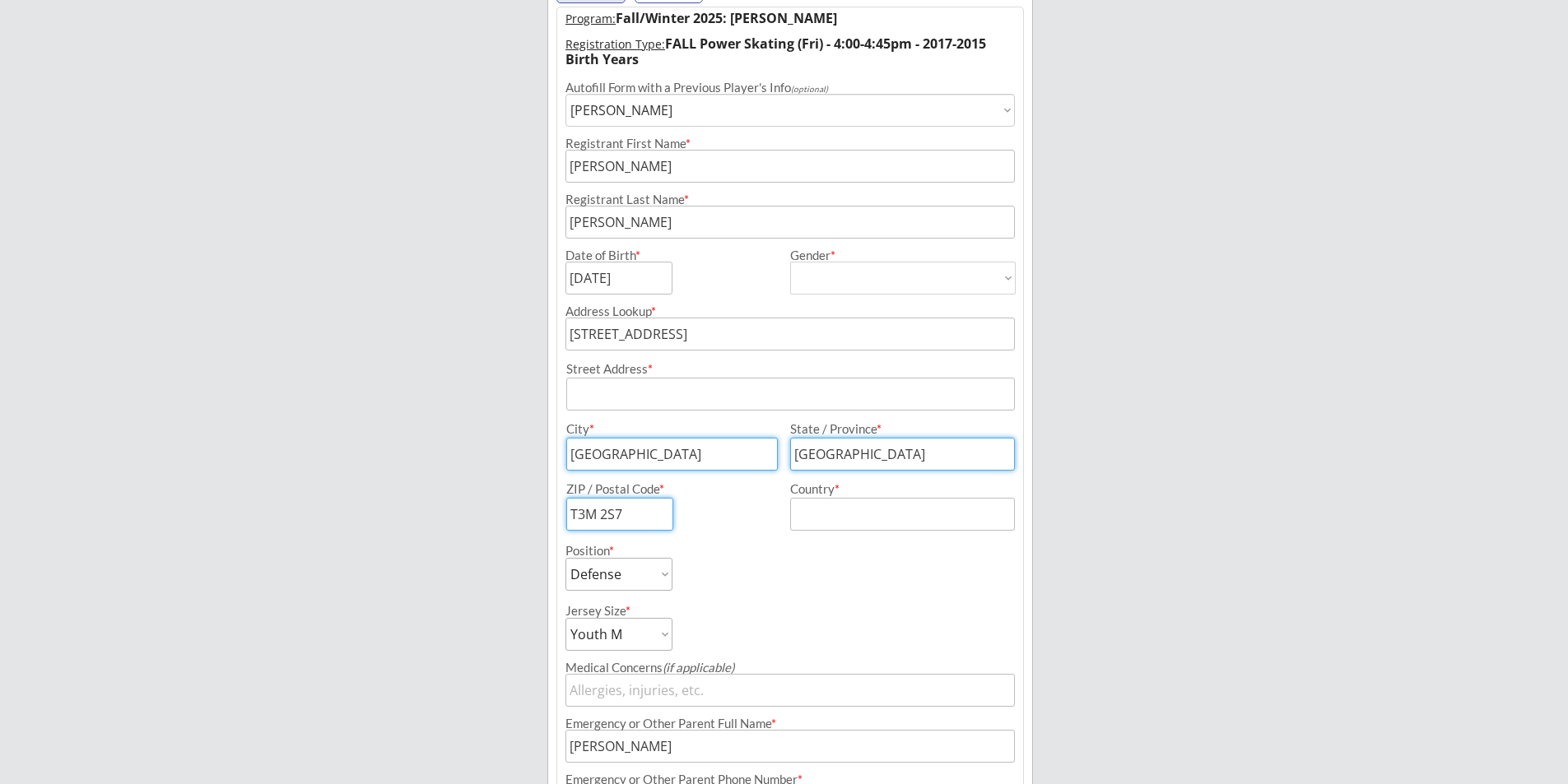
scroll to position [247, 0]
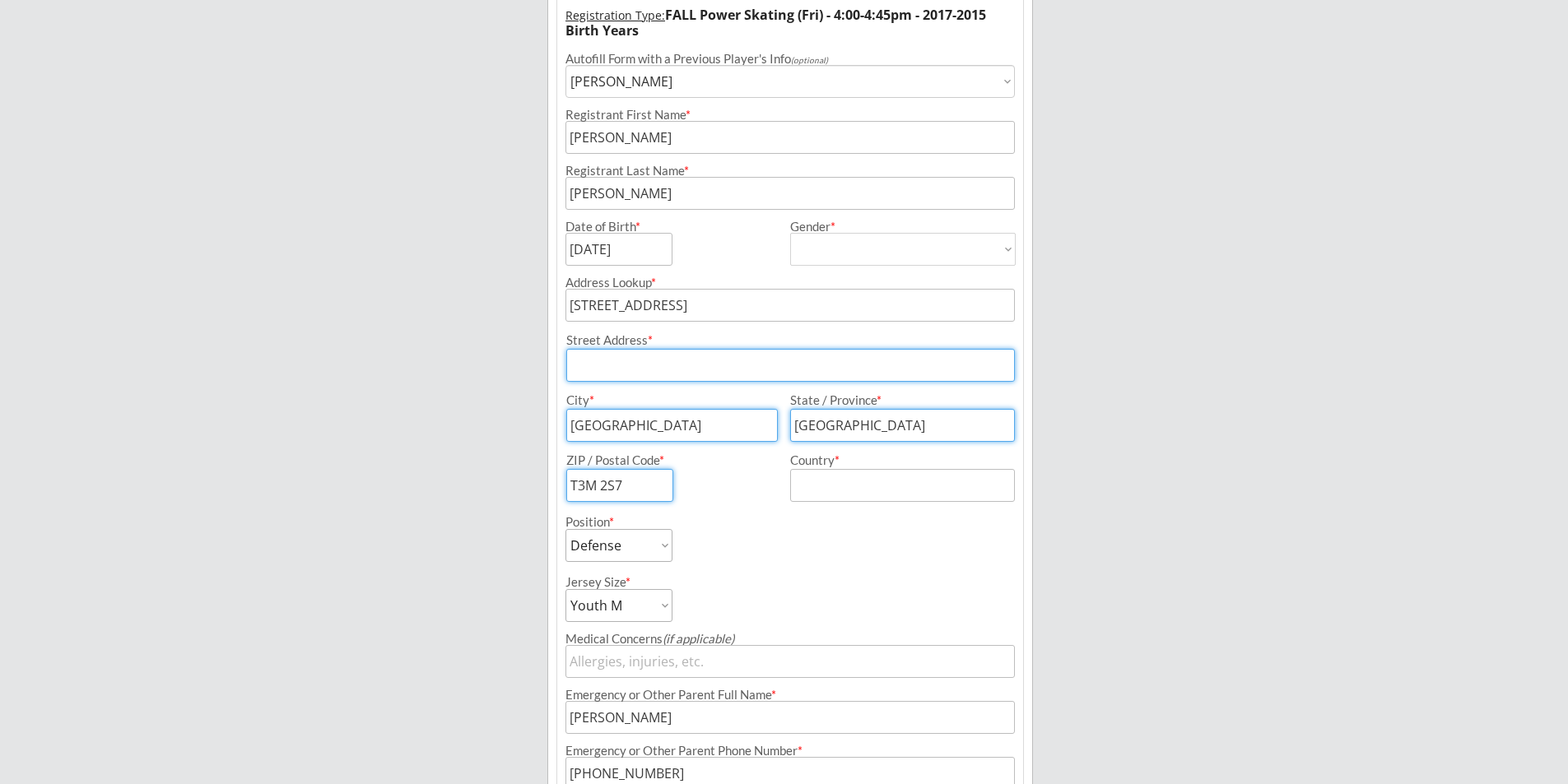
click at [664, 358] on input "input" at bounding box center [790, 365] width 449 height 33
type input "[STREET_ADDRESS]"
click at [805, 479] on input "input" at bounding box center [902, 486] width 225 height 33
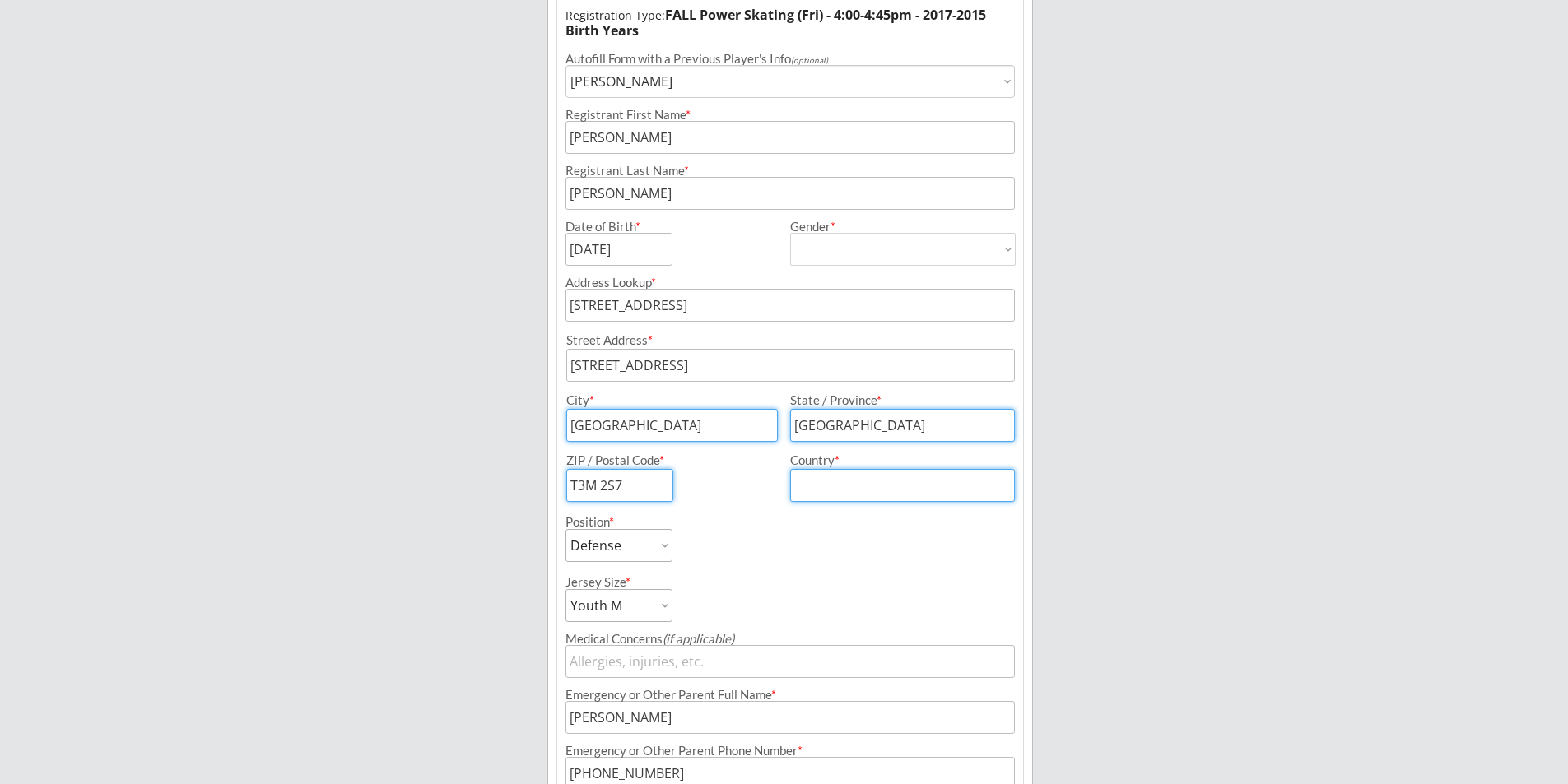
type input "[GEOGRAPHIC_DATA]"
type input "[STREET_ADDRESS]"
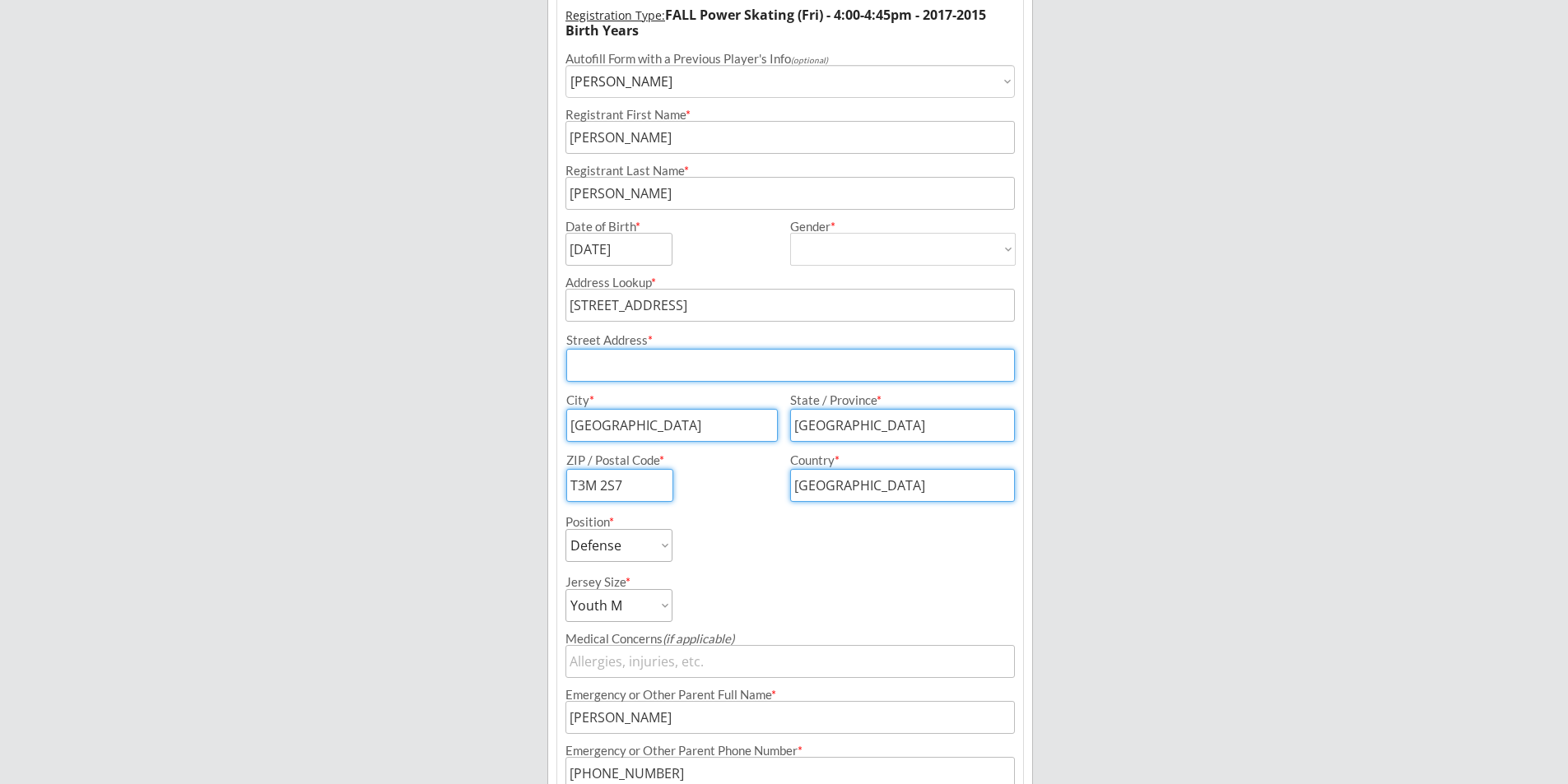
click at [705, 365] on input "input" at bounding box center [790, 365] width 449 height 33
type input "[STREET_ADDRESS]"
click at [1117, 320] on div "Breakaway Power Skating/Boondock Hockey Development Organizer Info 2 Registrati…" at bounding box center [784, 427] width 1568 height 1348
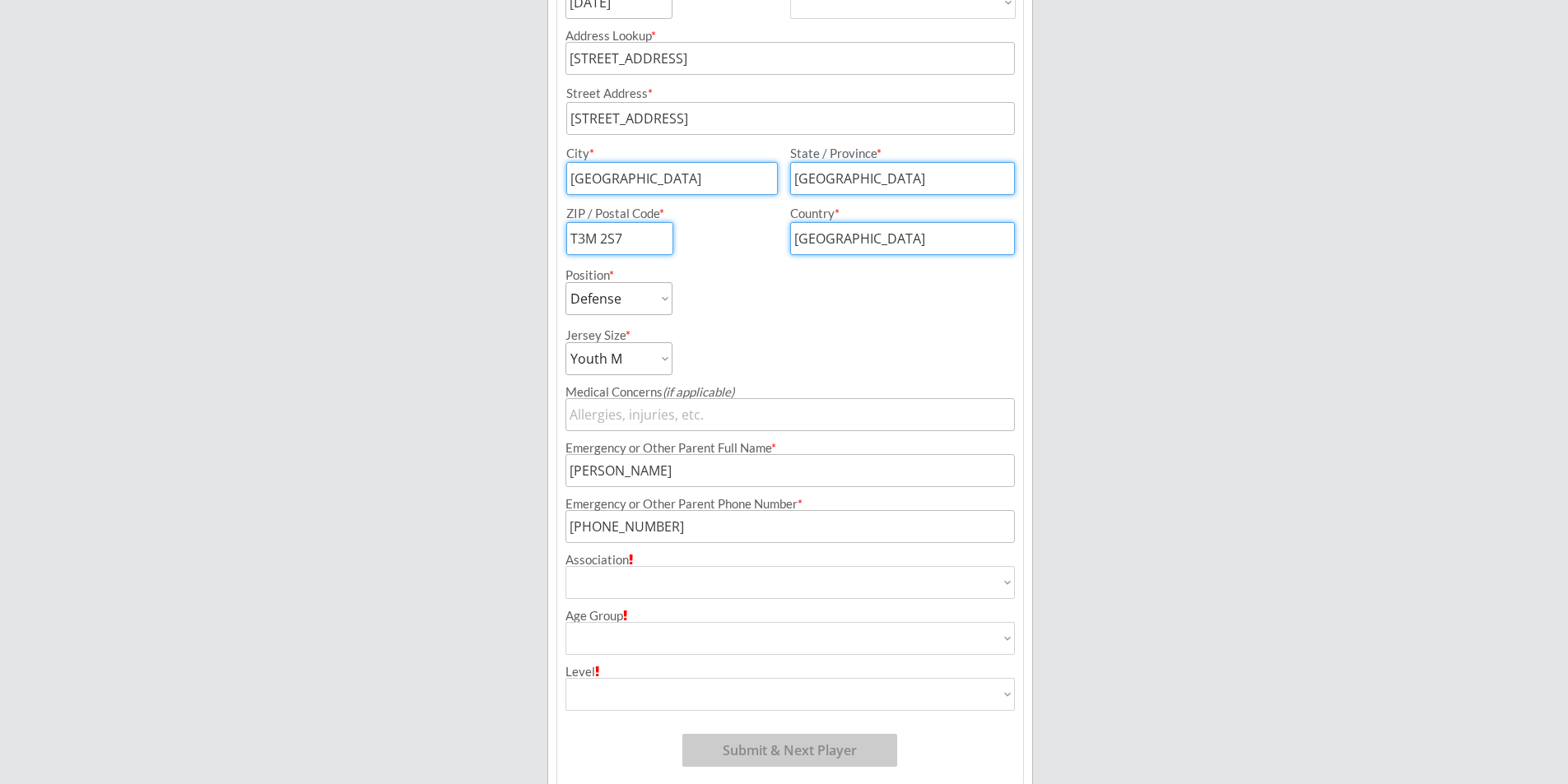
scroll to position [563, 0]
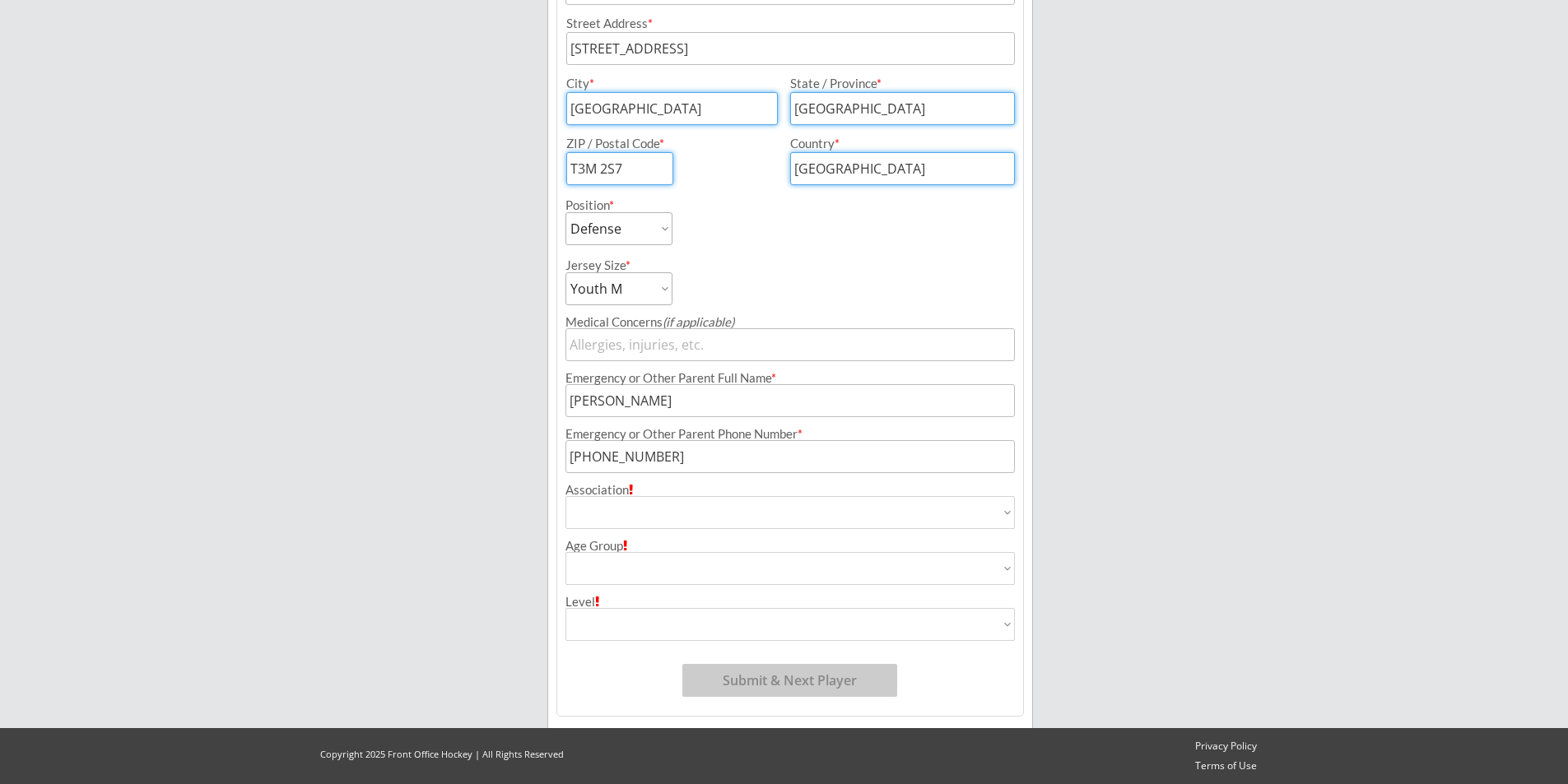
click at [711, 519] on select "Airdrie Blackfoot Hockey Association Bow River Bruins Bow Valley Hockey Society…" at bounding box center [790, 513] width 449 height 33
select select ""Bow Valley Hockey Society ""
click at [565, 496] on select "Airdrie Blackfoot Hockey Association Bow River Bruins Bow Valley Hockey Society…" at bounding box center [790, 513] width 449 height 33
type input "Bow Valley Hockey Society"
click at [628, 566] on select "House League U7 U9 U11 U13 U15 U16 U18 U21 College/University Active Start U10 …" at bounding box center [790, 569] width 449 height 33
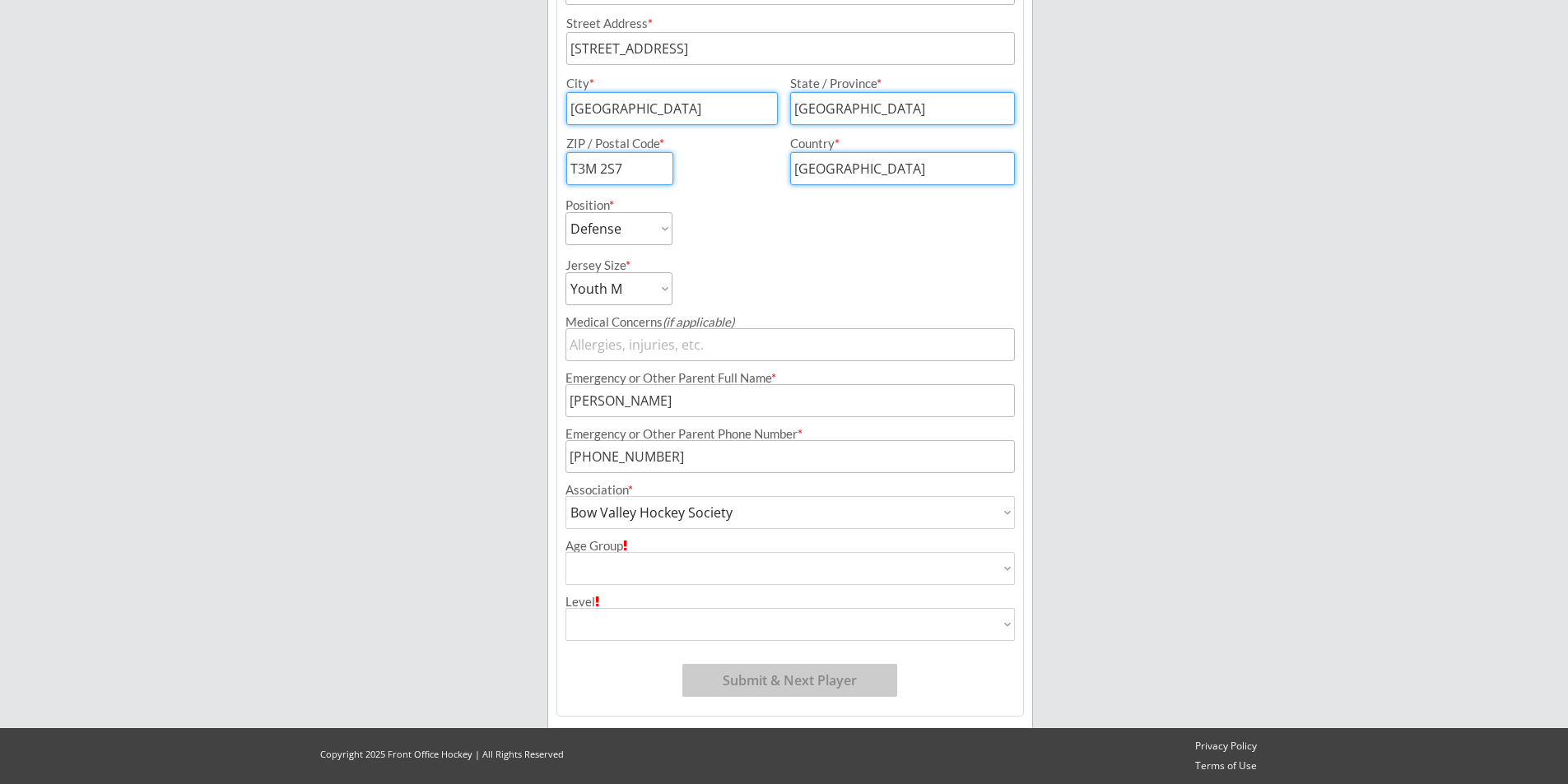
select select ""U9""
click at [565, 553] on select "House League U7 U9 U11 U13 U15 U16 U18 U21 College/University Active Start U10 …" at bounding box center [790, 569] width 449 height 33
type input "U9"
click at [645, 623] on select "Division 1 Division 2 Division 3 Division 4 Division 5 Division 6 Division 7 AA…" at bounding box center [790, 625] width 449 height 33
select select ""Division 1""
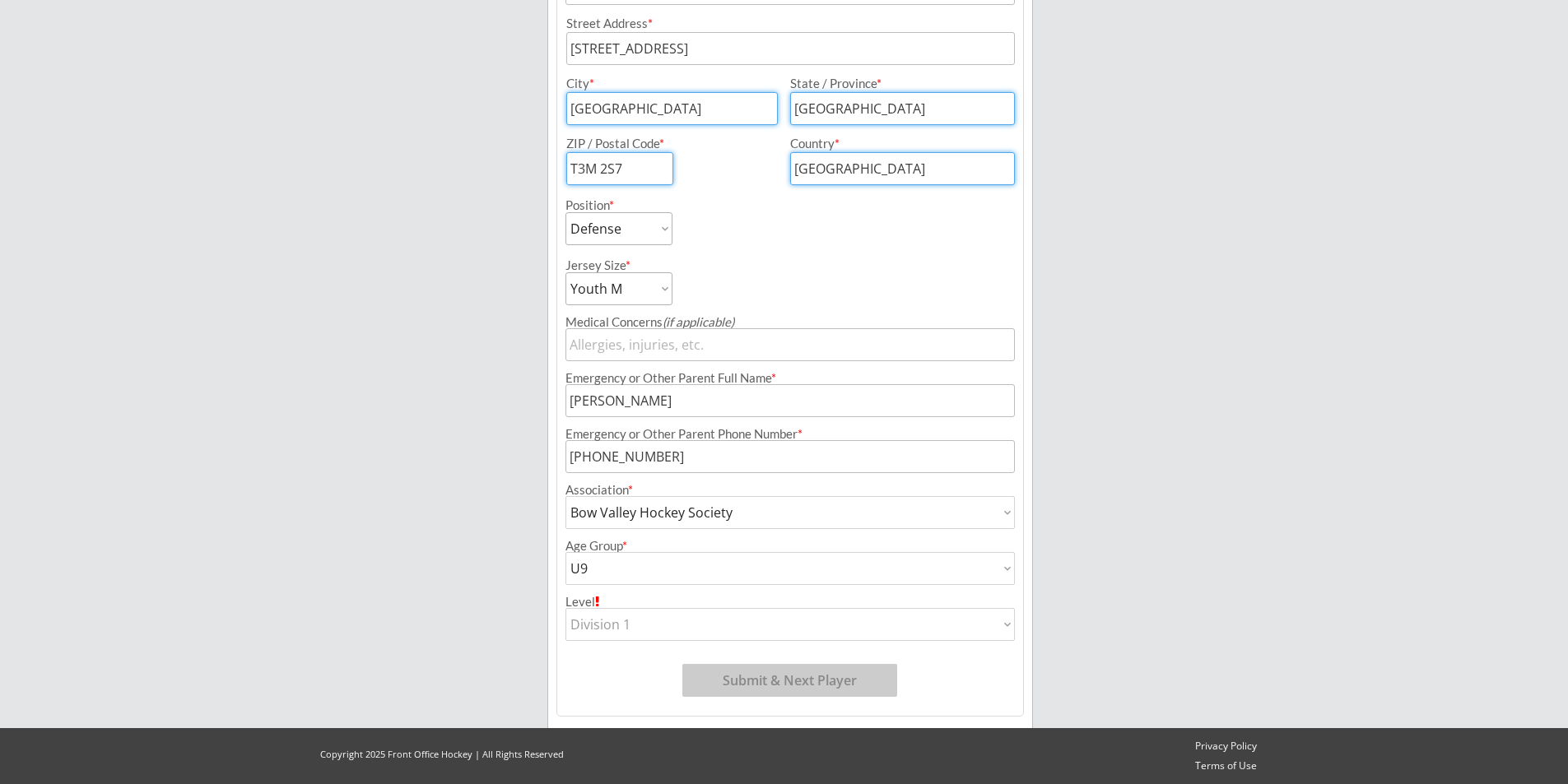
click at [565, 608] on select "Division 1 Division 2 Division 3 Division 4 Division 5 Division 6 Division 7 AA…" at bounding box center [790, 625] width 449 height 33
type input "Division 1"
click at [775, 667] on button "Submit & Next Player" at bounding box center [790, 681] width 215 height 33
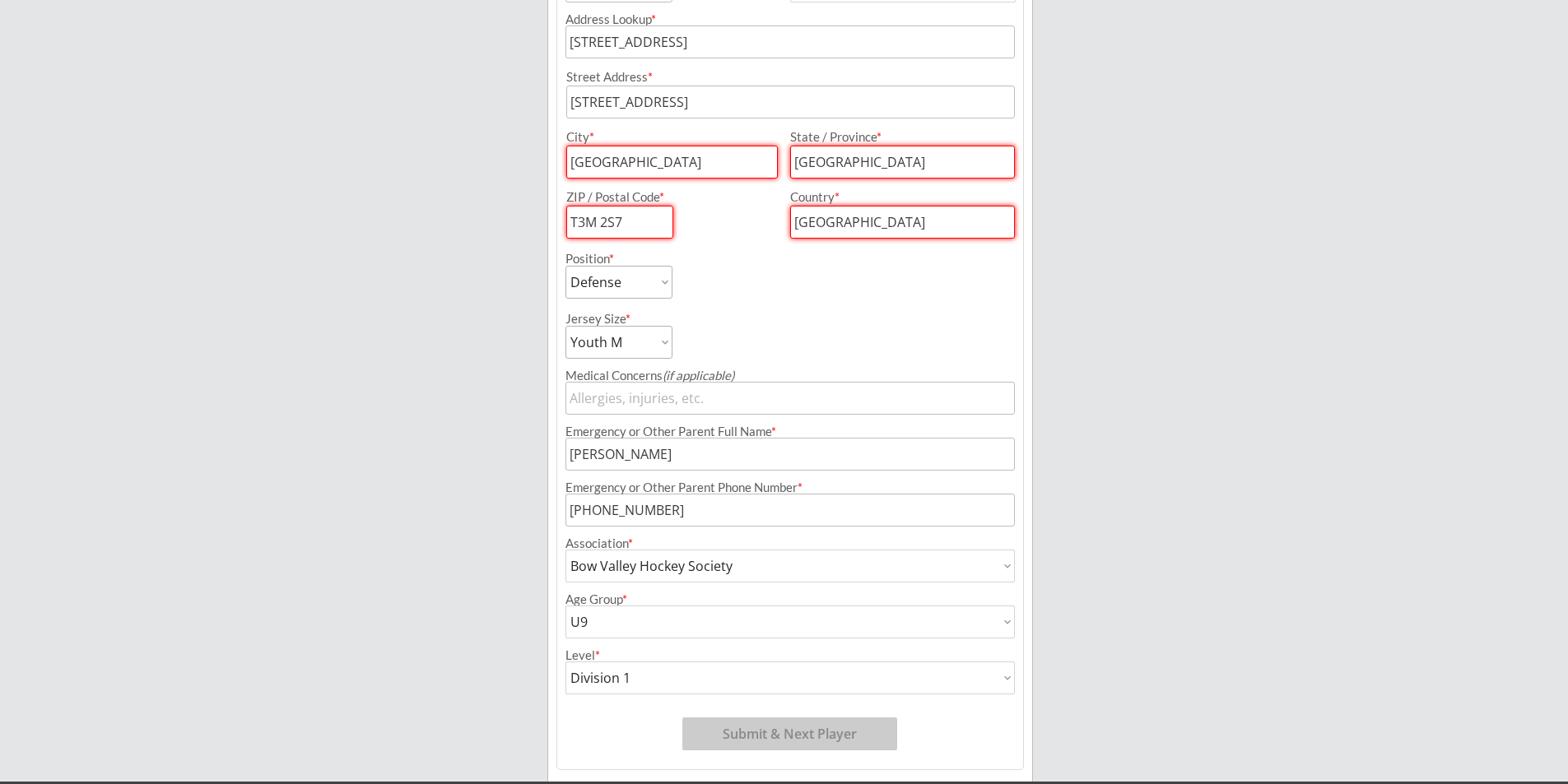
scroll to position [399, 0]
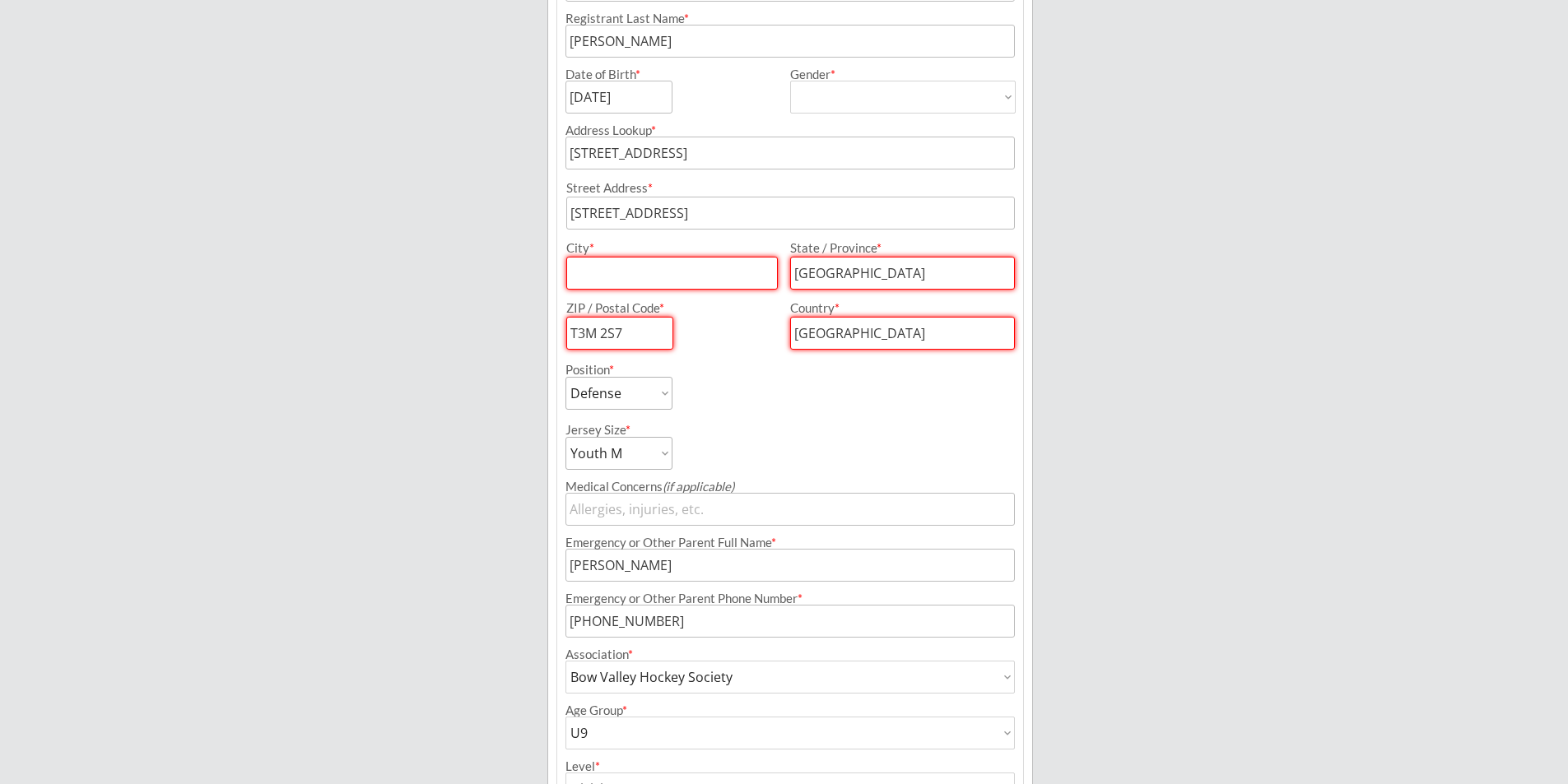
click at [593, 333] on input "input" at bounding box center [619, 334] width 107 height 33
type input "T3M2S7"
drag, startPoint x: 635, startPoint y: 275, endPoint x: 645, endPoint y: 271, distance: 10.8
click at [635, 274] on input "input" at bounding box center [672, 274] width 211 height 33
type input "[GEOGRAPHIC_DATA]"
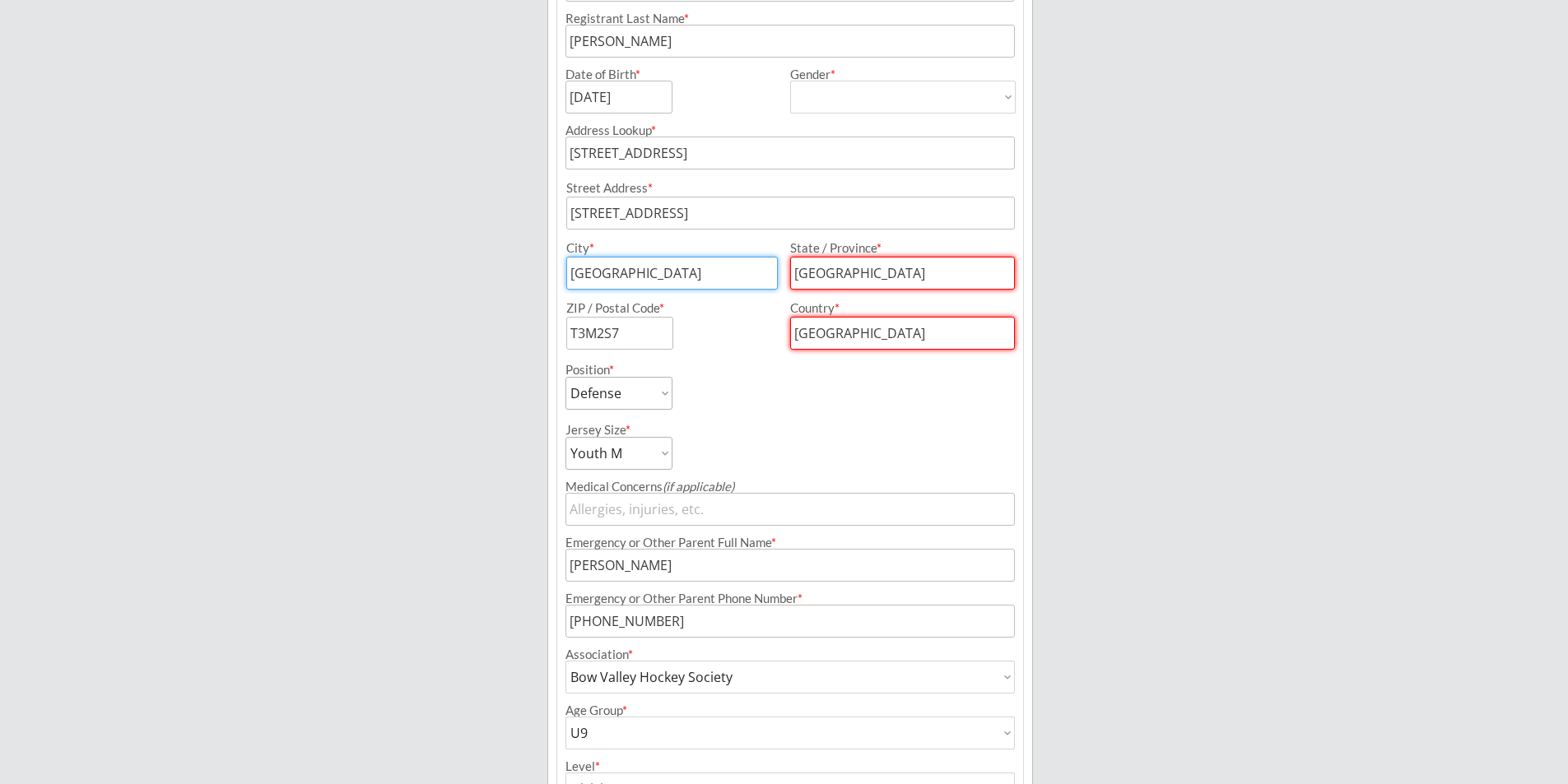
click at [1165, 252] on div "Breakaway Power Skating/Boondock Hockey Development Organizer Info 2 Registrati…" at bounding box center [784, 275] width 1568 height 1348
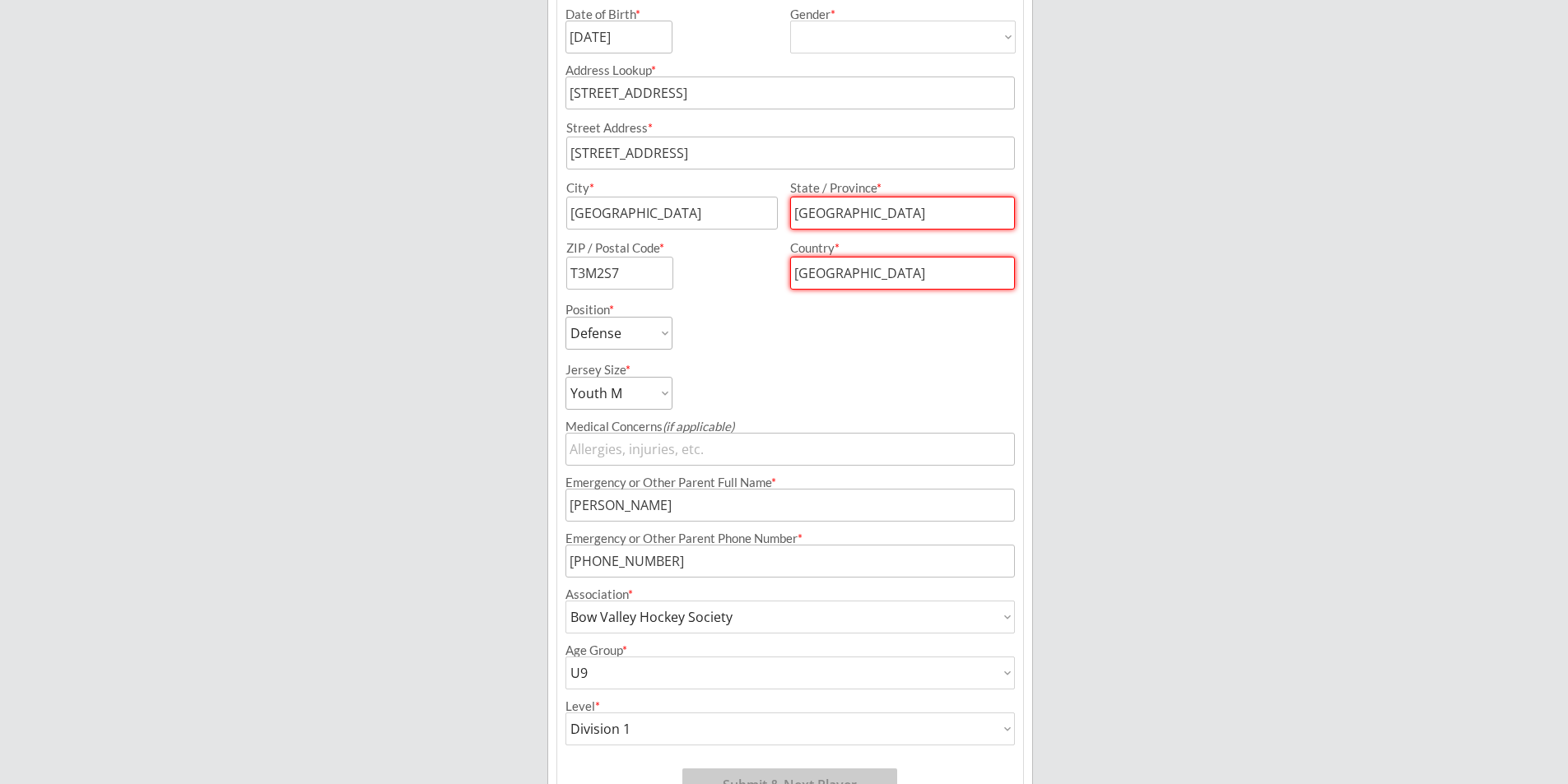
scroll to position [563, 0]
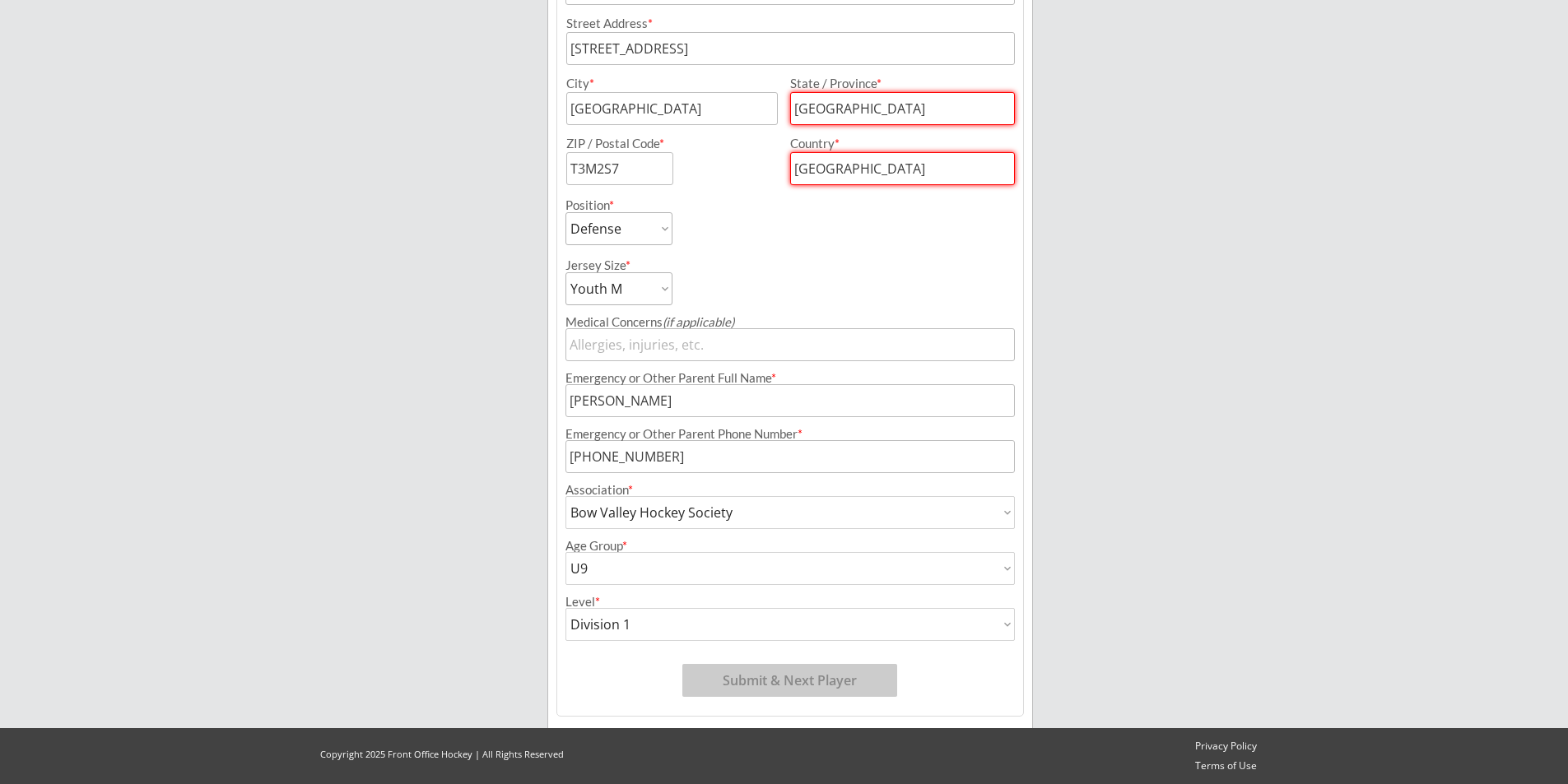
click at [761, 682] on button "Submit & Next Player" at bounding box center [790, 681] width 215 height 33
drag, startPoint x: 842, startPoint y: 109, endPoint x: 692, endPoint y: 99, distance: 150.3
click at [692, 99] on div "City * State / Province *" at bounding box center [790, 101] width 465 height 47
type input "[GEOGRAPHIC_DATA]"
click at [806, 165] on input "input" at bounding box center [902, 169] width 225 height 33
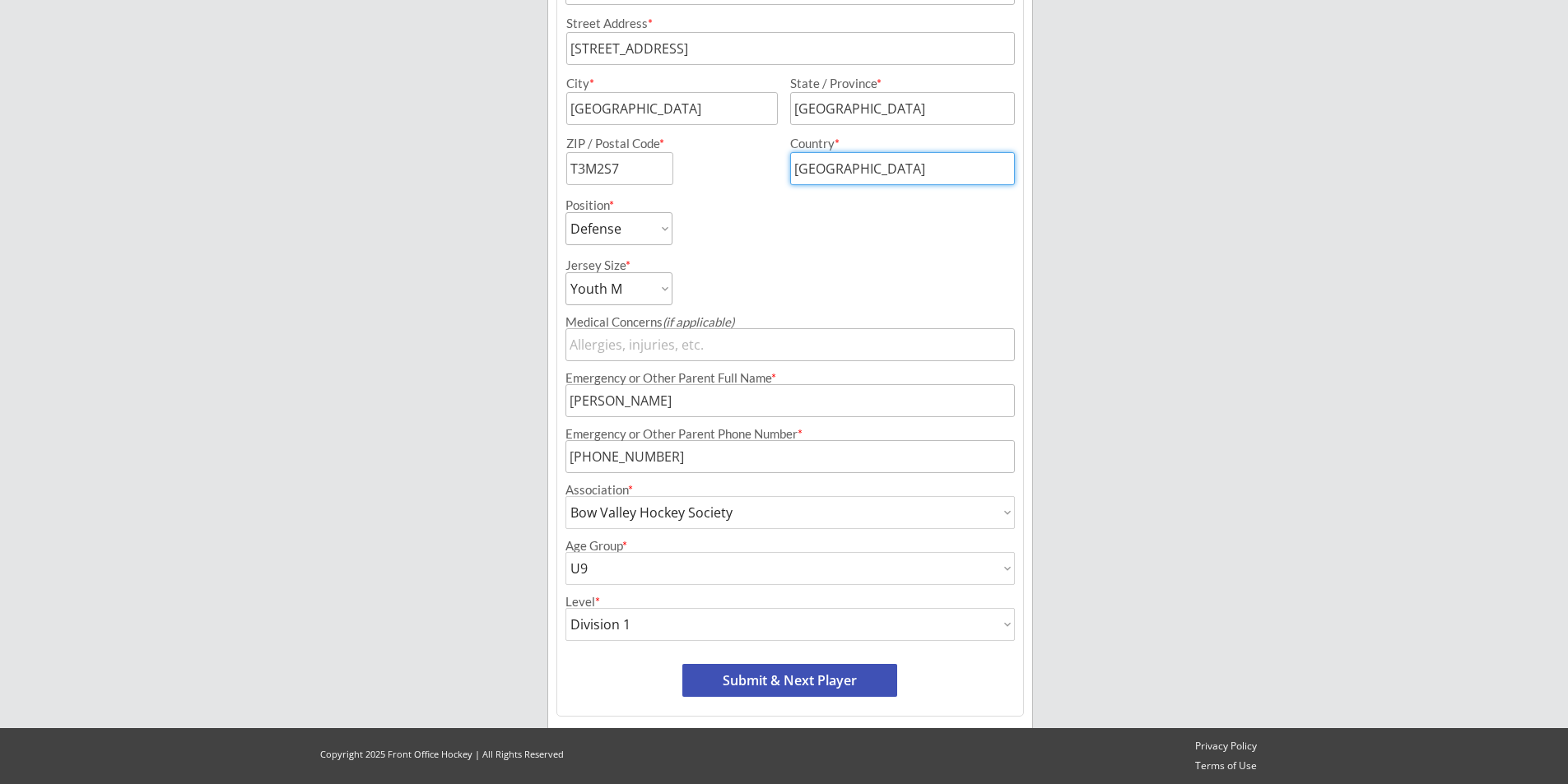
type input "[GEOGRAPHIC_DATA]"
click at [1349, 135] on div "Breakaway Power Skating/Boondock Hockey Development Organizer Info 2 Registrati…" at bounding box center [784, 111] width 1568 height 1348
click at [772, 682] on button "Submit & Next Player" at bounding box center [790, 681] width 215 height 33
select select ""PLACEHOLDER_1427118222253""
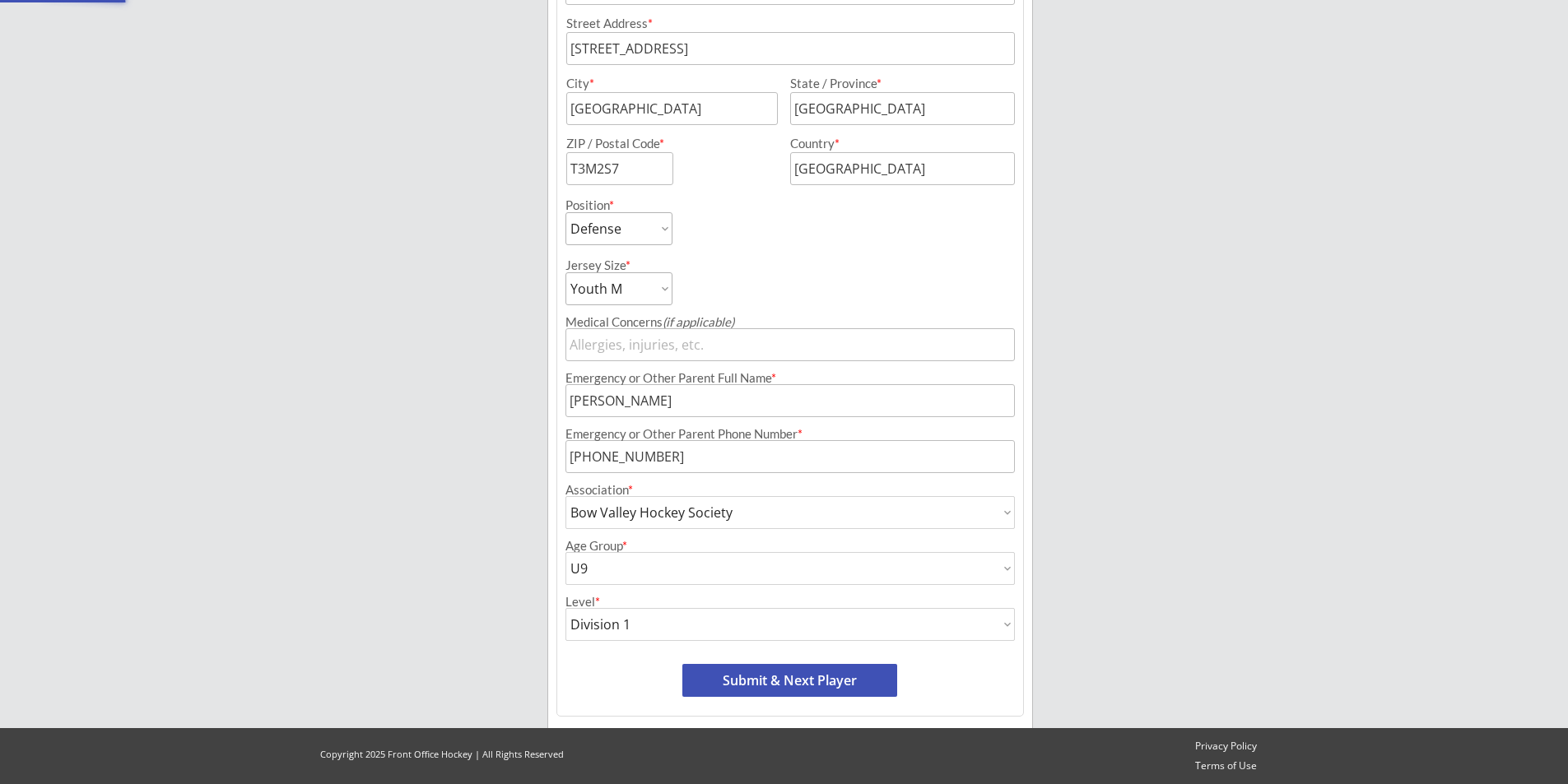
select select ""PLACEHOLDER_1427118222253""
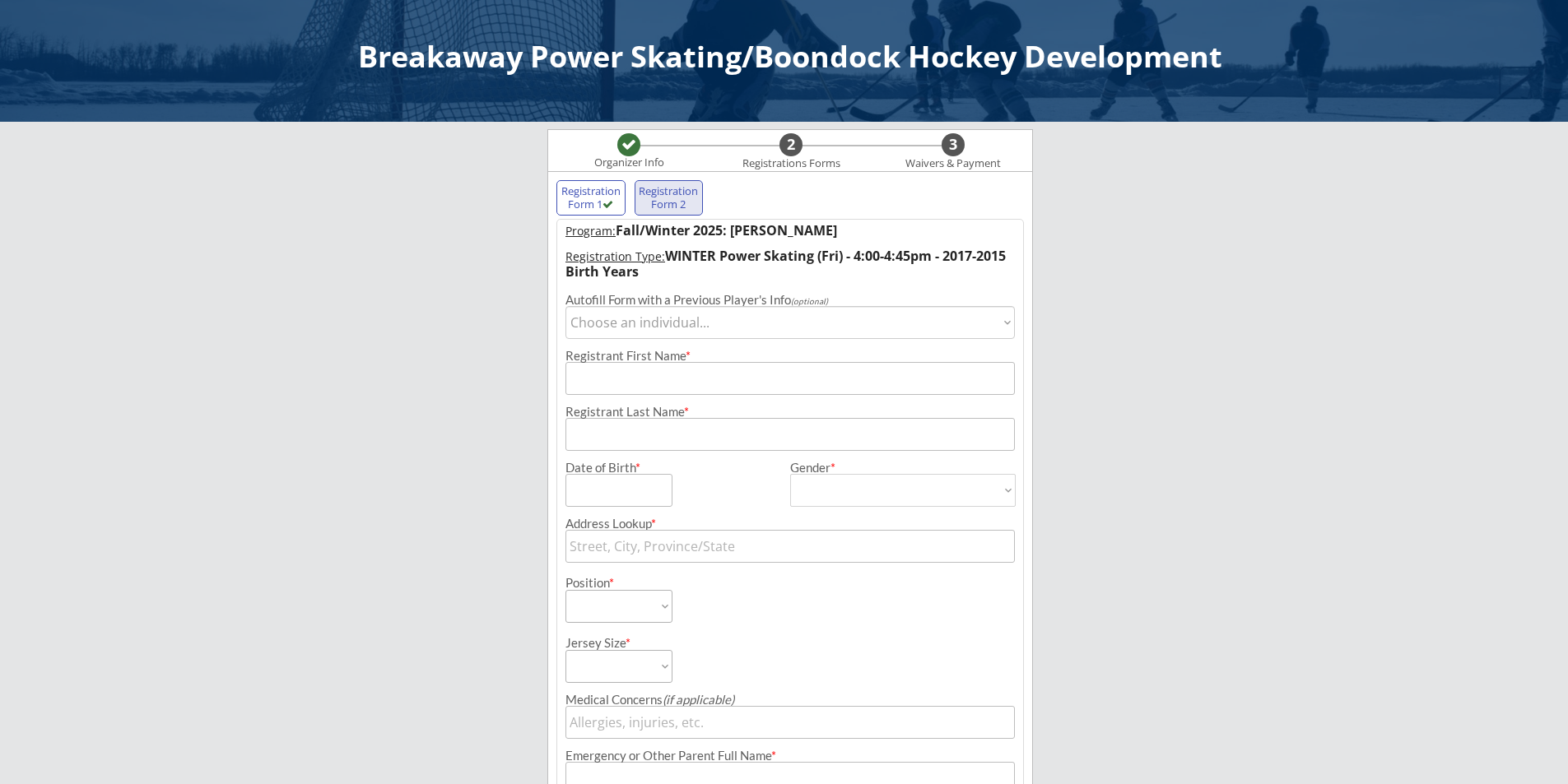
scroll to position [0, 0]
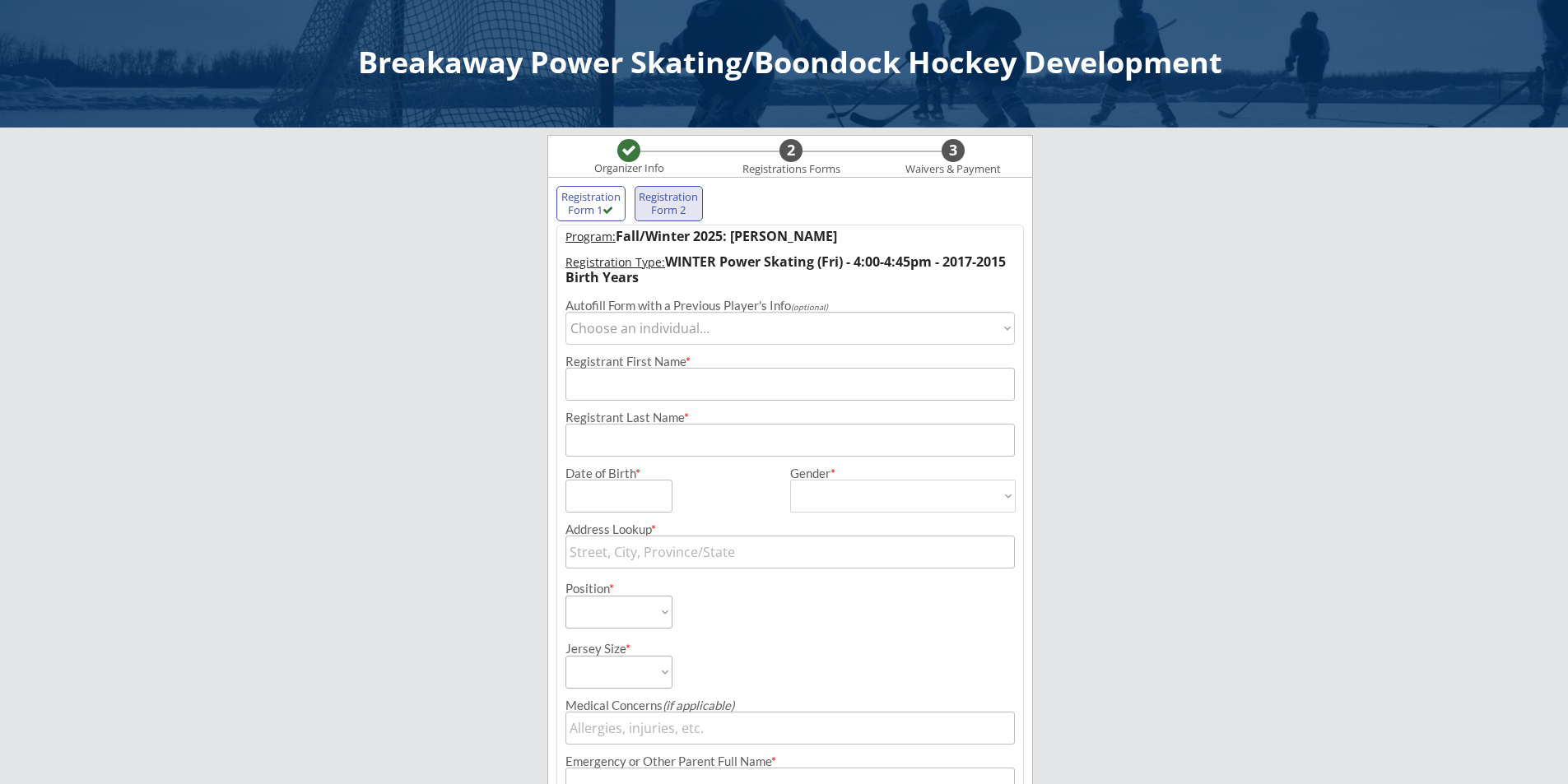
click at [687, 330] on select "Choose an individual... [PERSON_NAME]" at bounding box center [790, 329] width 449 height 33
select select ""1348695171700984260__LOOKUP__1718396236049x349732815997239300""
click at [565, 312] on select "Choose an individual... [PERSON_NAME]" at bounding box center [790, 329] width 449 height 33
type input "[PERSON_NAME]"
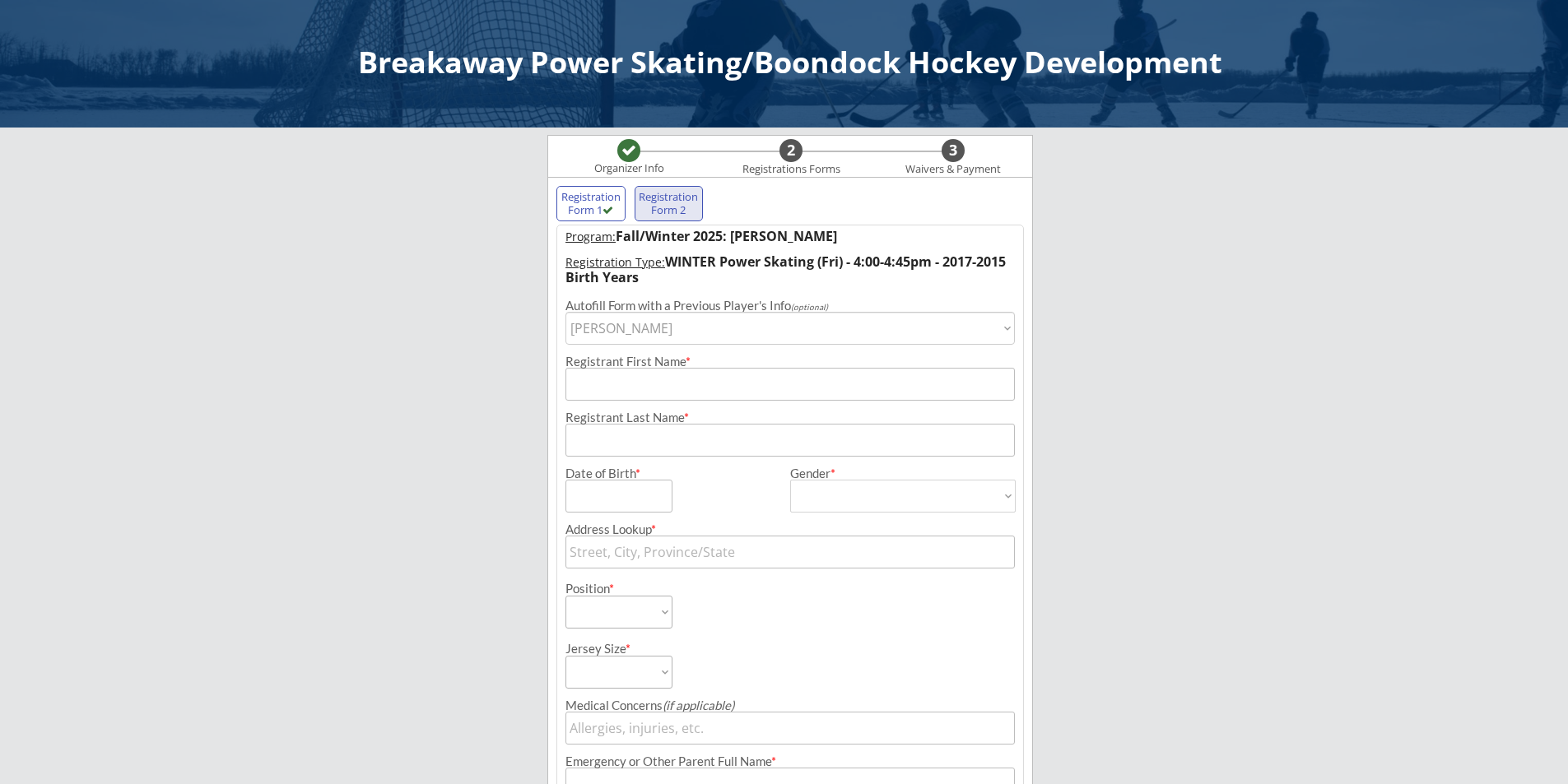
type input "[DATE]"
type input "[STREET_ADDRESS]"
type input "[GEOGRAPHIC_DATA]"
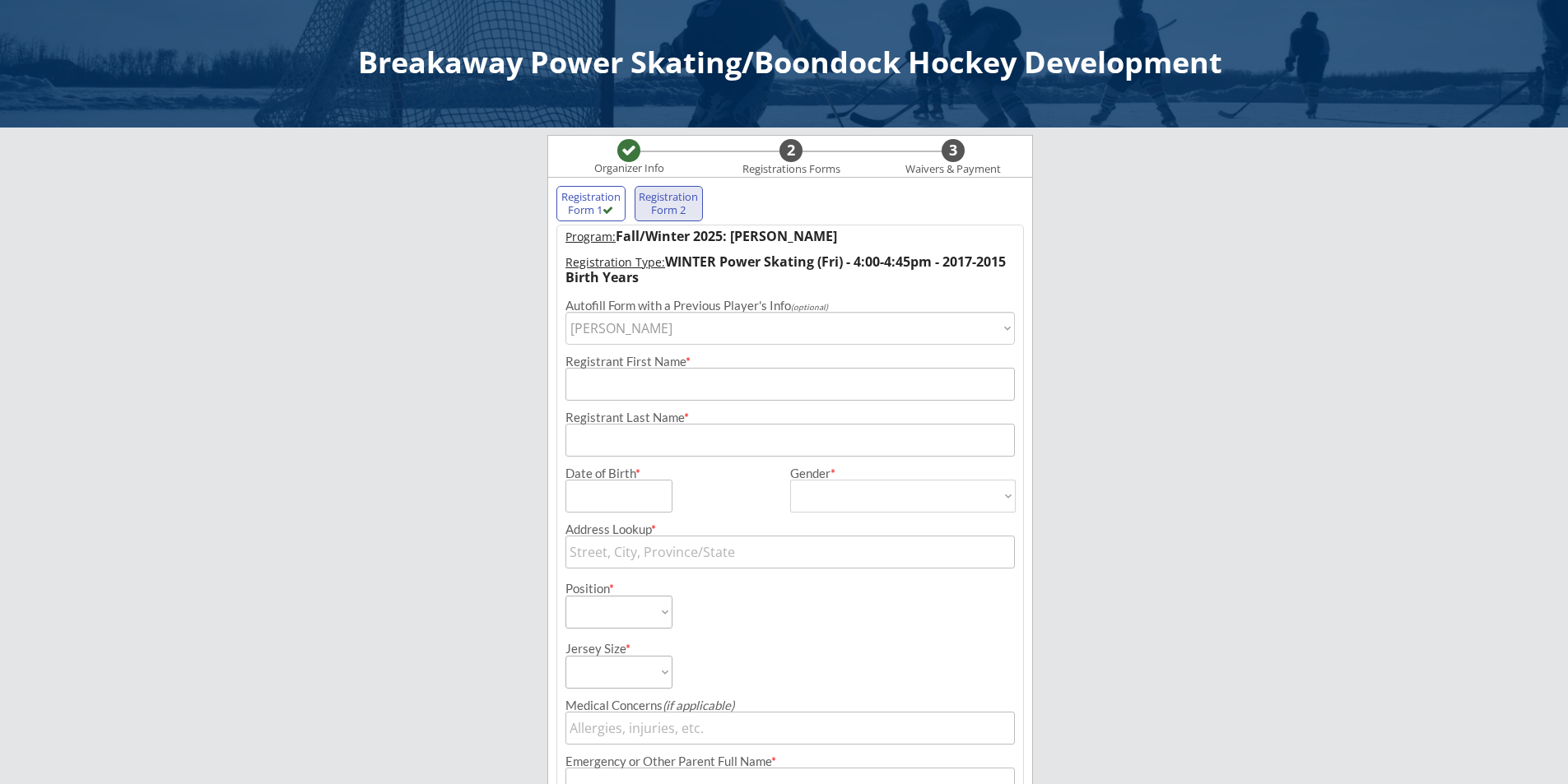
type input "T3M2S7"
type input "[GEOGRAPHIC_DATA]"
type input "[DEMOGRAPHIC_DATA]"
select select ""[DEMOGRAPHIC_DATA]""
select select ""Defense""
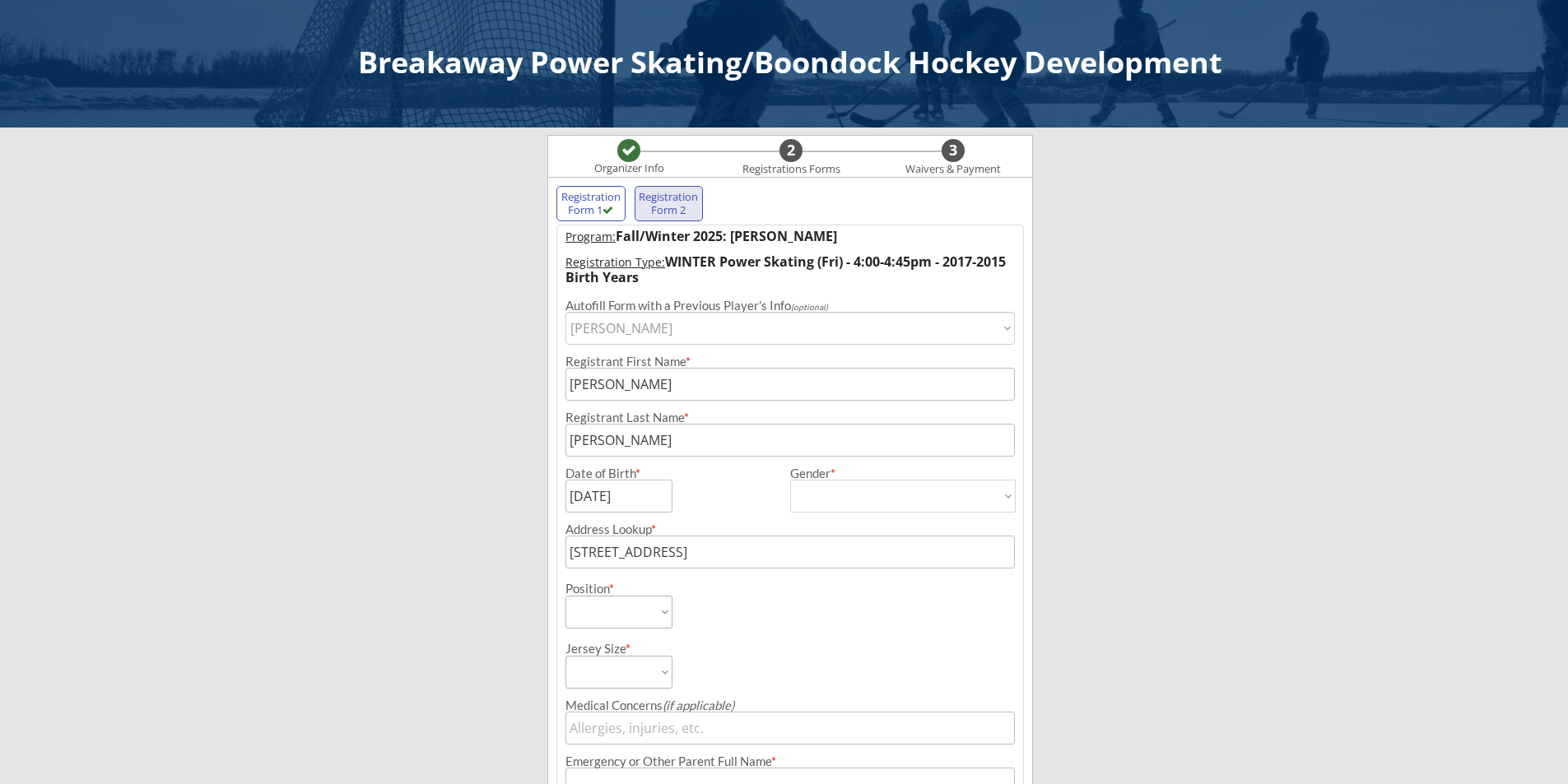
select select ""Youth M""
type input "[PERSON_NAME]"
type input "[PHONE_NUMBER]"
type input "Bow Valley Hockey Society"
select select ""Bow Valley Hockey Society ""
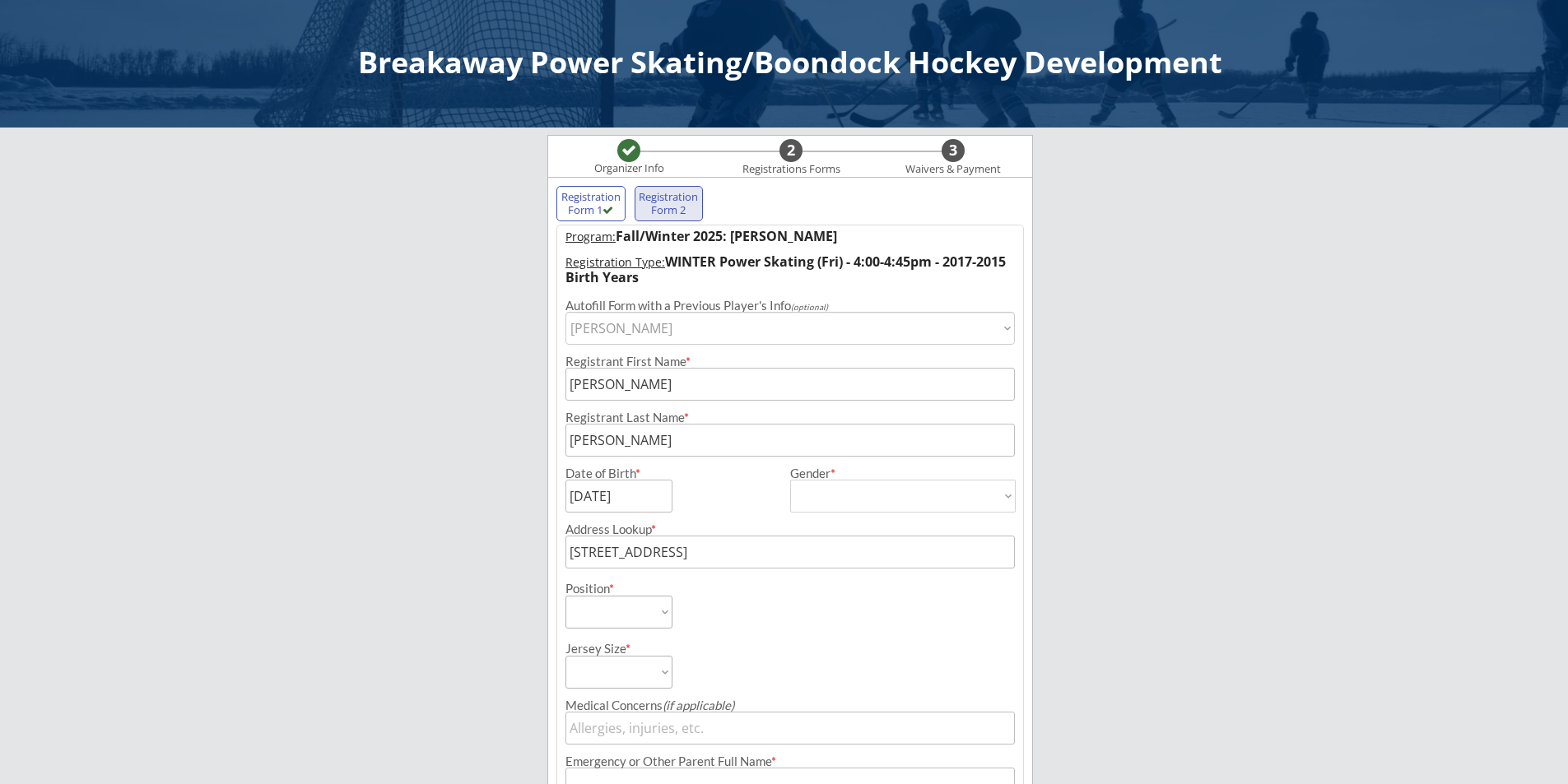
type input "U9"
select select ""U9""
type input "Division 1"
select select ""Division 1""
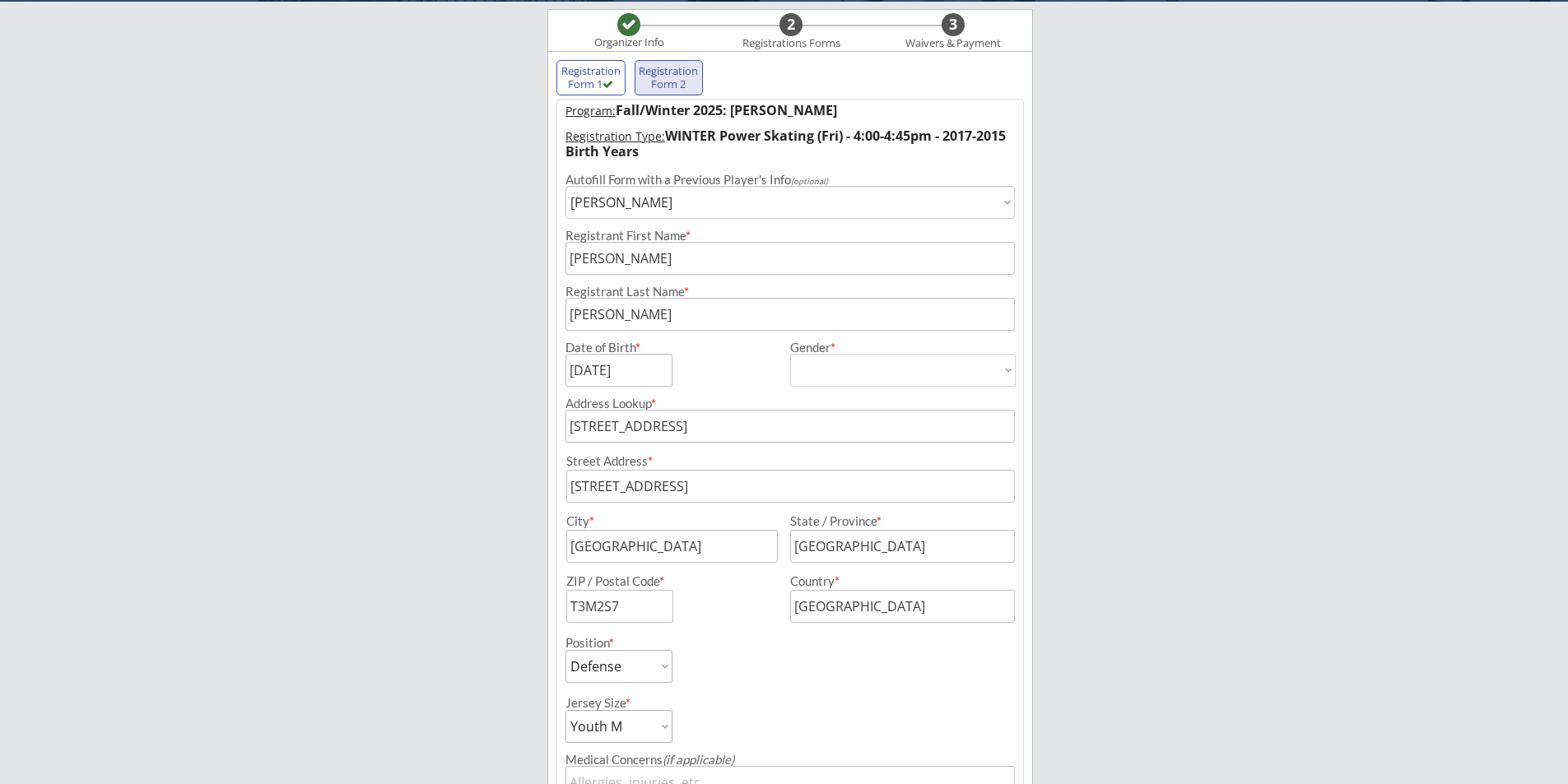
scroll to position [165, 0]
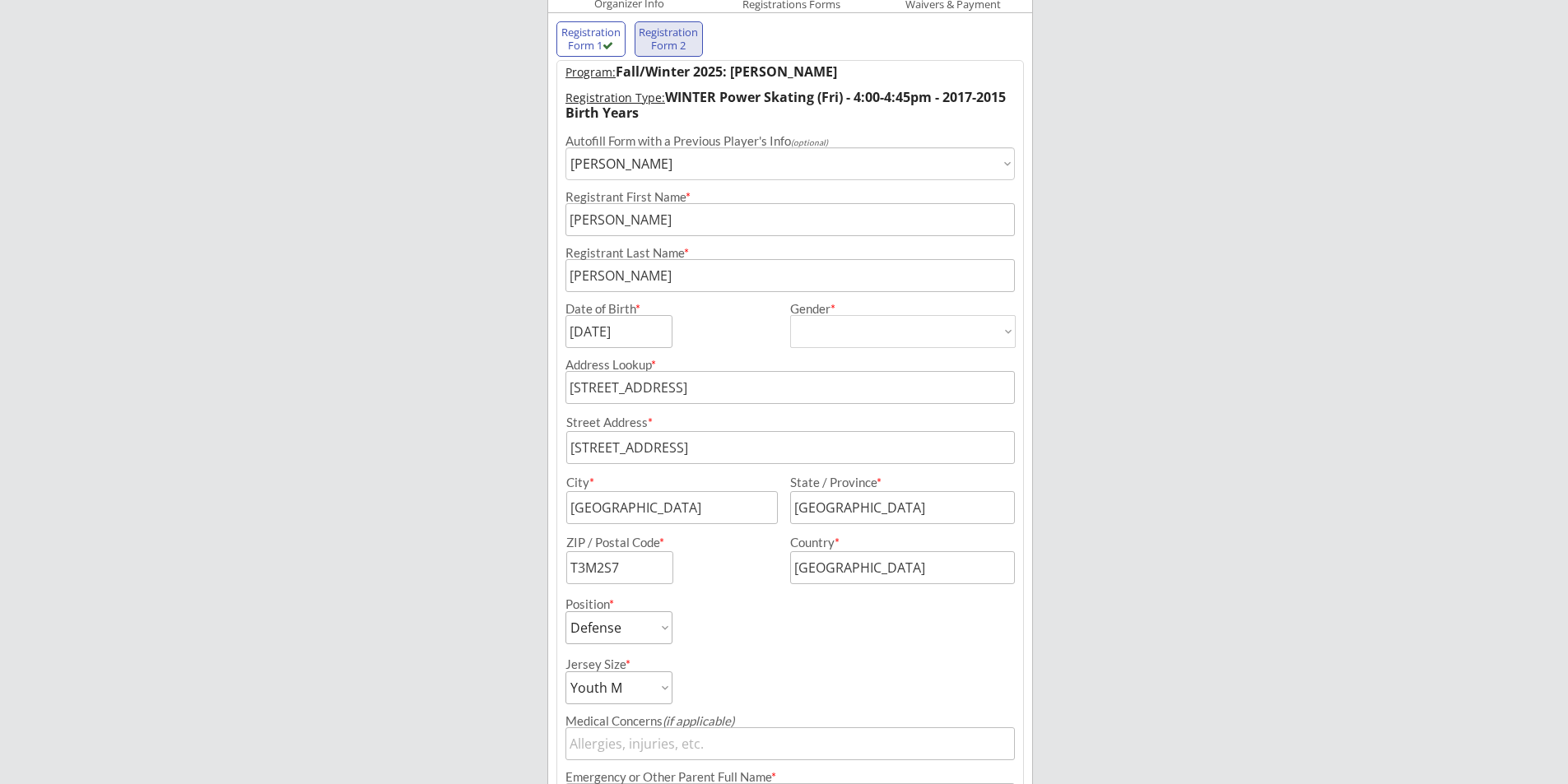
click at [693, 385] on input "[STREET_ADDRESS]" at bounding box center [790, 388] width 449 height 33
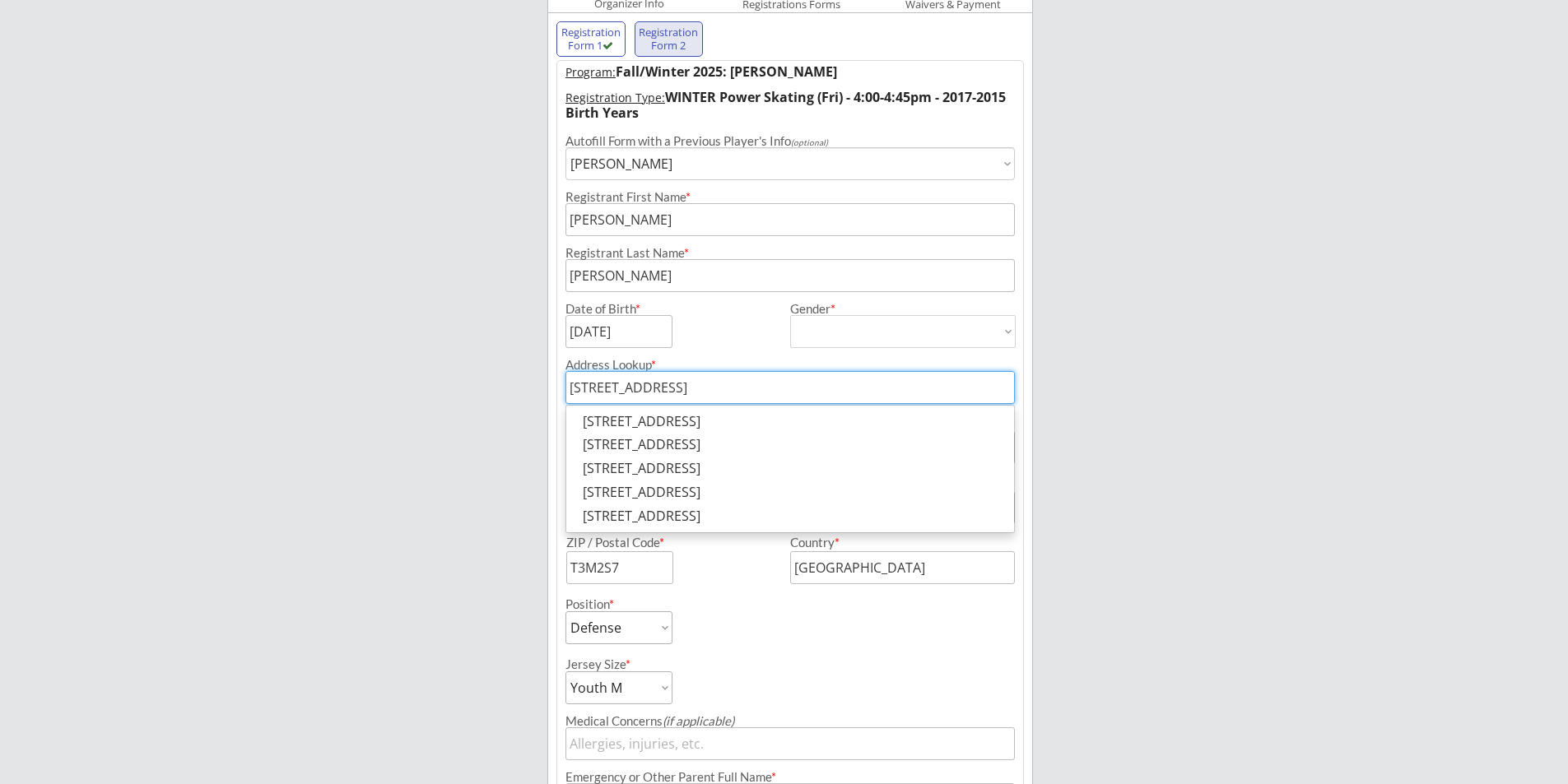
drag, startPoint x: 699, startPoint y: 393, endPoint x: 923, endPoint y: 388, distance: 224.1
click at [923, 388] on input "[STREET_ADDRESS]" at bounding box center [790, 388] width 449 height 33
type input "[STREET_ADDRESS]"
click at [1124, 307] on div "Breakaway Power Skating/Boondock Hockey Development Organizer Info 2 Registrati…" at bounding box center [784, 509] width 1568 height 1348
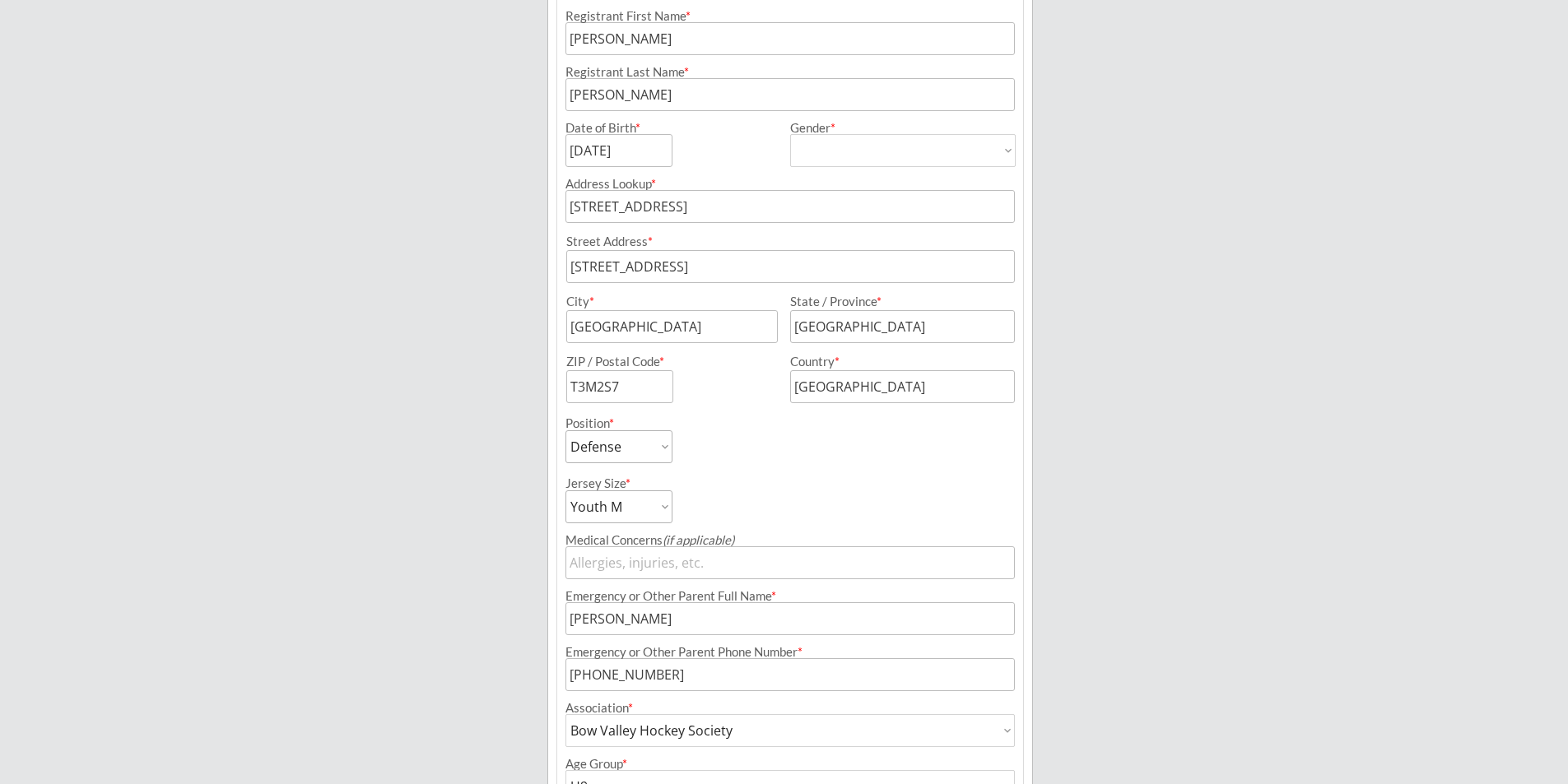
scroll to position [411, 0]
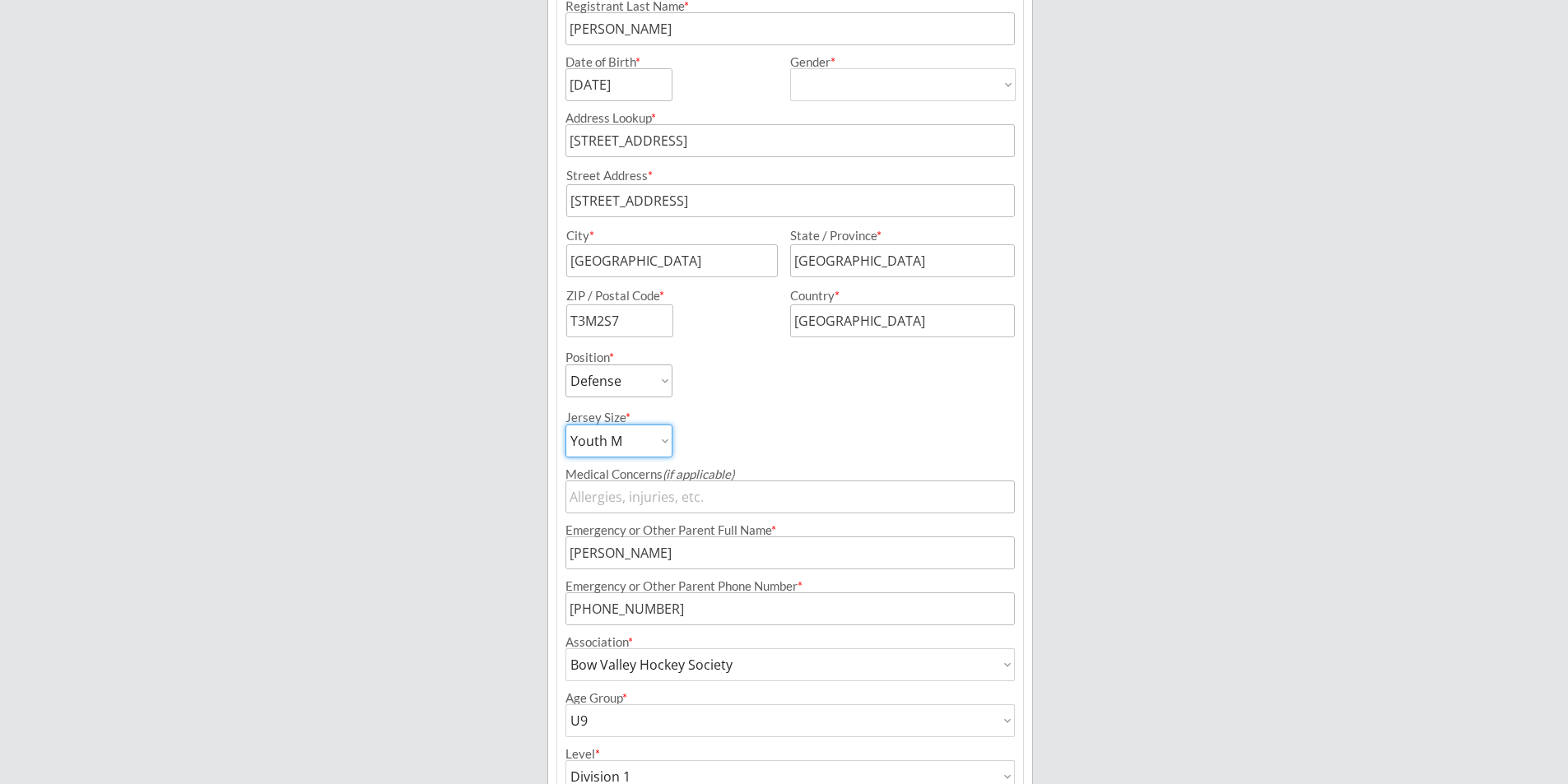
click at [629, 444] on select "Youth S Youth M Youth L Youth XL Adult S Adult M Adult L Adult XL" at bounding box center [618, 441] width 107 height 33
select select ""Youth L""
click at [565, 424] on select "Youth S Youth M Youth L Youth XL Adult S Adult M Adult L Adult XL" at bounding box center [618, 441] width 107 height 33
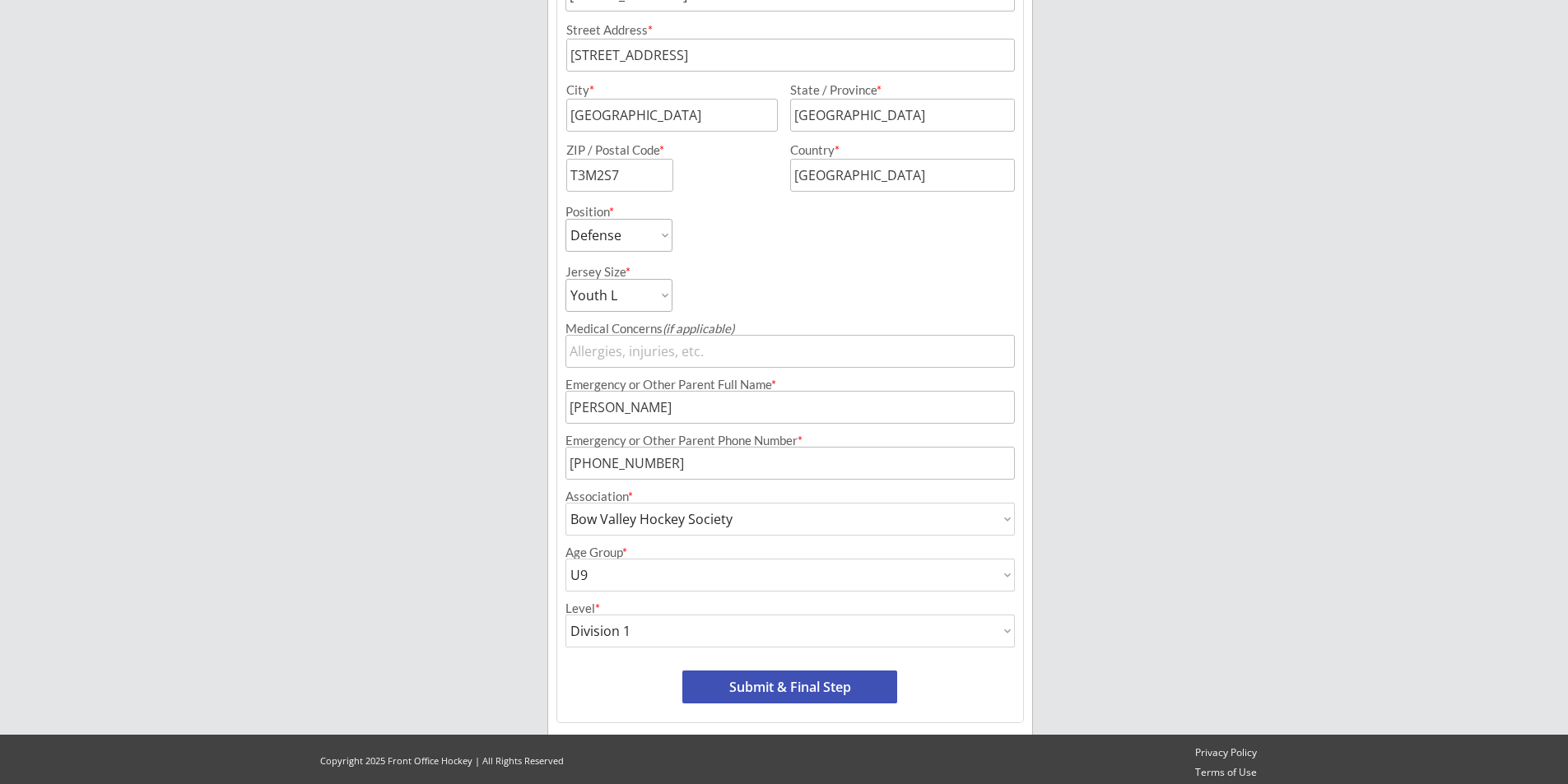
scroll to position [563, 0]
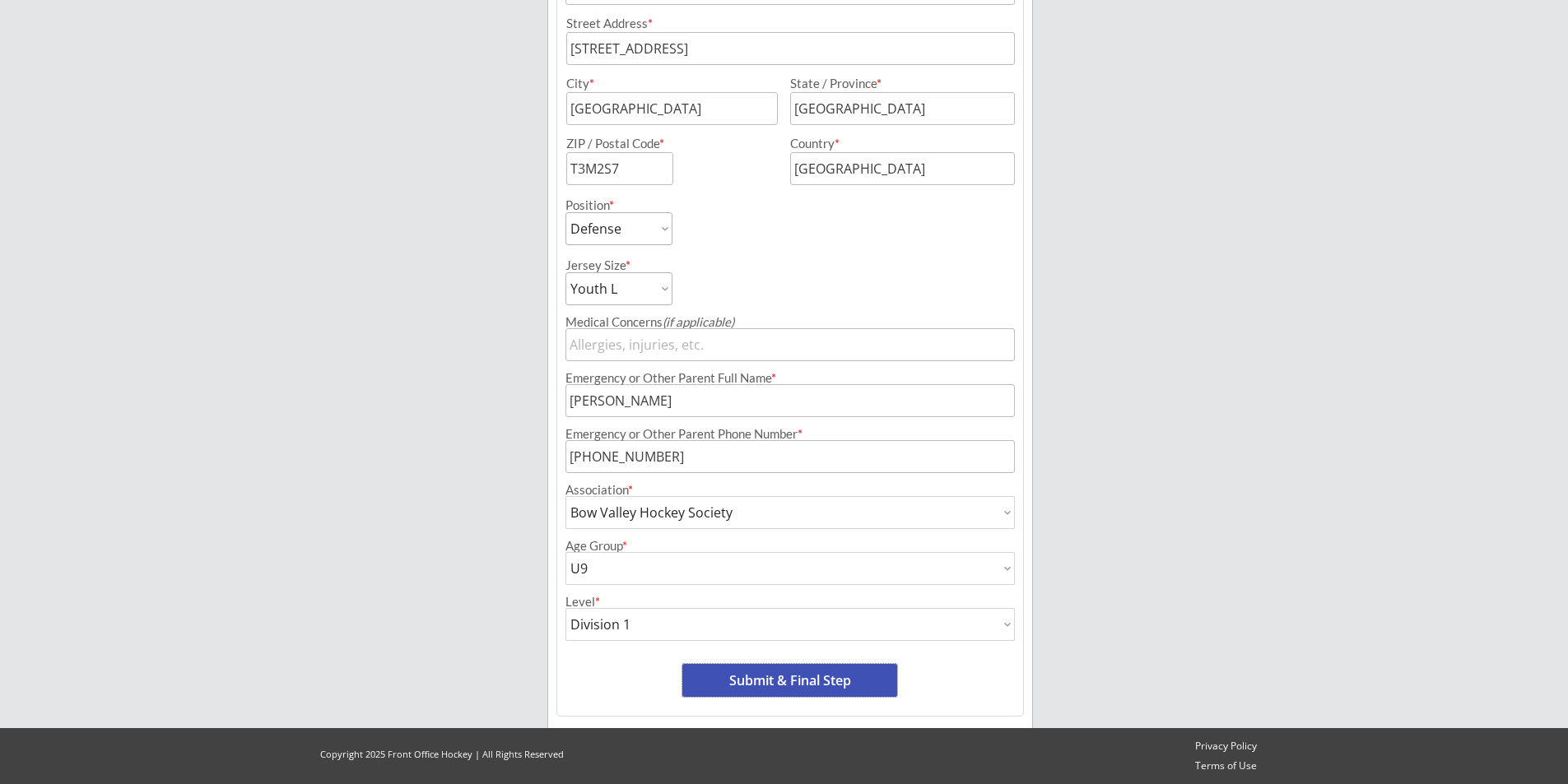
click at [758, 672] on button "Submit & Final Step" at bounding box center [790, 681] width 215 height 33
type input "[STREET_ADDRESS]"
select select ""Youth M""
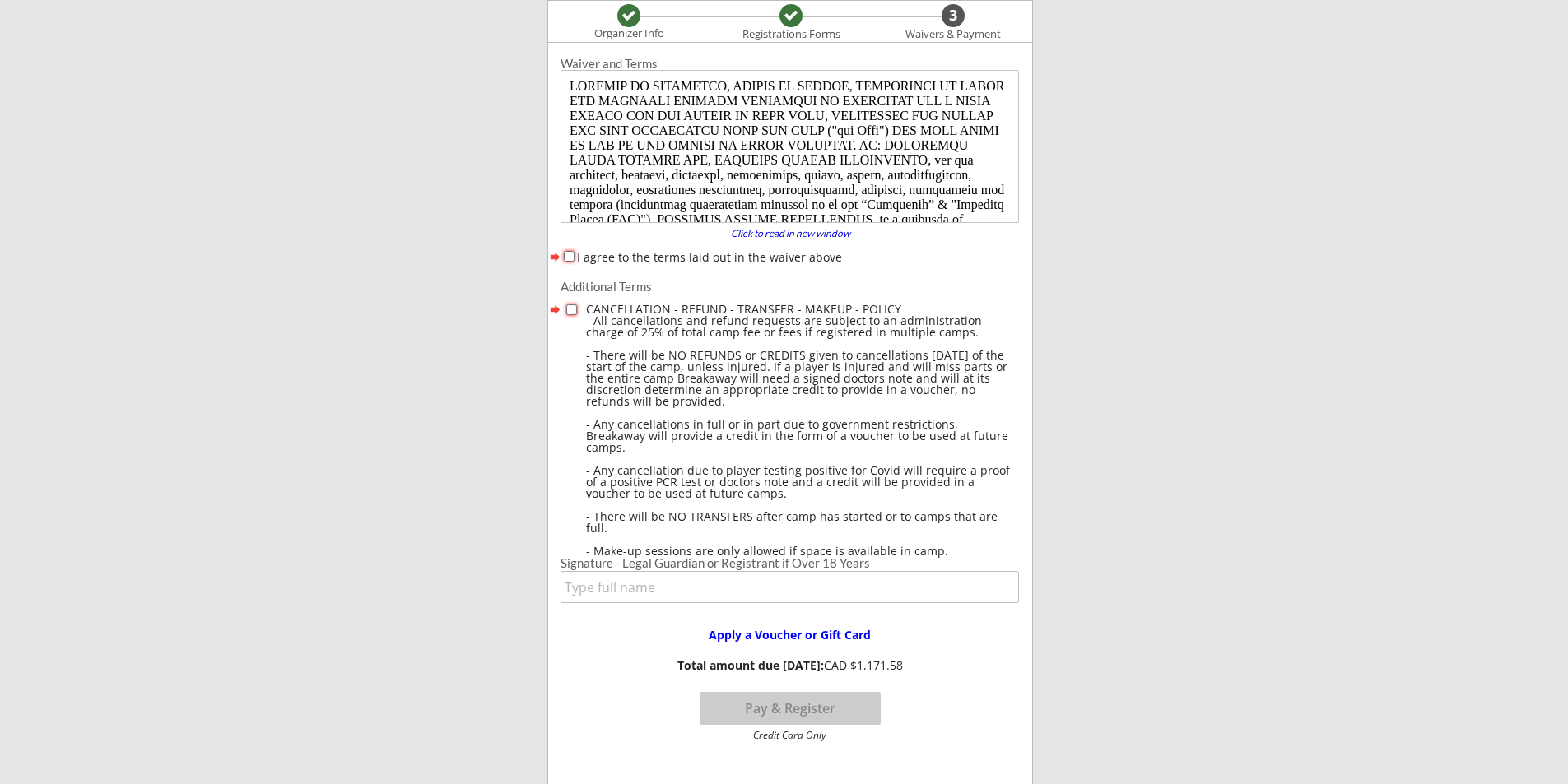
scroll to position [0, 0]
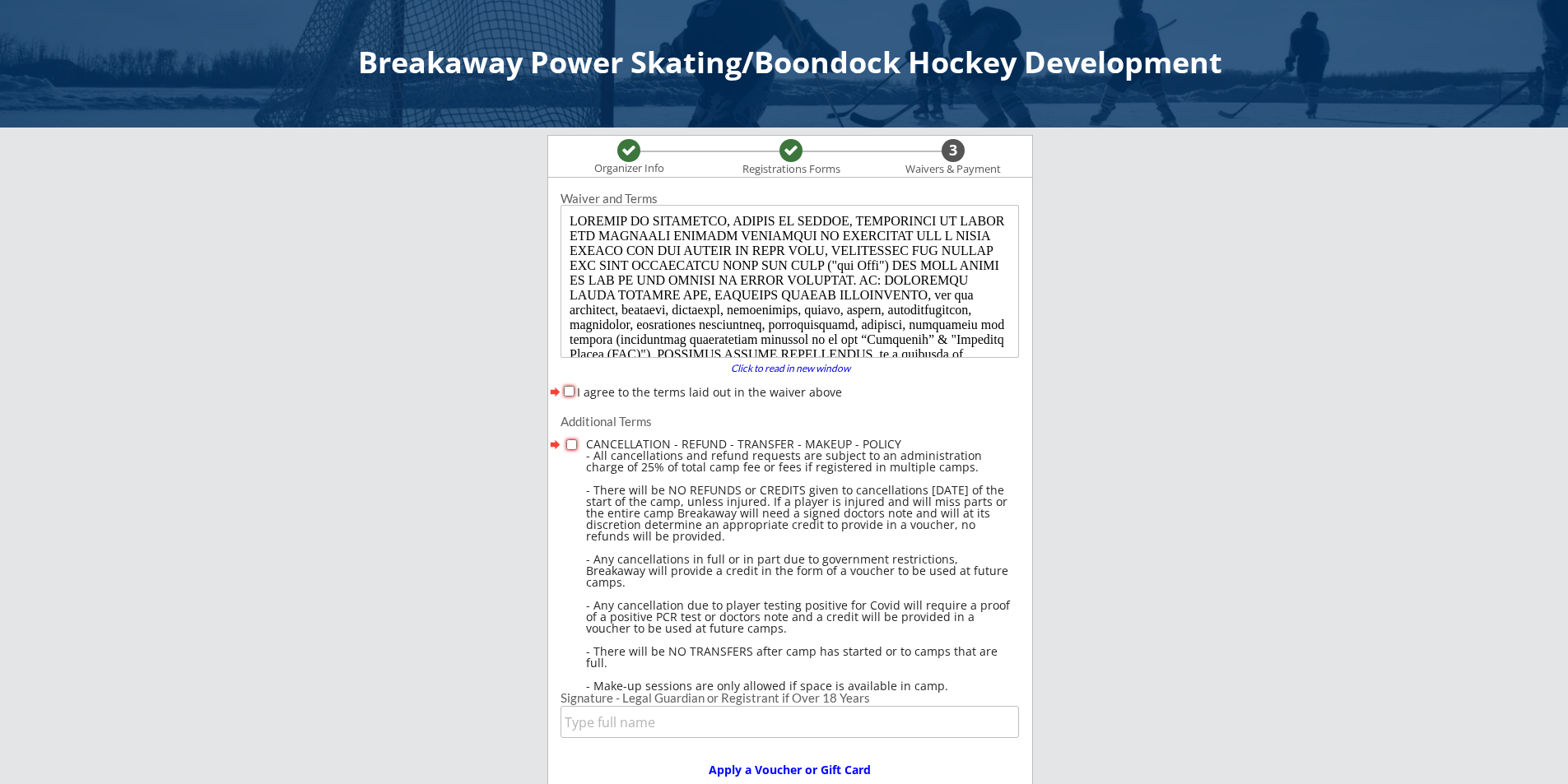
click at [791, 157] on div at bounding box center [791, 151] width 15 height 15
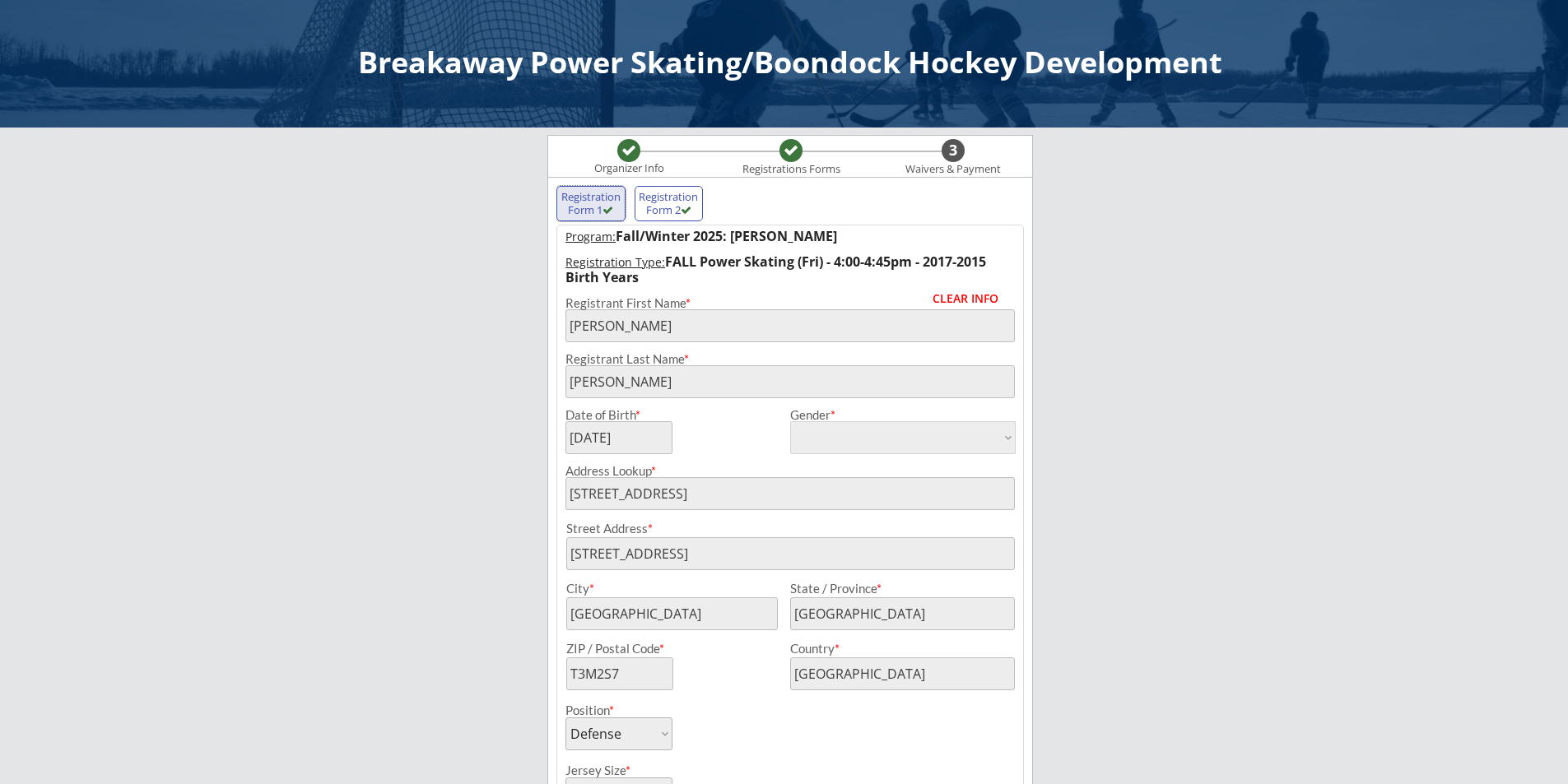
click at [574, 205] on div "Registration Form 1" at bounding box center [590, 203] width 61 height 26
click at [964, 300] on div "CLEAR INFO" at bounding box center [973, 299] width 82 height 12
select select ""PLACEHOLDER_1427118222253""
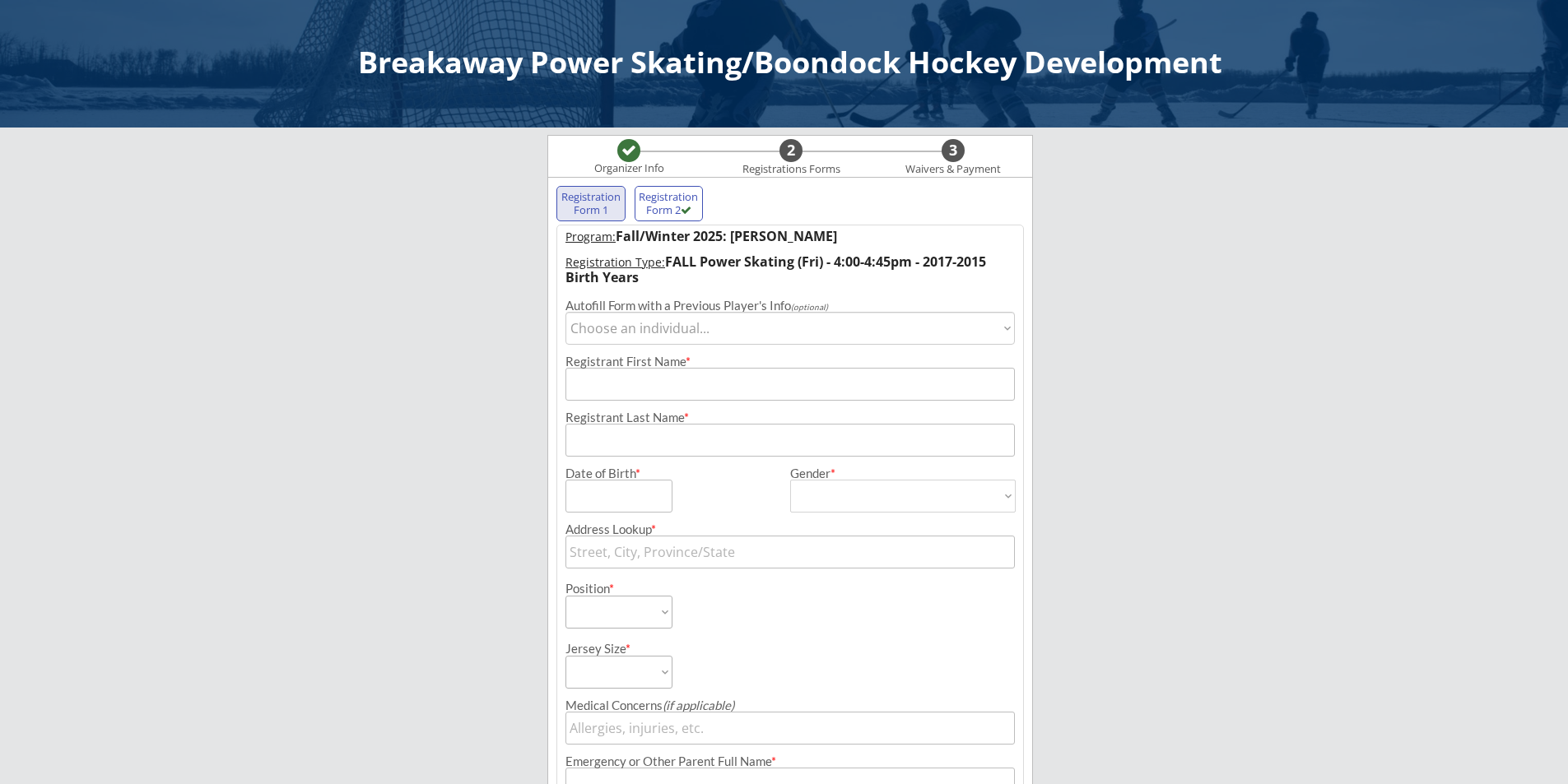
select select ""PLACEHOLDER_1427118222253""
click at [653, 332] on select "Choose an individual... [PERSON_NAME]" at bounding box center [790, 329] width 449 height 33
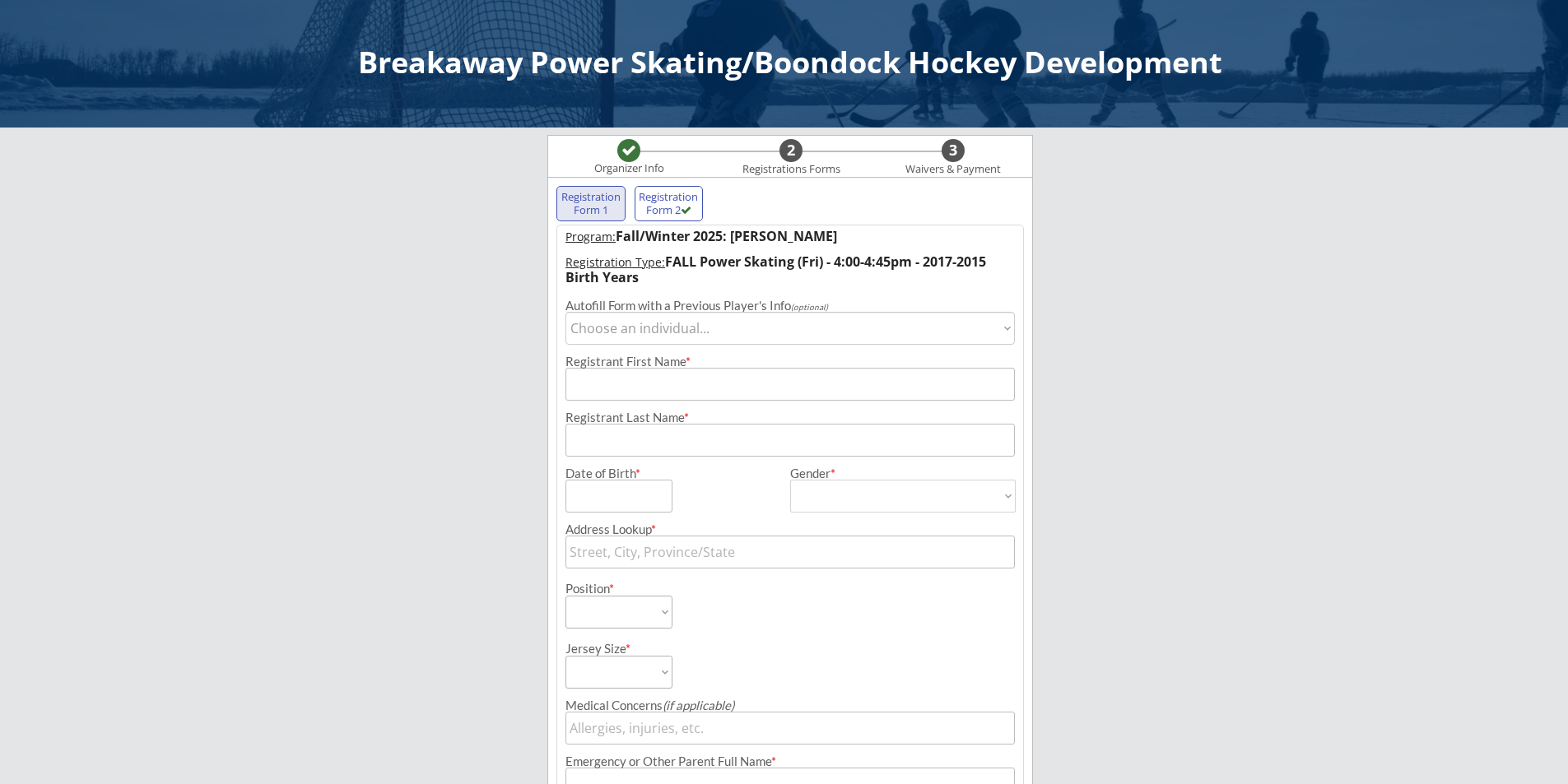
select select ""1348695171700984260__LOOKUP__1718396236049x349732815997239300""
click at [565, 312] on select "Choose an individual... [PERSON_NAME]" at bounding box center [790, 329] width 449 height 33
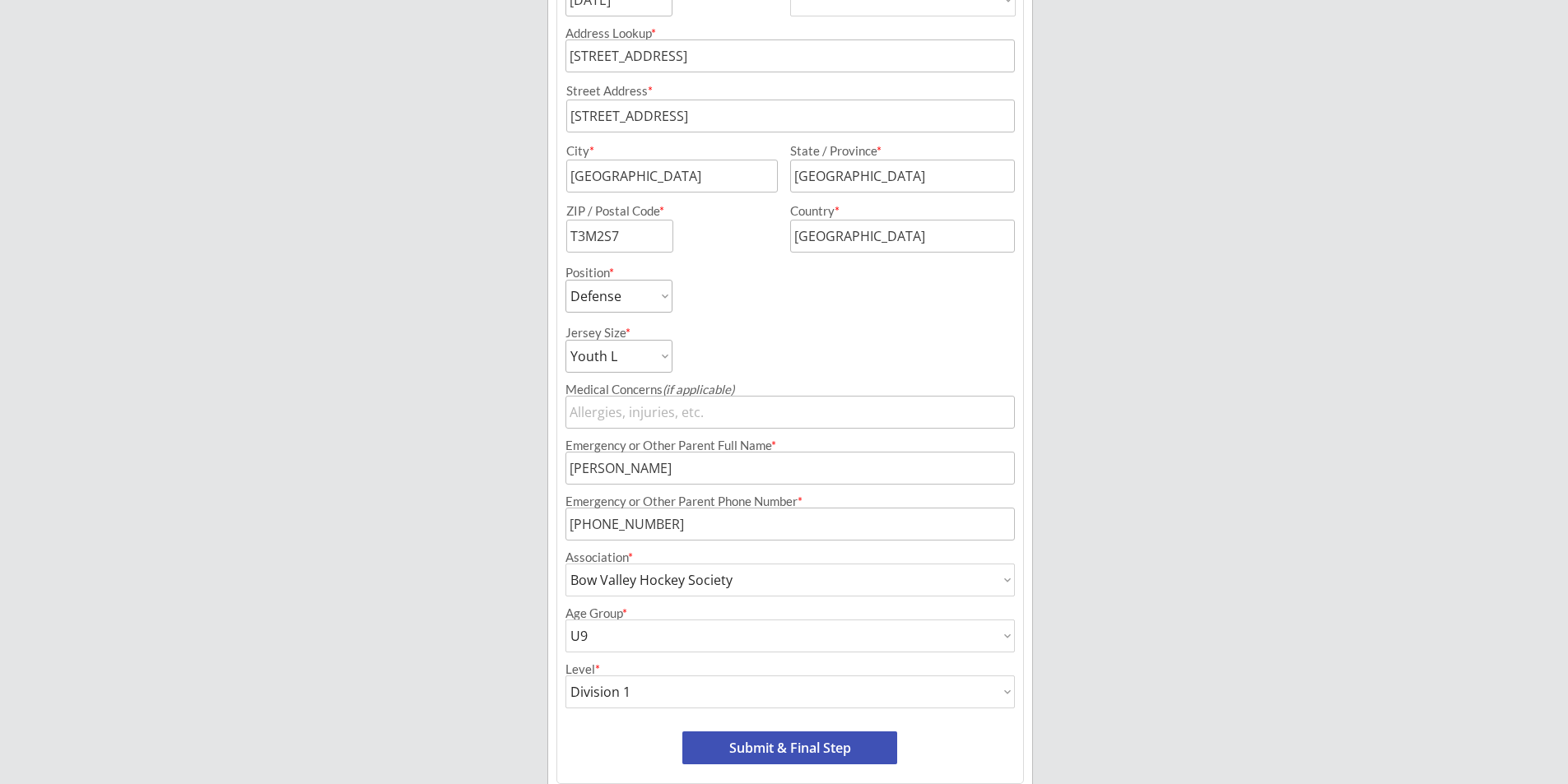
scroll to position [563, 0]
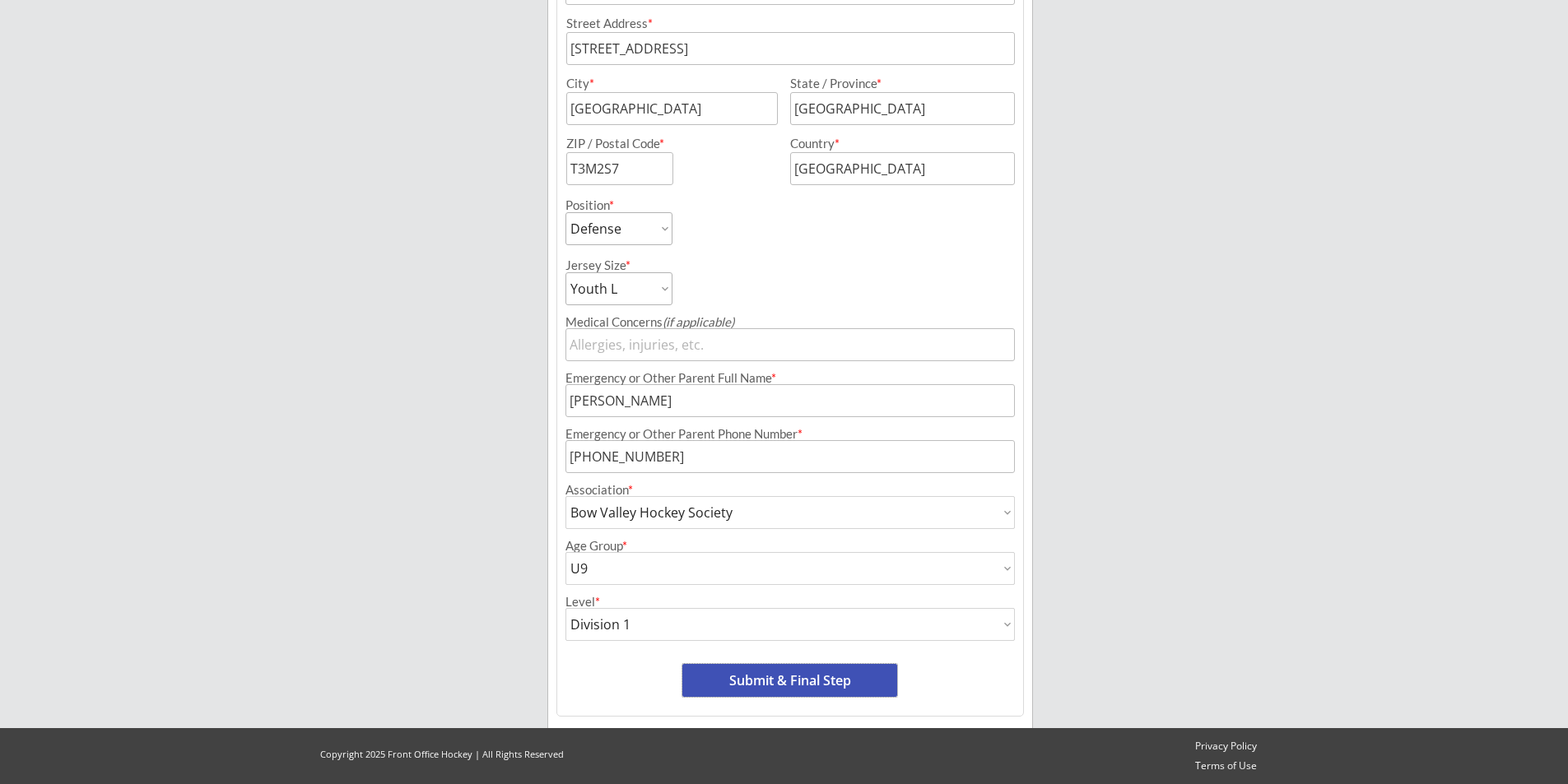
click at [800, 674] on button "Submit & Final Step" at bounding box center [790, 681] width 215 height 33
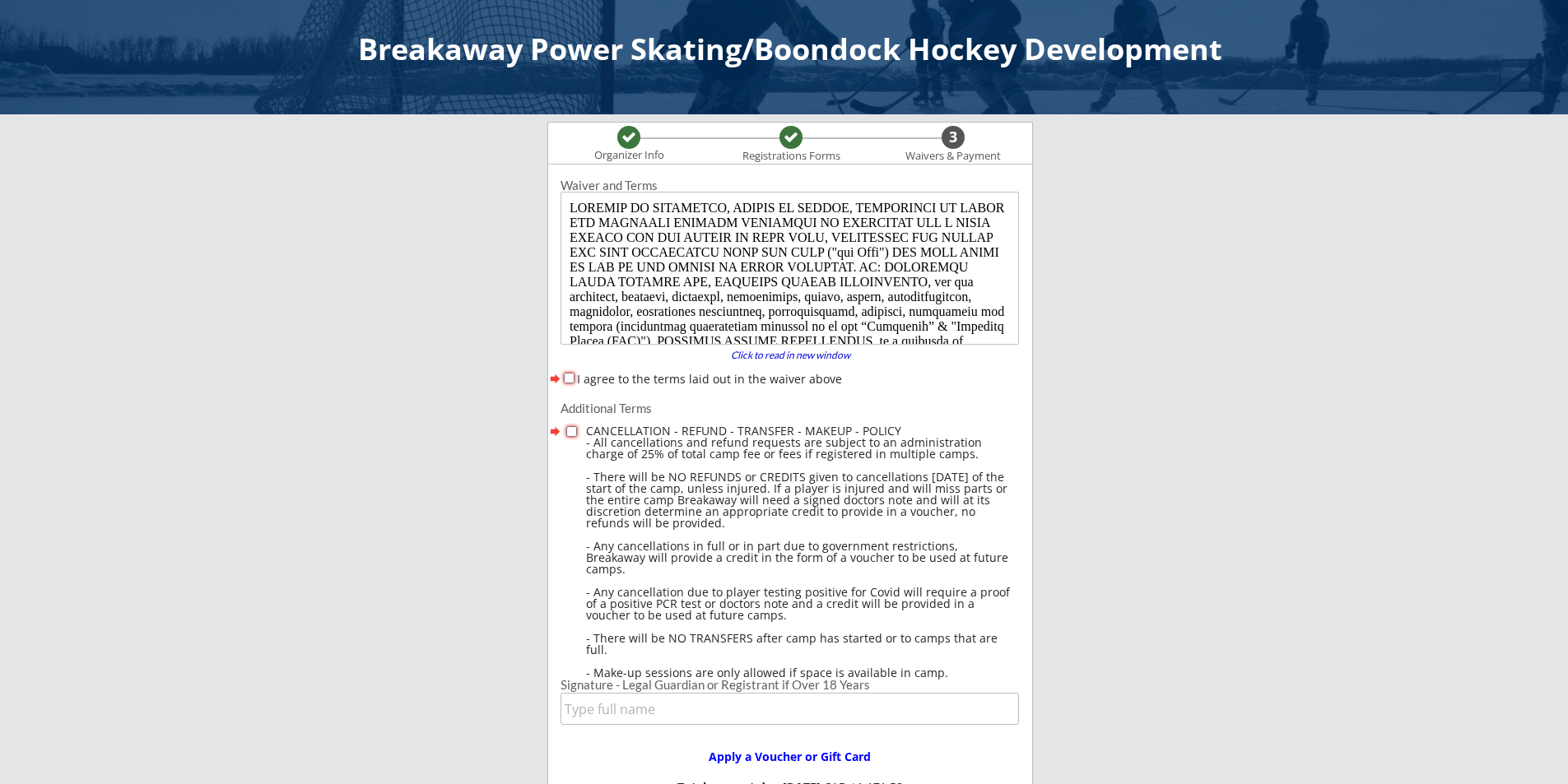
scroll to position [0, 0]
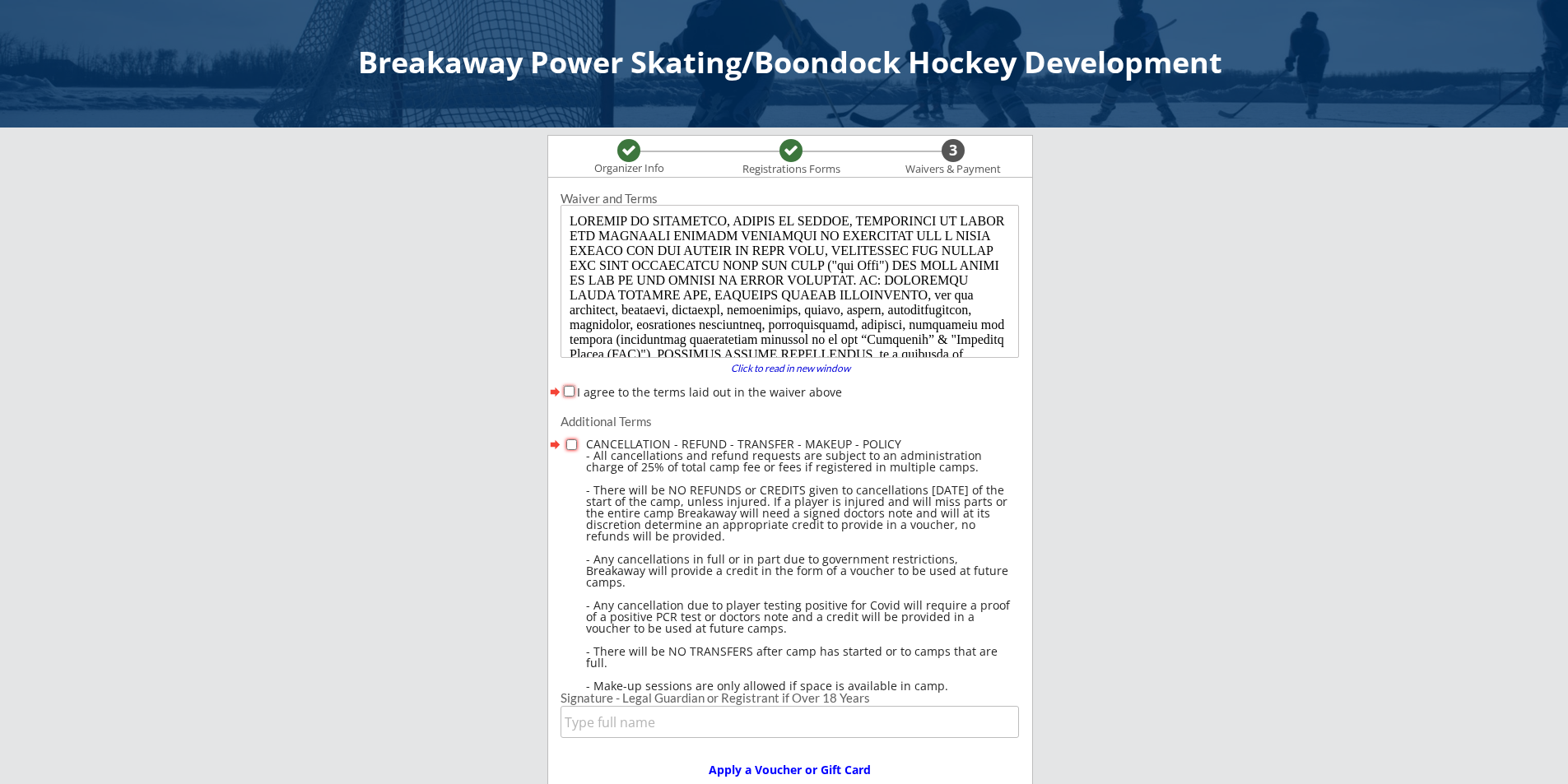
click at [569, 391] on input "I agree to the terms laid out in the waiver above" at bounding box center [568, 391] width 11 height 11
click at [574, 442] on input "checkbox" at bounding box center [571, 444] width 11 height 11
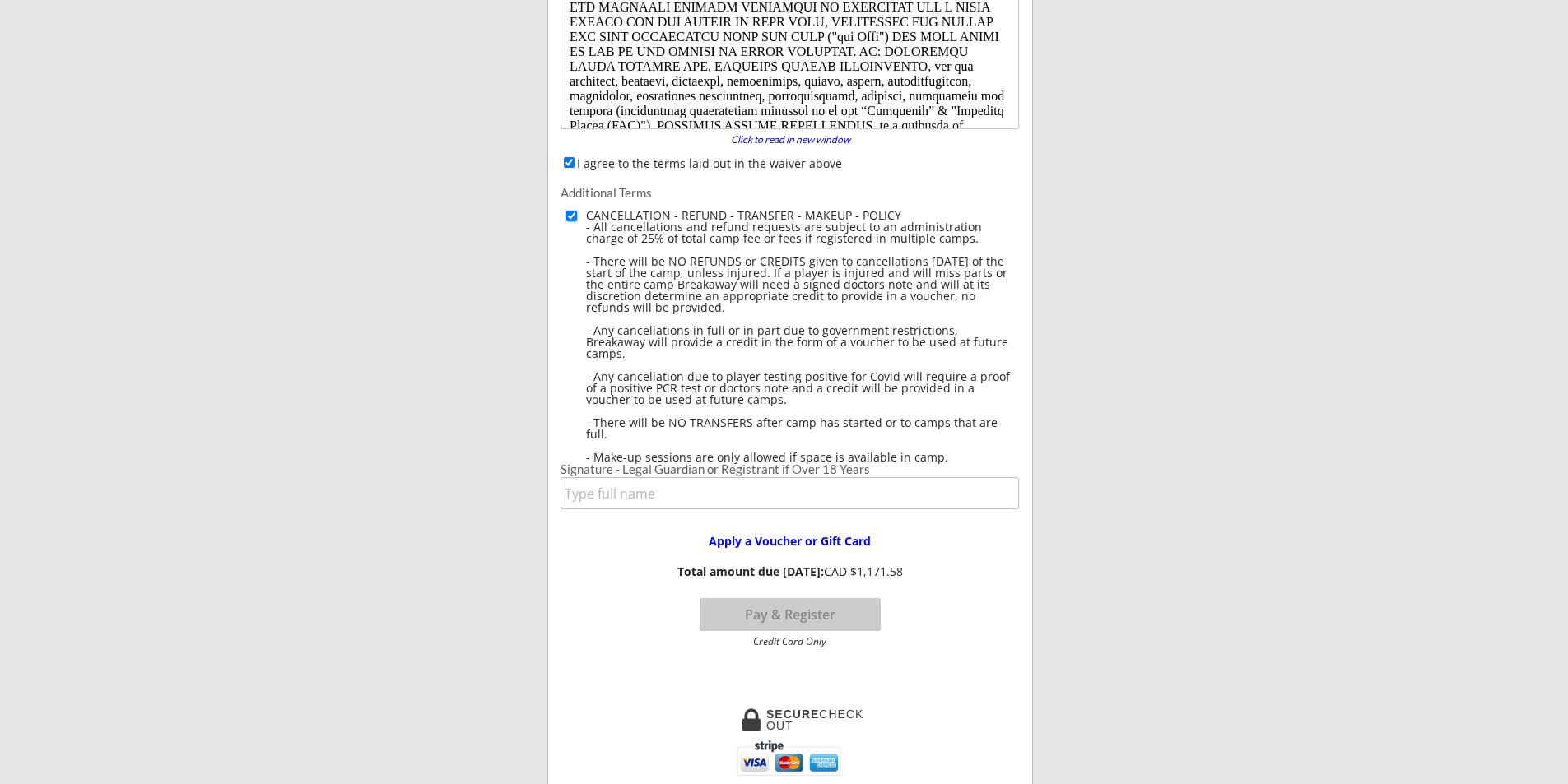
scroll to position [247, 0]
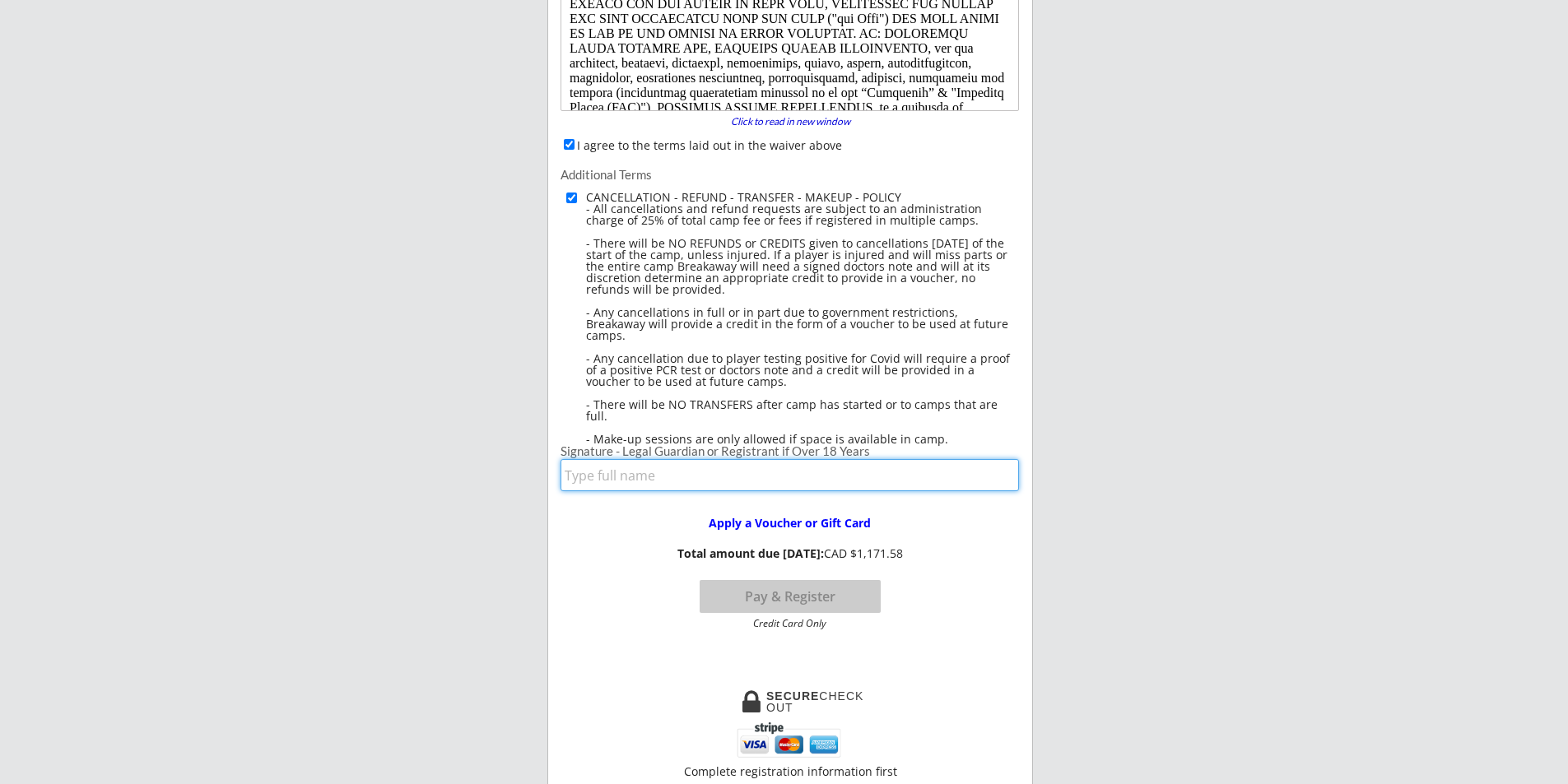
click at [599, 469] on input "input" at bounding box center [789, 475] width 459 height 32
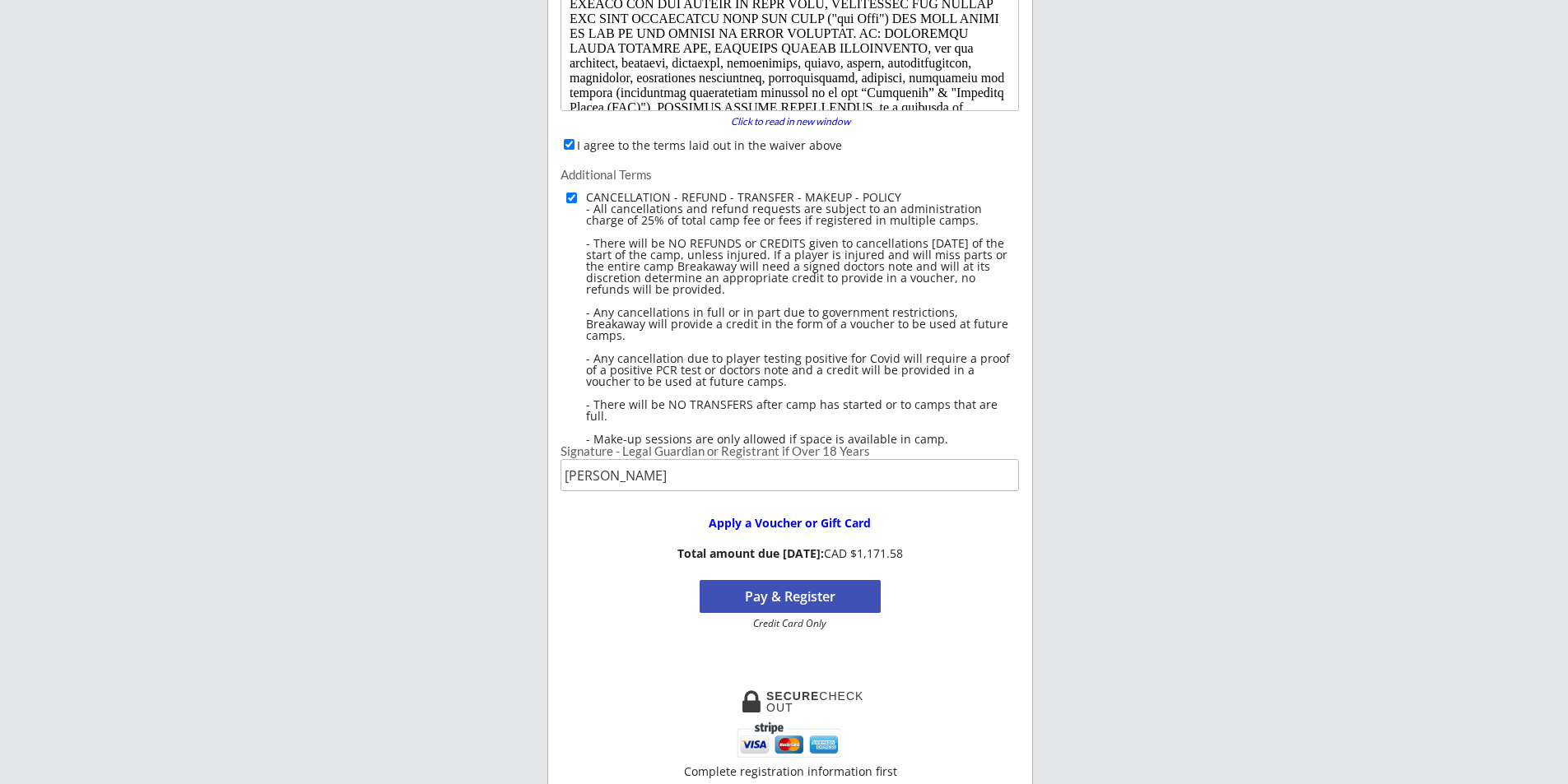
click at [800, 588] on button "Pay & Register" at bounding box center [791, 597] width 181 height 33
